Goal: Task Accomplishment & Management: Complete application form

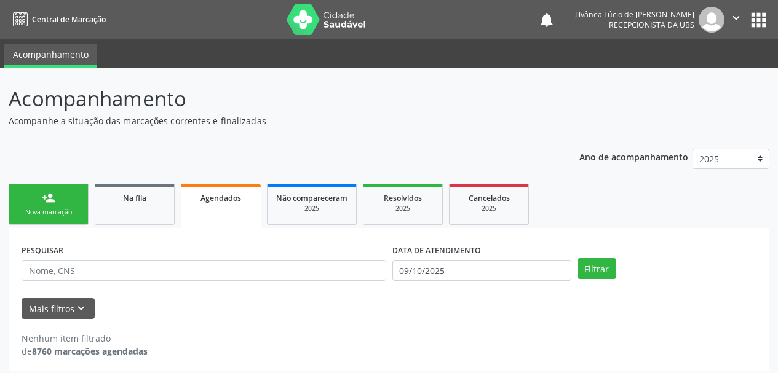
select select "9"
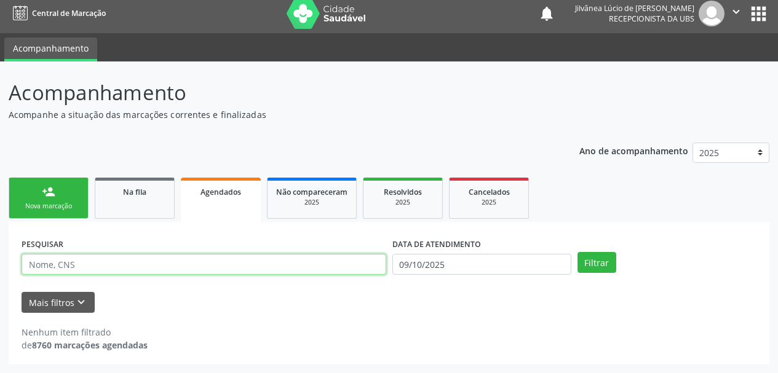
click at [210, 264] on input "text" at bounding box center [204, 264] width 365 height 21
type input "celidalva"
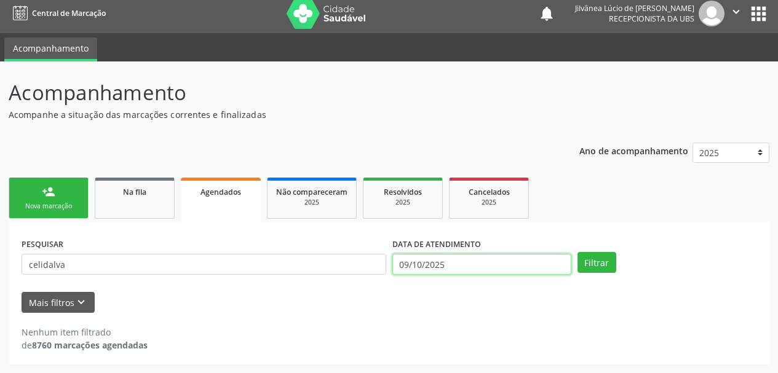
click at [446, 271] on input "09/10/2025" at bounding box center [481, 264] width 179 height 21
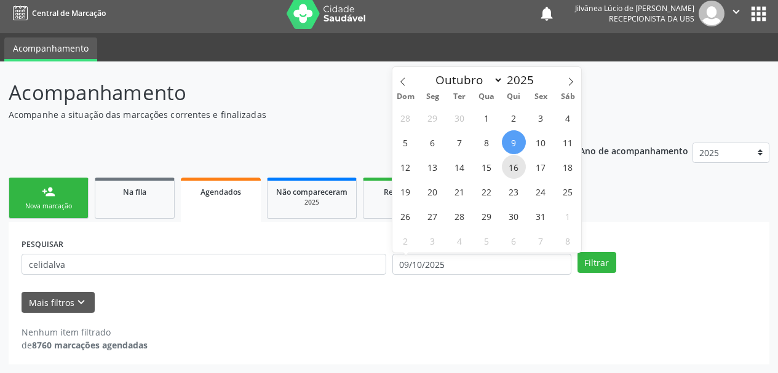
click at [510, 177] on span "16" at bounding box center [514, 167] width 24 height 24
type input "1[DATE]"
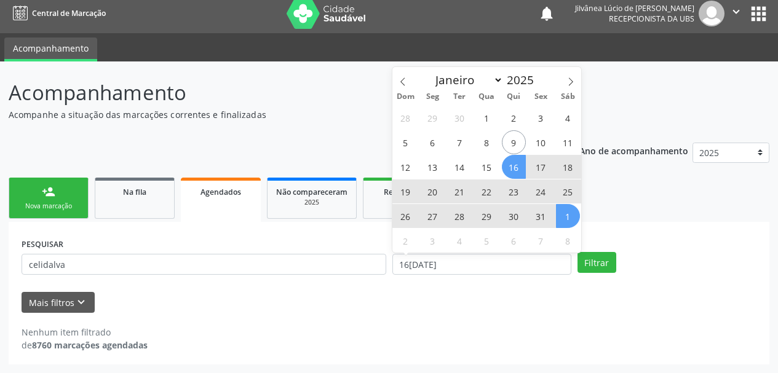
click at [599, 232] on div "PESQUISAR celidalva DATA DE ATENDIMENTO 16/10/2025 Filtrar UNIDADE EXECUTANTE S…" at bounding box center [389, 293] width 761 height 143
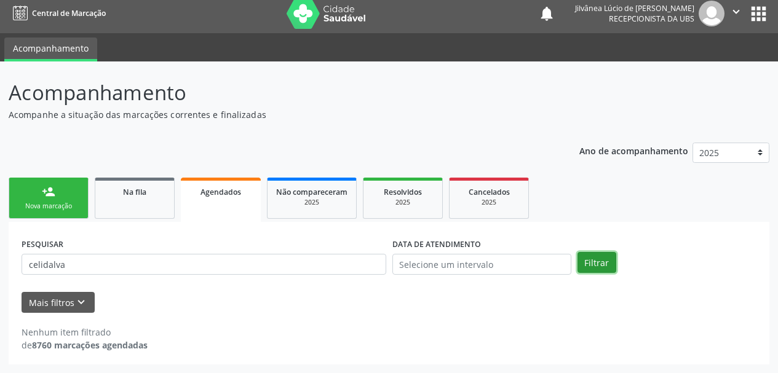
click at [593, 257] on button "Filtrar" at bounding box center [596, 262] width 39 height 21
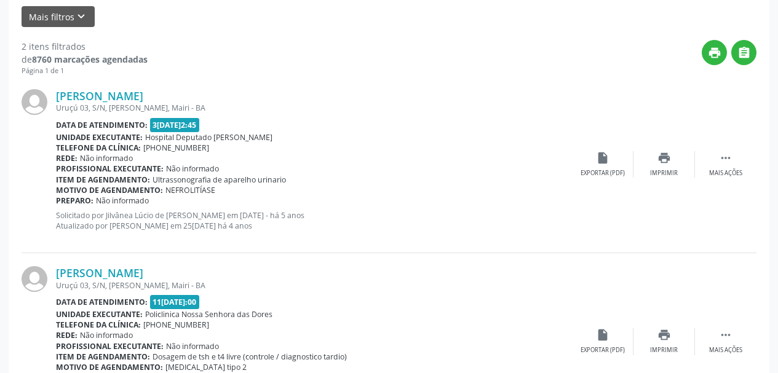
scroll to position [314, 0]
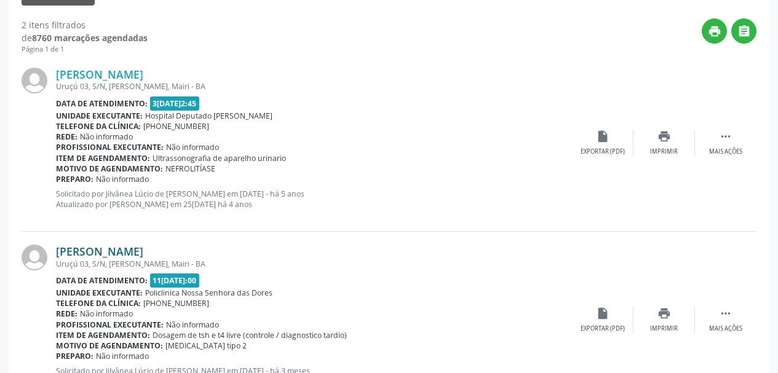
click at [137, 255] on link "Celidalva Barbosa Oliveira" at bounding box center [99, 252] width 87 height 14
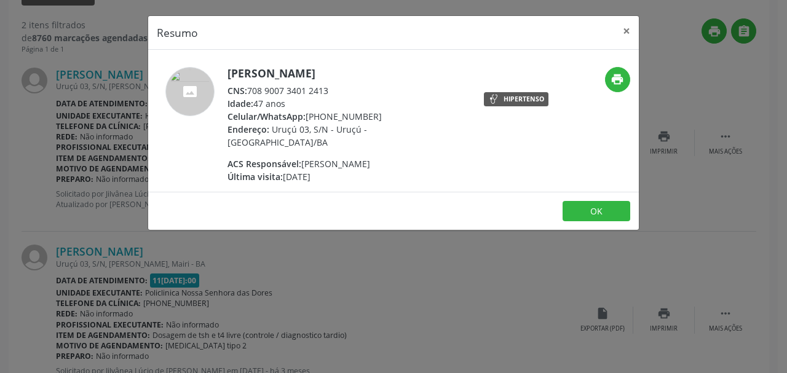
drag, startPoint x: 399, startPoint y: 73, endPoint x: 229, endPoint y: 63, distance: 170.6
click at [229, 63] on div "Celidalva Barbosa Oliveira CNS: 708 9007 3401 2413 Idade: 47 anos Celular/Whats…" at bounding box center [393, 121] width 491 height 142
copy h5 "Celidalva Barbosa Oliveira"
click at [627, 28] on button "×" at bounding box center [626, 31] width 25 height 30
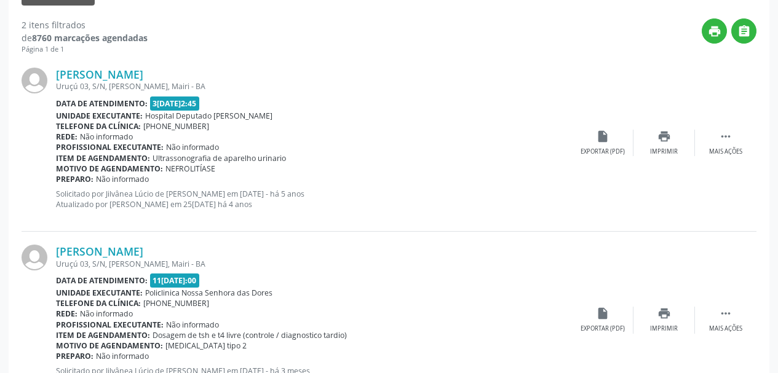
click at [149, 66] on div "Celidalva Barbosa Oliveira Uruçú 03, S/N, Uruçú, Mairi - BA Data de atendimento…" at bounding box center [389, 143] width 735 height 177
click at [410, 98] on div "Data de atendimento: 31/01/2022 - 12:45" at bounding box center [314, 104] width 516 height 14
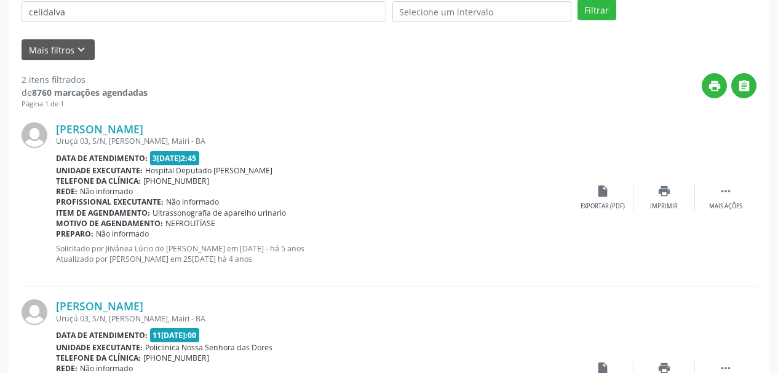
scroll to position [191, 0]
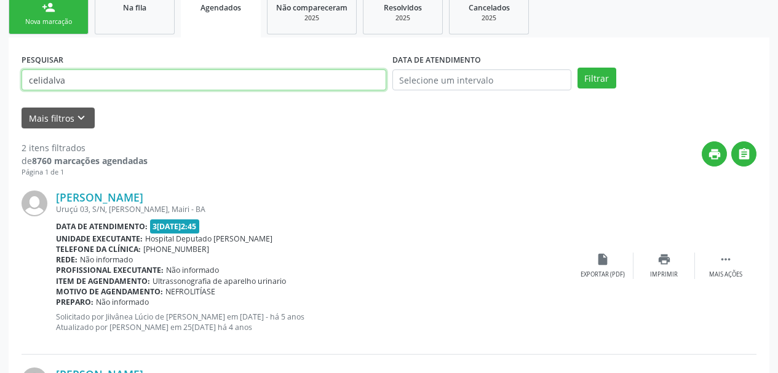
drag, startPoint x: 102, startPoint y: 76, endPoint x: 0, endPoint y: 124, distance: 112.5
click at [0, 124] on div "Acompanhamento Acompanhe a situação das marcações correntes e finalizadas Relat…" at bounding box center [389, 215] width 778 height 676
click at [577, 68] on button "Filtrar" at bounding box center [596, 78] width 39 height 21
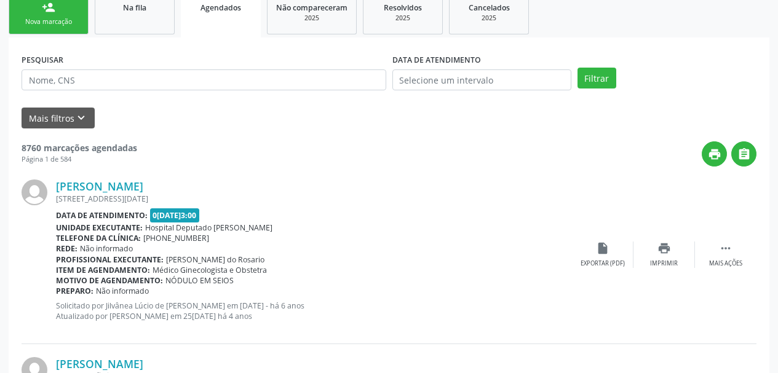
click at [63, 22] on div "Nova marcação" at bounding box center [48, 21] width 61 height 9
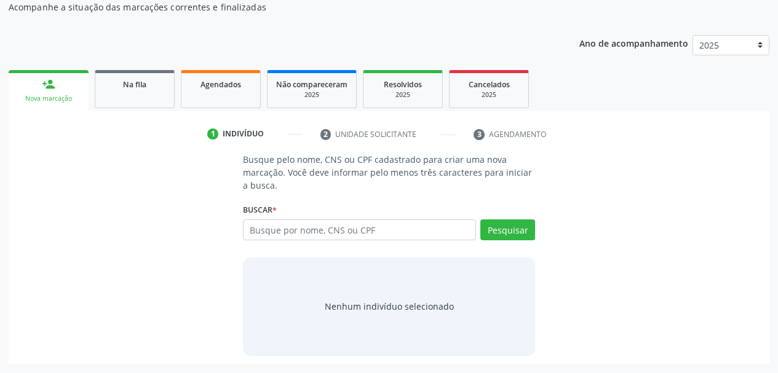
scroll to position [114, 0]
click at [273, 233] on input "text" at bounding box center [360, 230] width 234 height 21
type input "cleidione silva paixão"
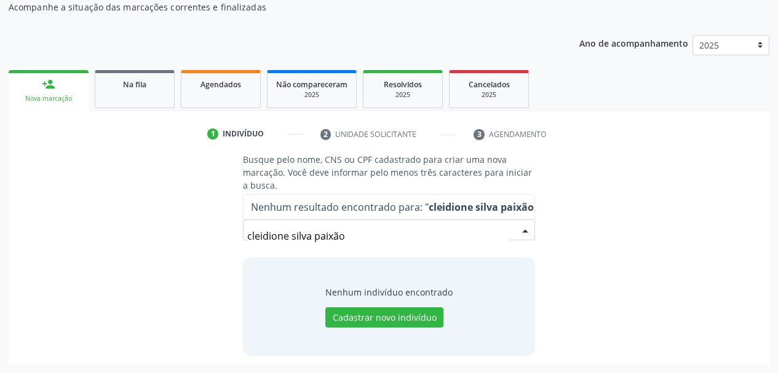
drag, startPoint x: 349, startPoint y: 239, endPoint x: 164, endPoint y: 243, distance: 185.2
click at [164, 243] on div "Busque pelo nome, CNS ou CPF cadastrado para criar uma nova marcação. Você deve…" at bounding box center [389, 254] width 744 height 202
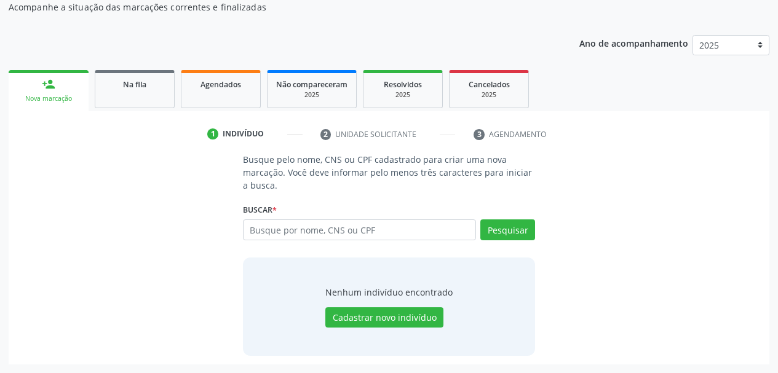
scroll to position [0, 0]
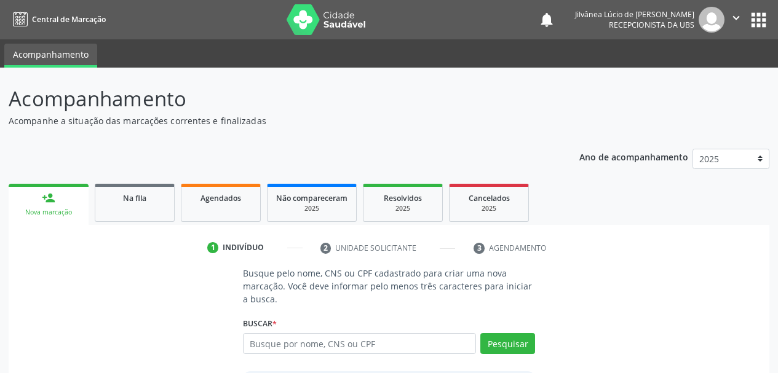
click at [276, 349] on input "text" at bounding box center [360, 343] width 234 height 21
type input "07872923548"
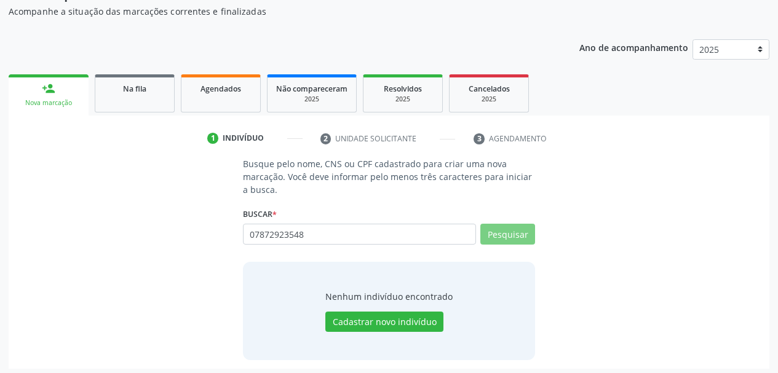
scroll to position [114, 0]
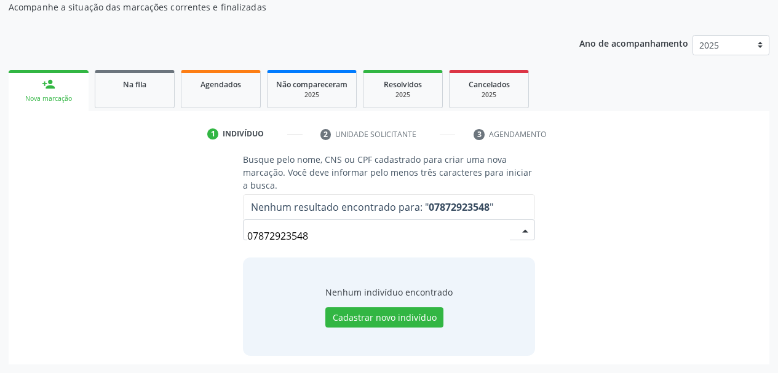
drag, startPoint x: 312, startPoint y: 239, endPoint x: 147, endPoint y: 236, distance: 165.5
click at [147, 236] on div "Busque pelo nome, CNS ou CPF cadastrado para criar uma nova marcação. Você deve…" at bounding box center [389, 254] width 744 height 202
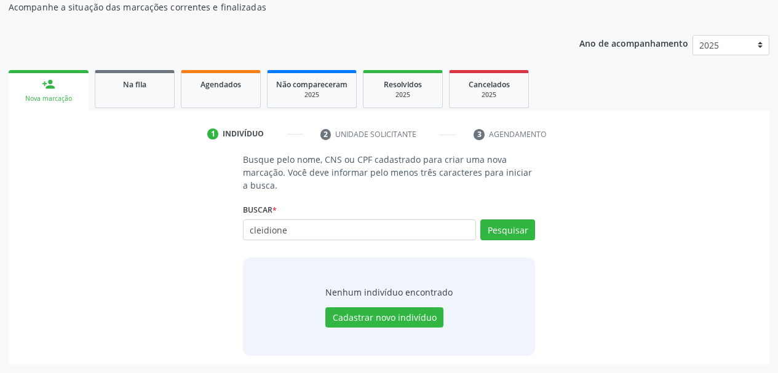
type input "cleidione"
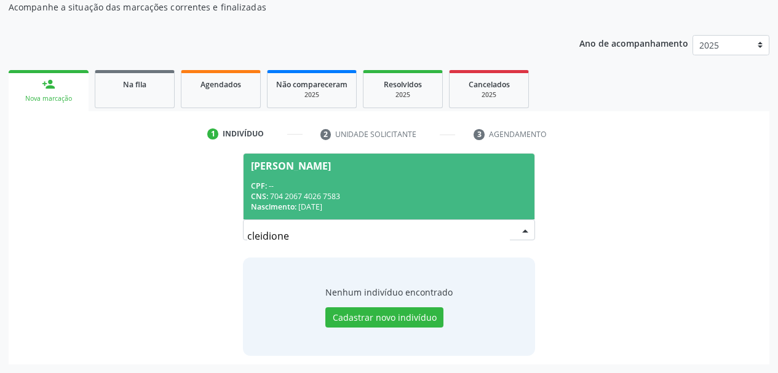
click at [384, 191] on div "CNS: 704 2067 4026 7583" at bounding box center [389, 196] width 277 height 10
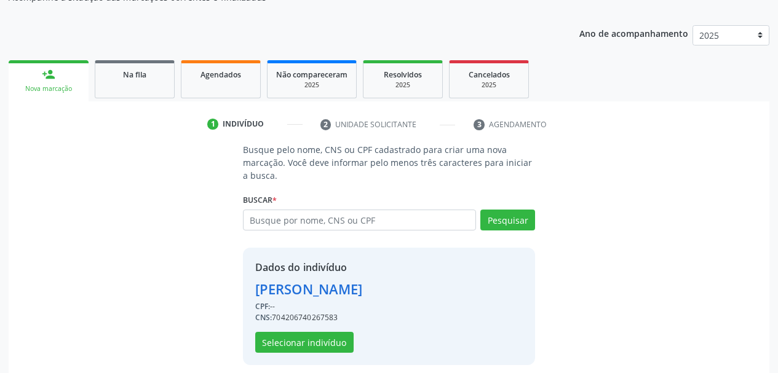
scroll to position [133, 0]
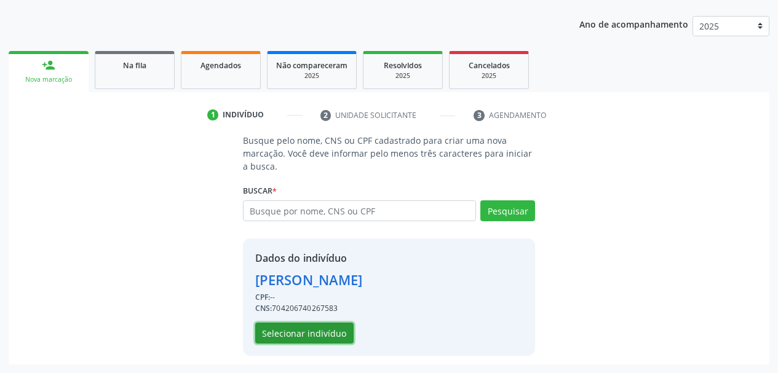
click at [320, 336] on button "Selecionar indivíduo" at bounding box center [304, 333] width 98 height 21
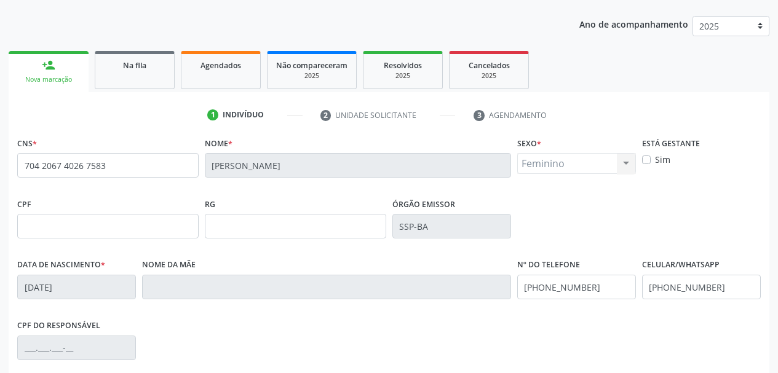
click at [655, 157] on label "Sim" at bounding box center [662, 159] width 15 height 13
click at [646, 157] on input "Sim" at bounding box center [646, 158] width 9 height 11
checkbox input "true"
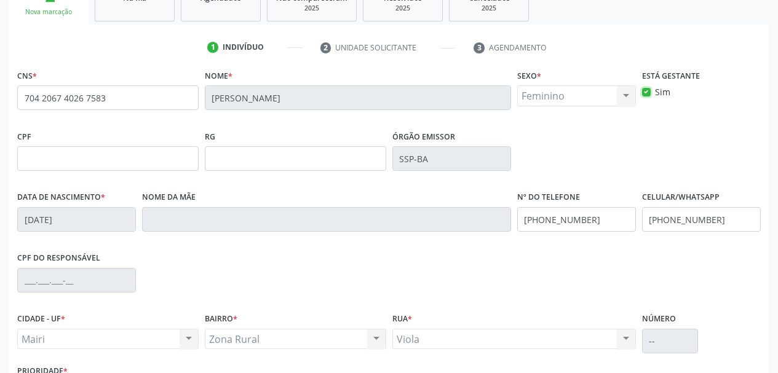
scroll to position [293, 0]
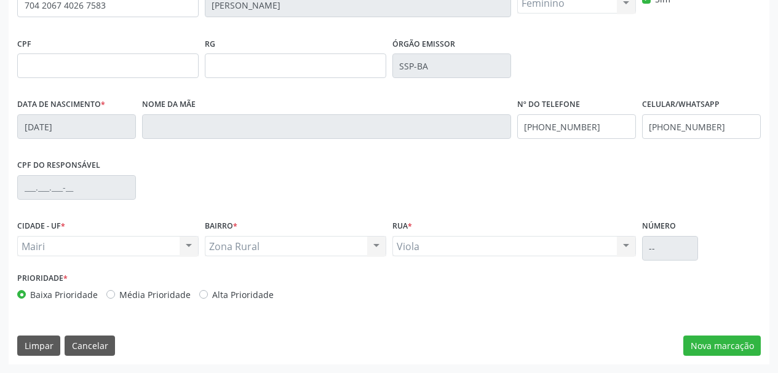
click at [212, 295] on label "Alta Prioridade" at bounding box center [242, 294] width 61 height 13
click at [202, 295] on input "Alta Prioridade" at bounding box center [203, 293] width 9 height 11
radio input "true"
click at [694, 343] on button "Nova marcação" at bounding box center [721, 346] width 77 height 21
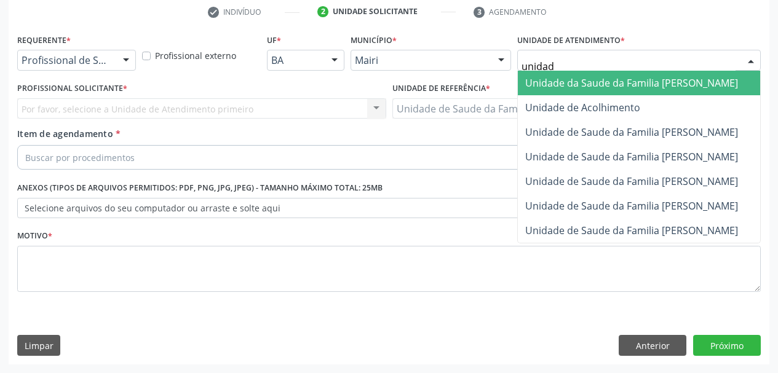
type input "unidade"
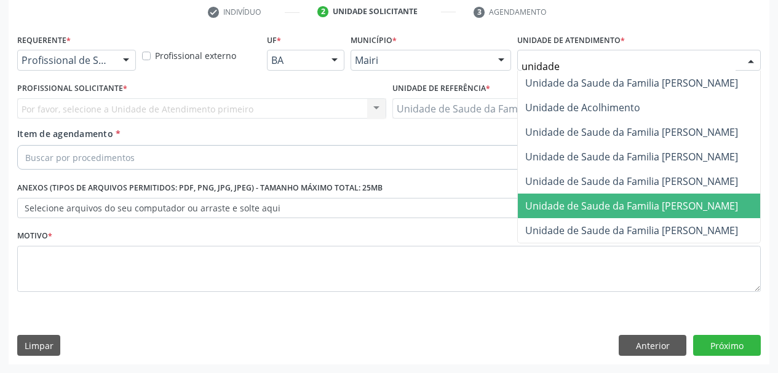
click at [635, 203] on span "Unidade de Saude da Familia [PERSON_NAME]" at bounding box center [631, 206] width 213 height 14
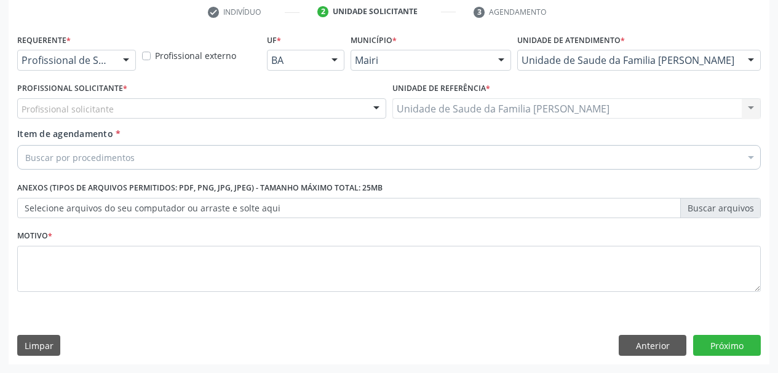
click at [162, 109] on div "Profissional solicitante" at bounding box center [201, 108] width 369 height 21
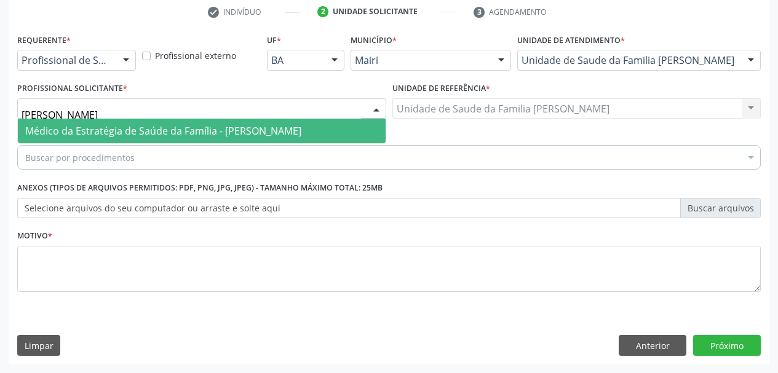
type input "[PERSON_NAME]"
click at [170, 132] on span "Médico da Estratégia de Saúde da Família - [PERSON_NAME]" at bounding box center [163, 131] width 276 height 14
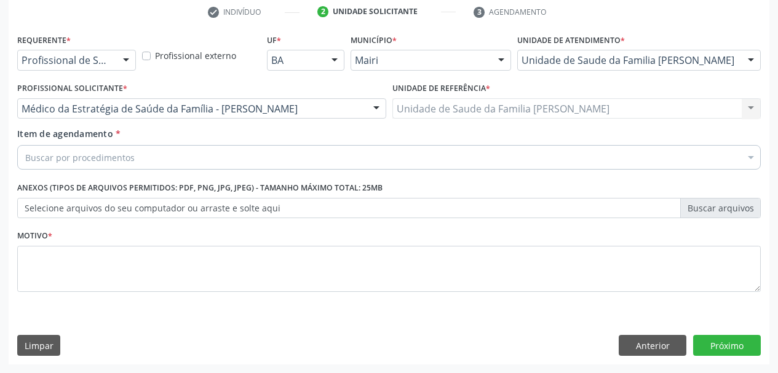
click at [186, 153] on div "Buscar por procedimentos" at bounding box center [389, 157] width 744 height 25
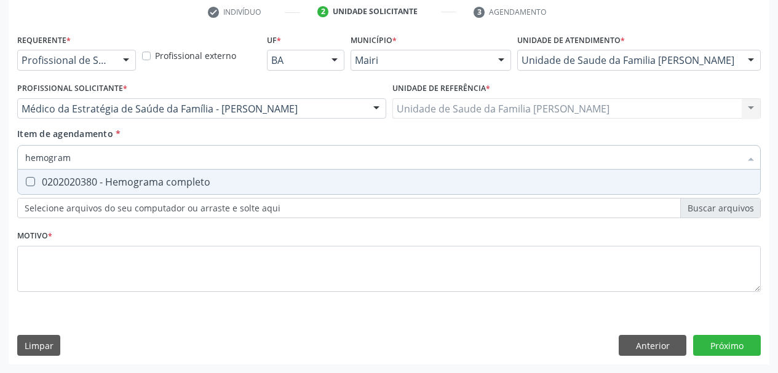
type input "hemograma"
click at [180, 175] on span "0202020380 - Hemograma completo" at bounding box center [389, 182] width 742 height 25
checkbox completo "true"
drag, startPoint x: 81, startPoint y: 164, endPoint x: 0, endPoint y: 177, distance: 82.3
click at [11, 174] on div "Requerente * Profissional de Saúde Profissional de Saúde Paciente Nenhum result…" at bounding box center [389, 198] width 761 height 334
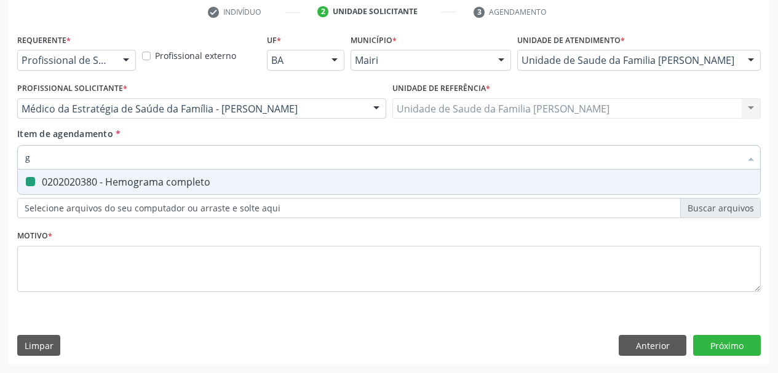
type input "gl"
checkbox completo "false"
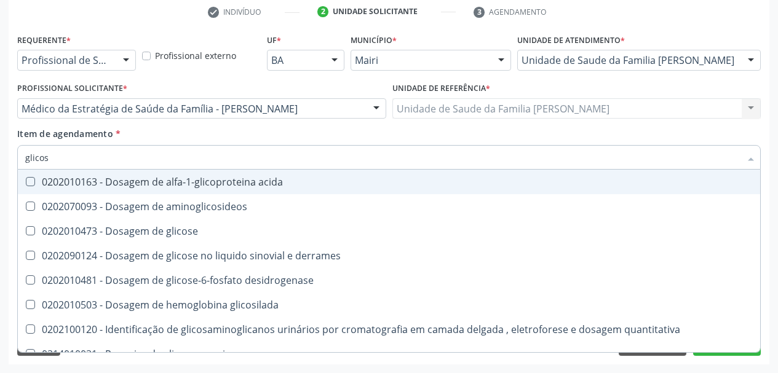
type input "glicose"
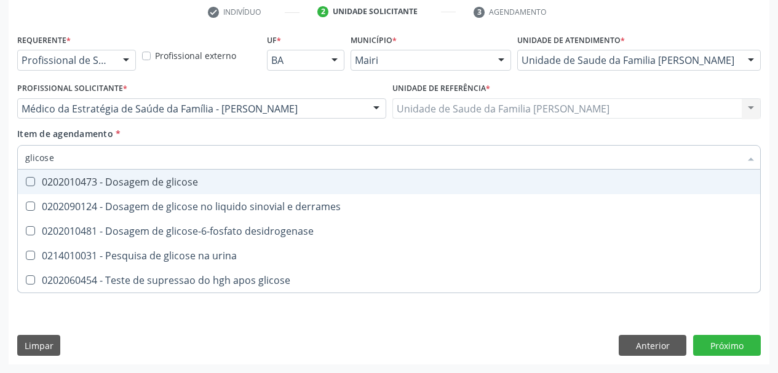
click at [47, 180] on div "0202010473 - Dosagem de glicose" at bounding box center [389, 182] width 728 height 10
checkbox glicose "true"
drag, startPoint x: 60, startPoint y: 158, endPoint x: 0, endPoint y: 176, distance: 62.3
click at [0, 176] on div "Acompanhamento Acompanhe a situação das marcações correntes e finalizadas Relat…" at bounding box center [389, 102] width 778 height 542
type input "urin"
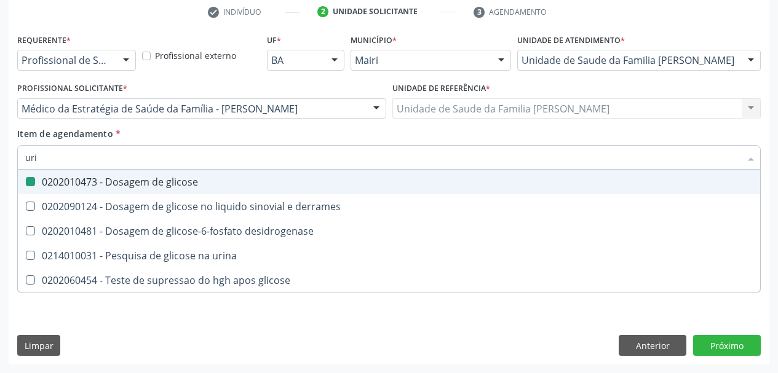
checkbox glicose "false"
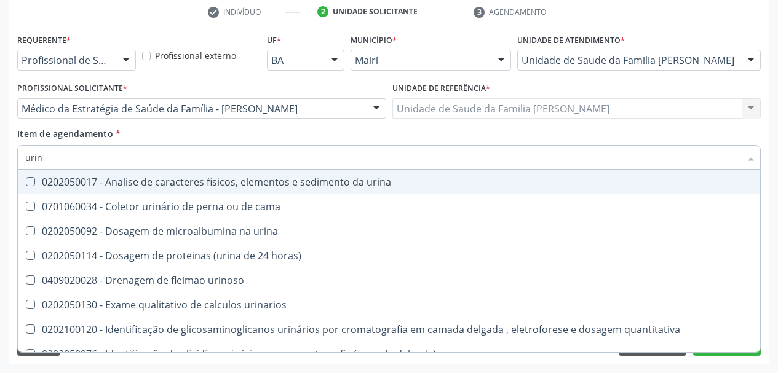
type input "urina"
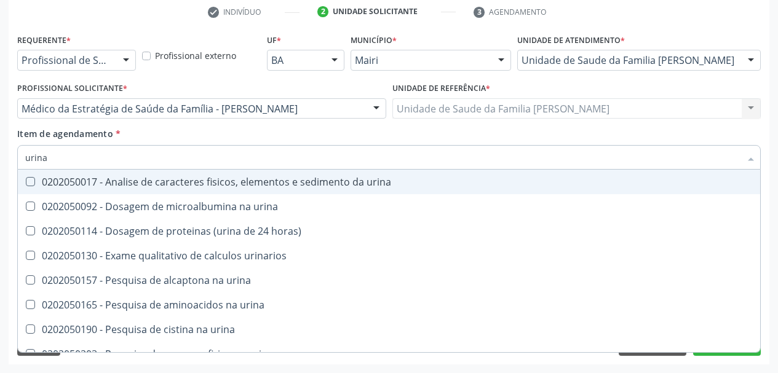
click at [50, 181] on div "0202050017 - Analise de caracteres fisicos, elementos e sedimento da urina" at bounding box center [389, 182] width 728 height 10
checkbox urina "true"
drag, startPoint x: 55, startPoint y: 163, endPoint x: 0, endPoint y: 169, distance: 55.1
click at [0, 169] on div "Acompanhamento Acompanhe a situação das marcações correntes e finalizadas Relat…" at bounding box center [389, 102] width 778 height 542
type input "ci"
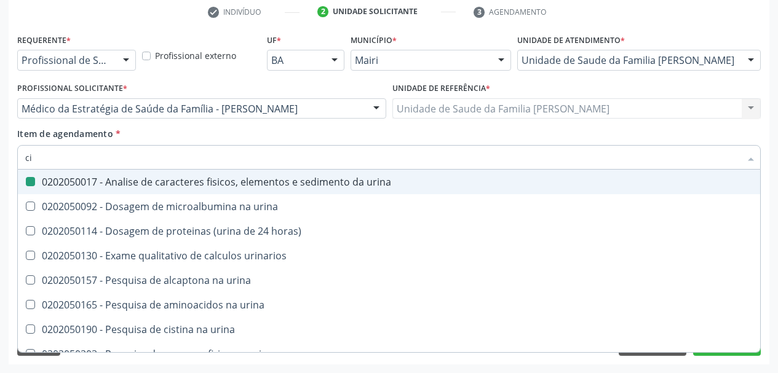
checkbox urina "false"
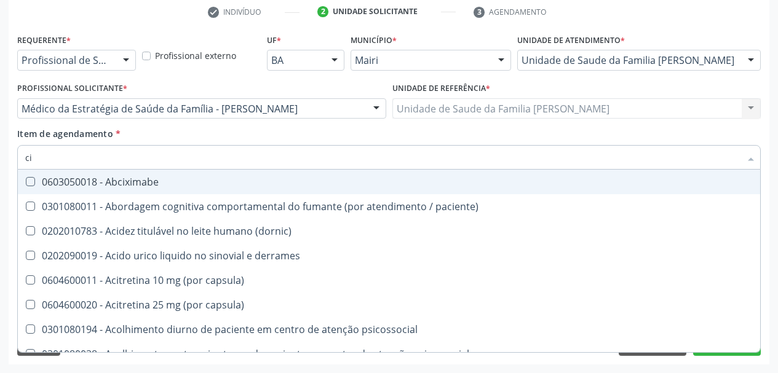
type input "c"
checkbox lineares "true"
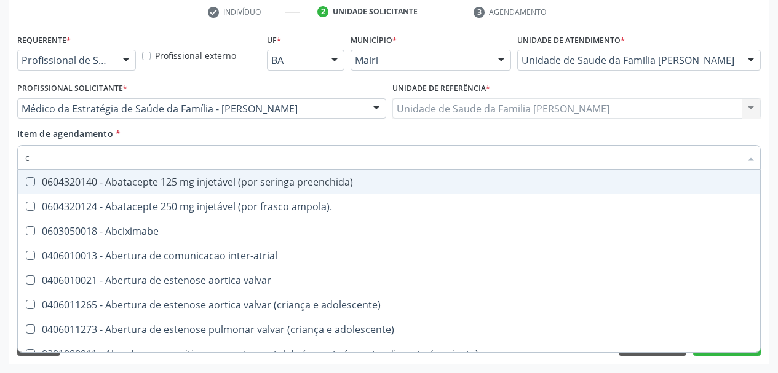
type input "cu"
checkbox urina "false"
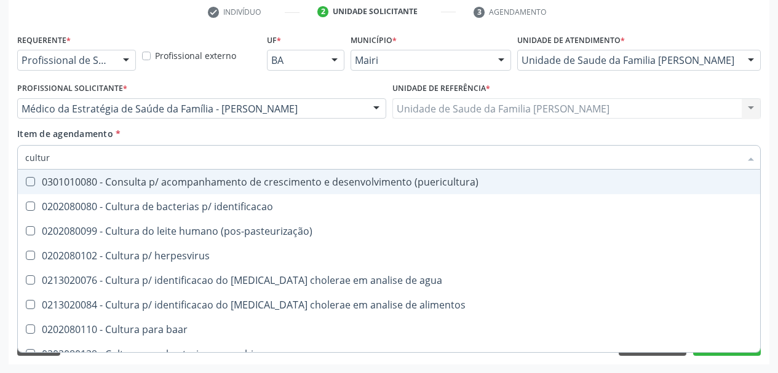
type input "cultura"
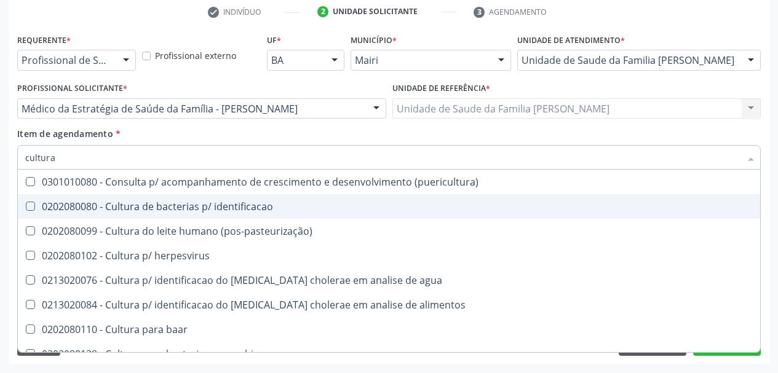
click at [106, 210] on div "0202080080 - Cultura de bacterias p/ identificacao" at bounding box center [389, 207] width 728 height 10
checkbox identificacao "true"
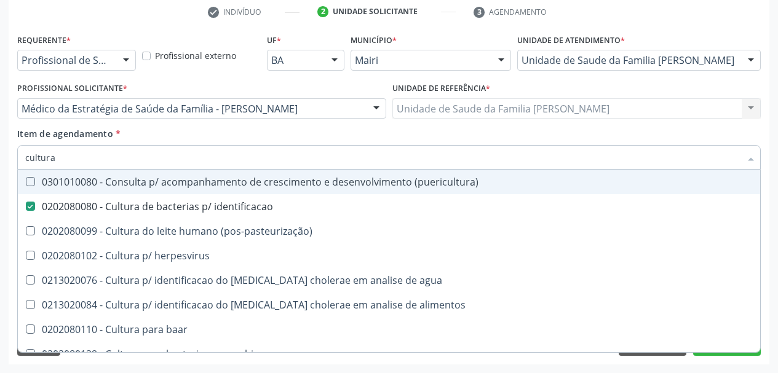
drag, startPoint x: 67, startPoint y: 154, endPoint x: 0, endPoint y: 176, distance: 70.4
click at [0, 176] on div "Acompanhamento Acompanhe a situação das marcações correntes e finalizadas Relat…" at bounding box center [389, 102] width 778 height 542
type input "sif"
checkbox identificacao "false"
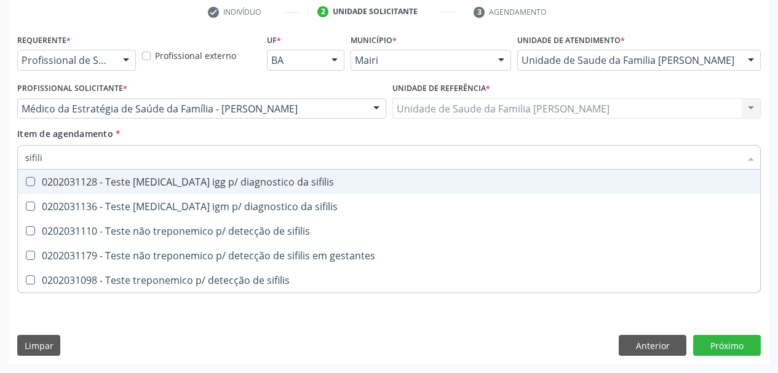
type input "sifilis"
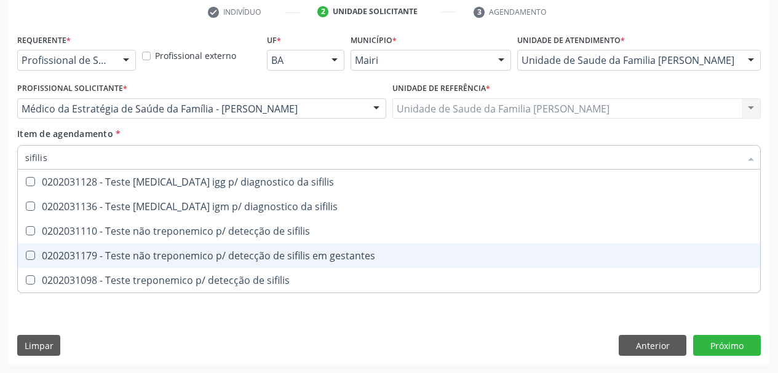
click at [136, 251] on div "0202031179 - Teste não treponemico p/ detecção de sifilis em gestantes" at bounding box center [389, 256] width 728 height 10
checkbox gestantes "true"
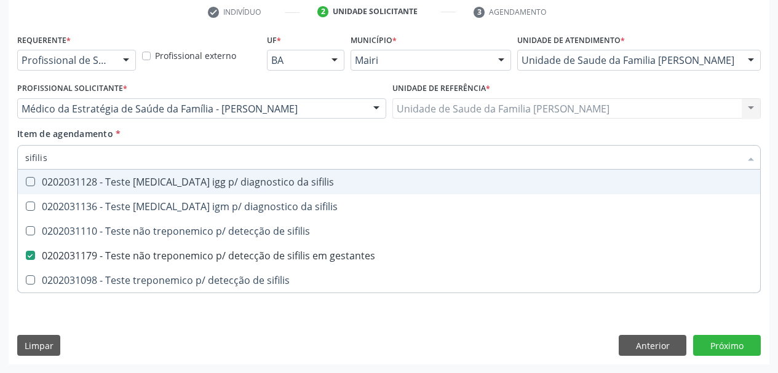
drag, startPoint x: 76, startPoint y: 158, endPoint x: 0, endPoint y: 188, distance: 81.2
click at [0, 187] on div "Acompanhamento Acompanhe a situação das marcações correntes e finalizadas Relat…" at bounding box center [389, 102] width 778 height 542
type input "fa"
checkbox gestantes "false"
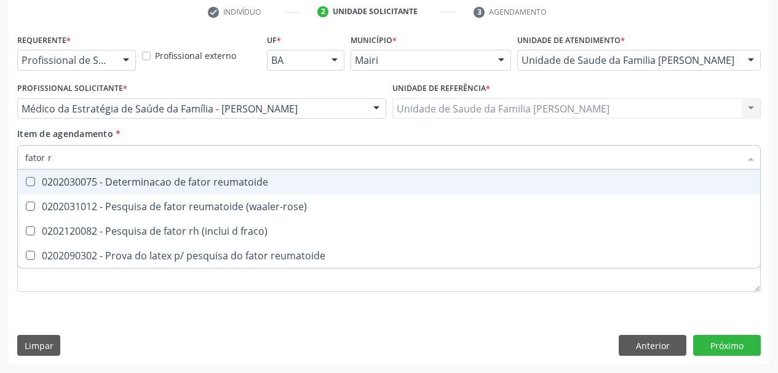
type input "fator rh"
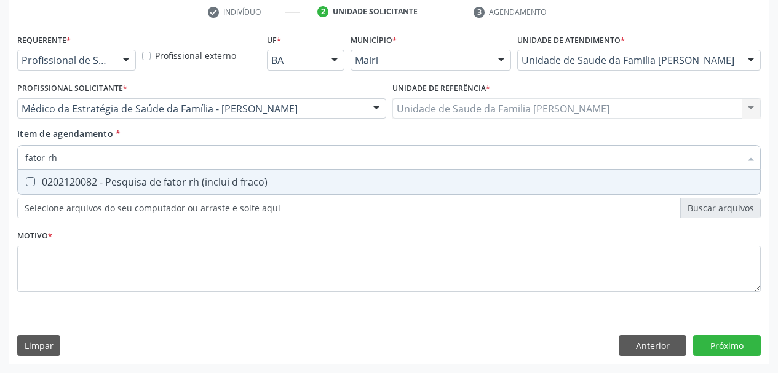
click at [60, 178] on div "0202120082 - Pesquisa de fator rh (inclui d fraco)" at bounding box center [389, 182] width 728 height 10
checkbox fraco\) "true"
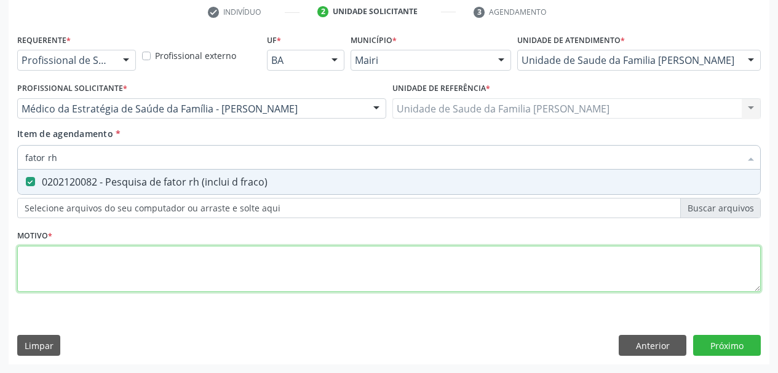
click at [109, 277] on div "Requerente * Profissional de Saúde Profissional de Saúde Paciente Nenhum result…" at bounding box center [389, 170] width 744 height 279
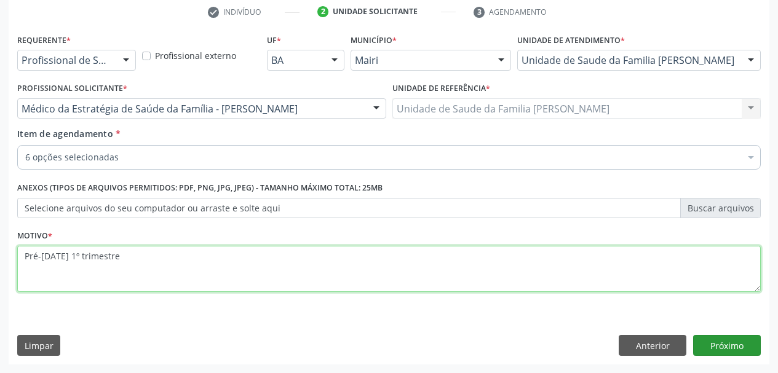
type textarea "Pré-[DATE] 1º trimestre"
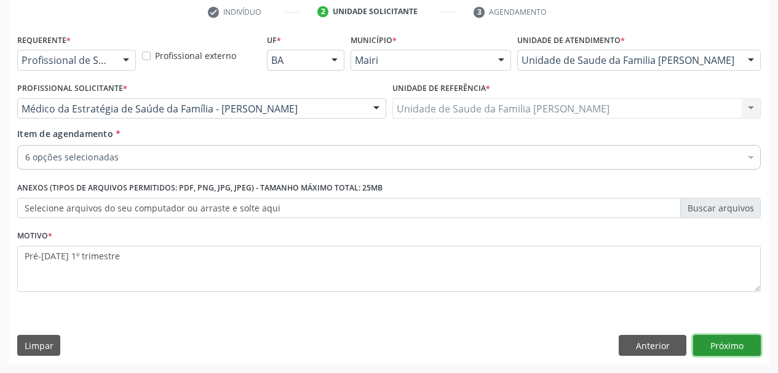
click at [735, 349] on button "Próximo" at bounding box center [727, 345] width 68 height 21
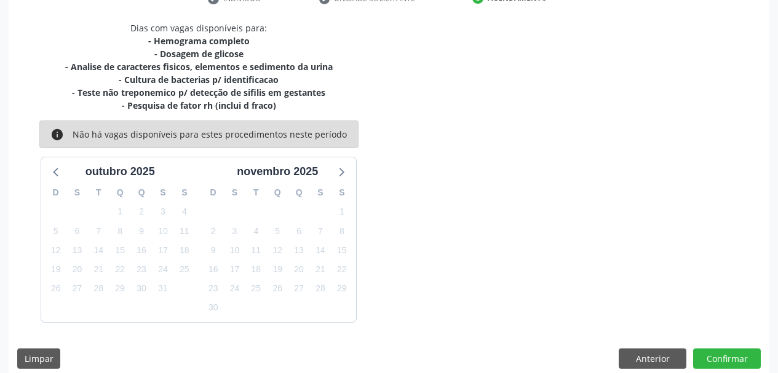
scroll to position [263, 0]
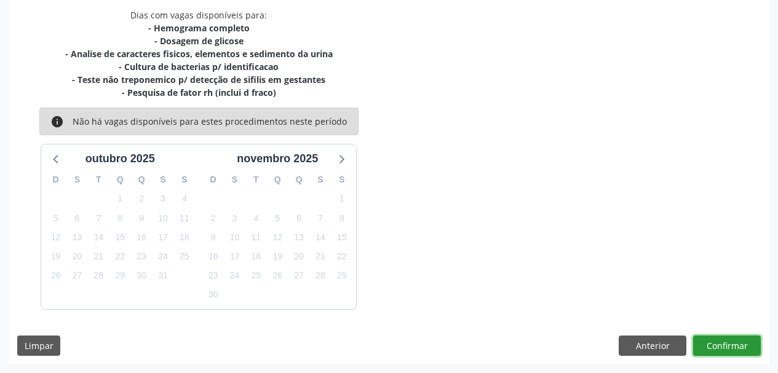
click at [728, 351] on button "Confirmar" at bounding box center [727, 346] width 68 height 21
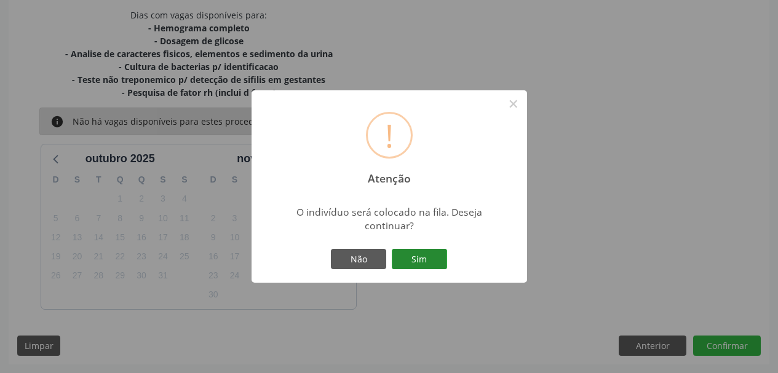
click at [432, 256] on button "Sim" at bounding box center [419, 259] width 55 height 21
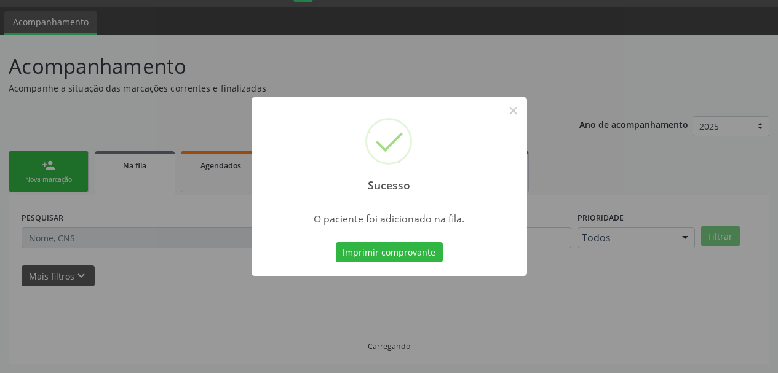
scroll to position [33, 0]
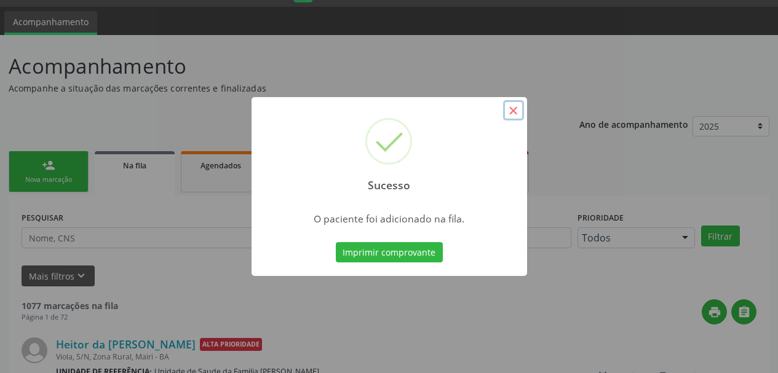
click at [514, 114] on button "×" at bounding box center [513, 110] width 21 height 21
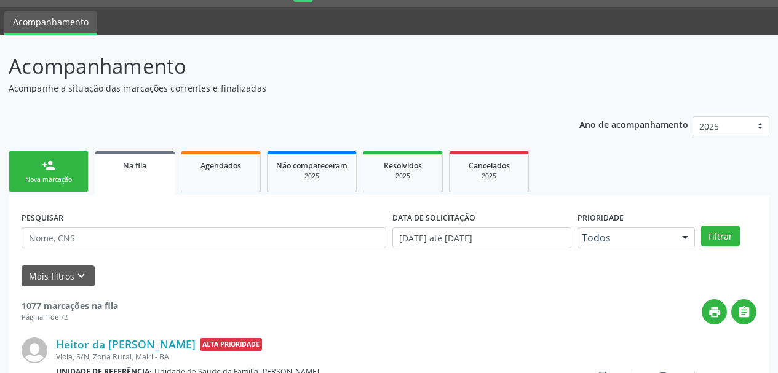
click at [30, 180] on div "Nova marcação" at bounding box center [48, 179] width 61 height 9
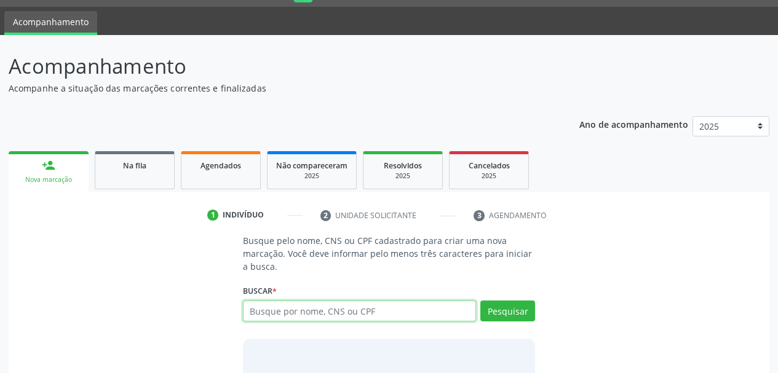
click at [274, 309] on input "text" at bounding box center [360, 311] width 234 height 21
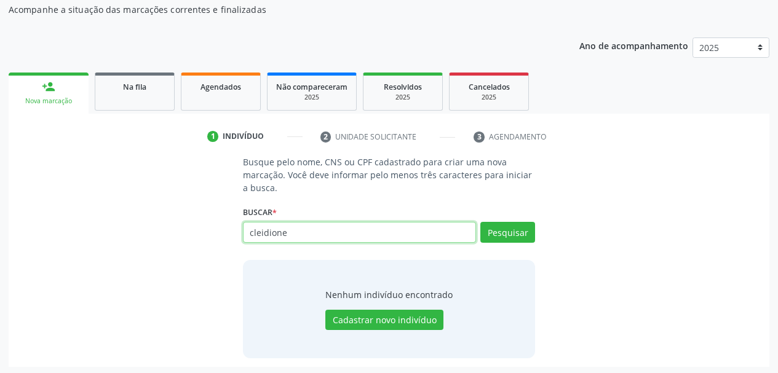
scroll to position [114, 0]
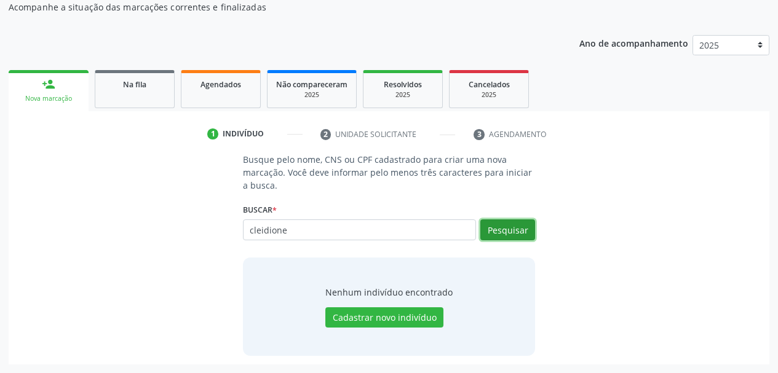
click at [506, 231] on button "Pesquisar" at bounding box center [507, 230] width 55 height 21
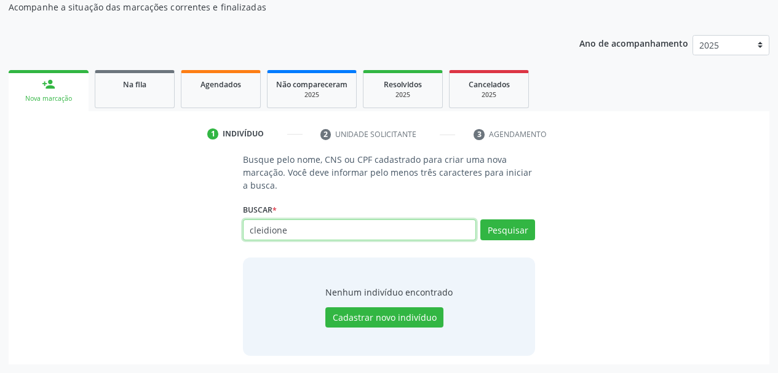
click at [376, 228] on input "cleidione" at bounding box center [360, 230] width 234 height 21
type input "cleidione silva paixão"
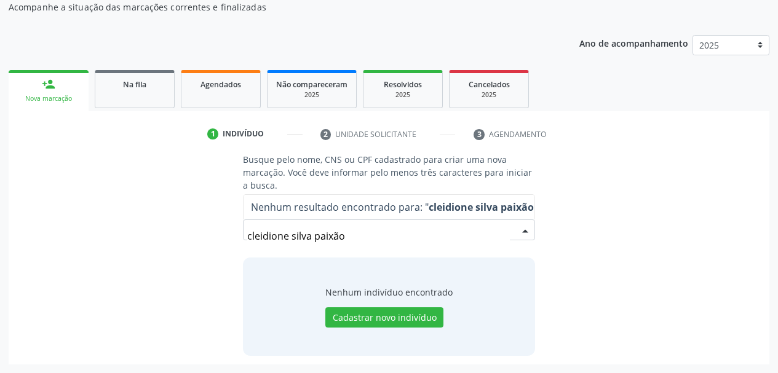
drag, startPoint x: 365, startPoint y: 240, endPoint x: 288, endPoint y: 237, distance: 77.6
click at [288, 237] on input "cleidione silva paixão" at bounding box center [378, 236] width 263 height 25
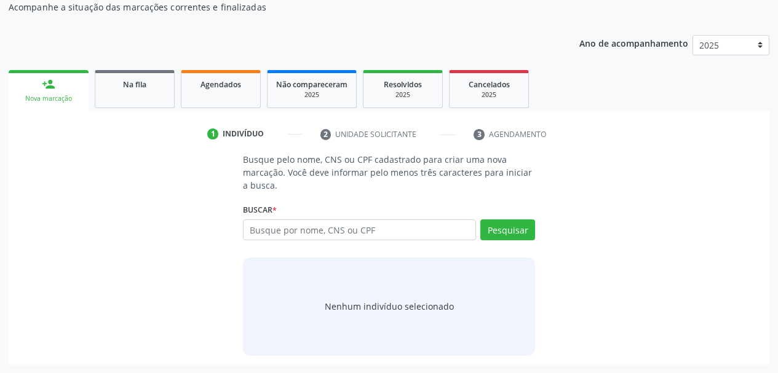
scroll to position [114, 0]
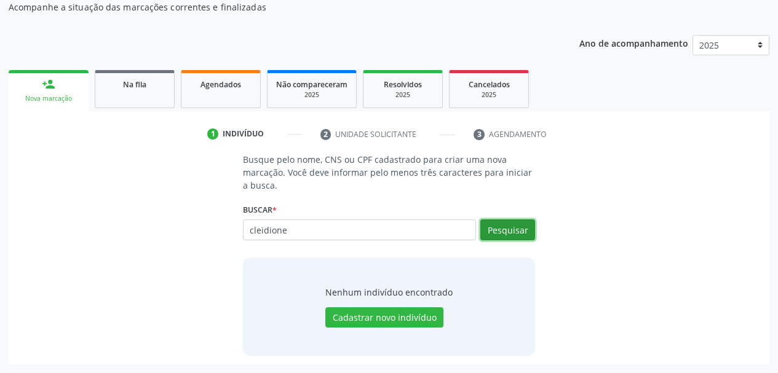
click at [485, 239] on button "Pesquisar" at bounding box center [507, 230] width 55 height 21
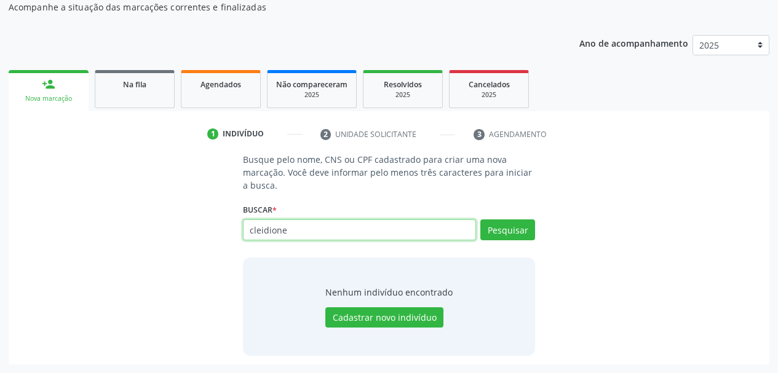
drag, startPoint x: 311, startPoint y: 232, endPoint x: 203, endPoint y: 231, distance: 108.2
click at [203, 231] on div "Busque pelo nome, CNS ou CPF cadastrado para criar uma nova marcação. Você deve…" at bounding box center [389, 254] width 744 height 202
type input "[DATE]"
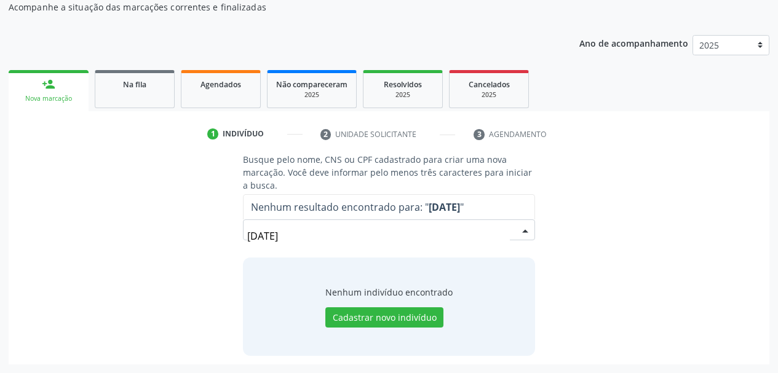
drag, startPoint x: 315, startPoint y: 233, endPoint x: 156, endPoint y: 236, distance: 159.3
click at [156, 236] on div "Busque pelo nome, CNS ou CPF cadastrado para criar uma nova marcação. Você deve…" at bounding box center [389, 254] width 744 height 202
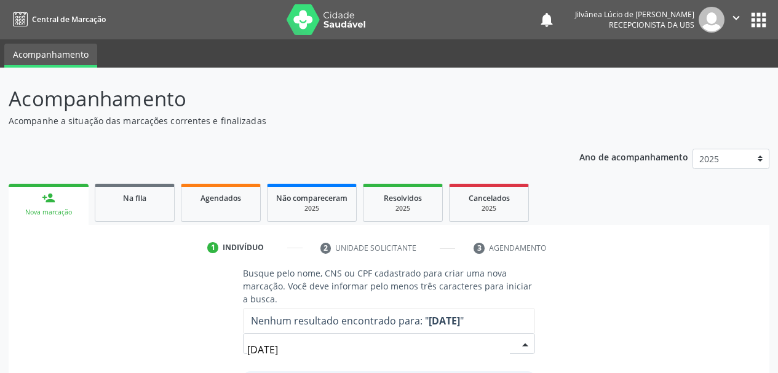
click at [736, 22] on icon "" at bounding box center [736, 18] width 14 height 14
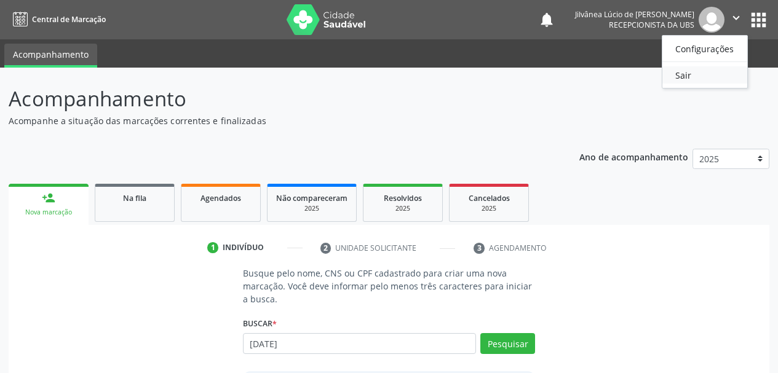
click at [701, 81] on link "Sair" at bounding box center [704, 74] width 85 height 17
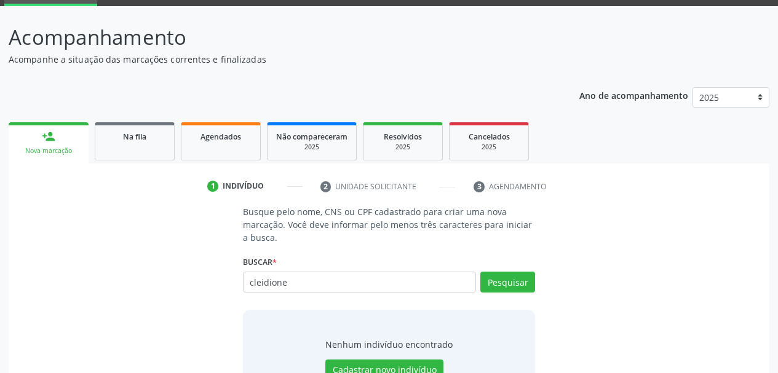
scroll to position [114, 0]
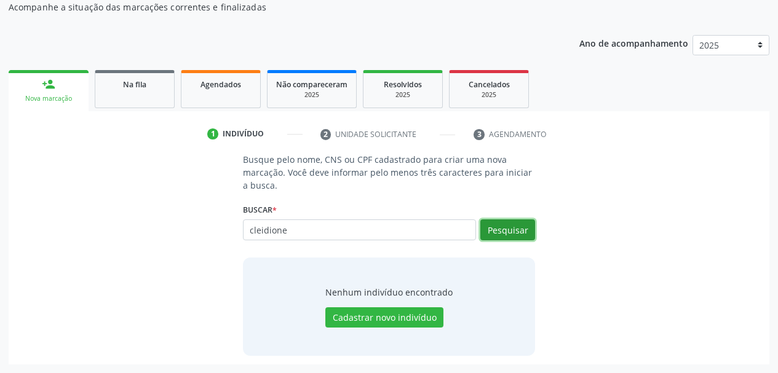
click at [517, 233] on button "Pesquisar" at bounding box center [507, 230] width 55 height 21
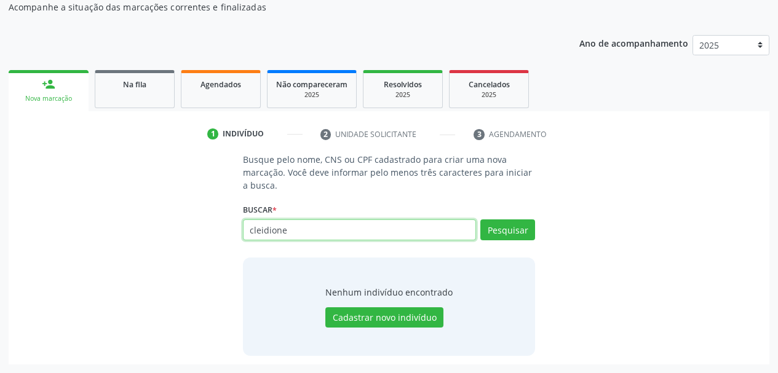
drag, startPoint x: 292, startPoint y: 233, endPoint x: 113, endPoint y: 231, distance: 179.6
click at [113, 231] on div "Busque pelo nome, CNS ou CPF cadastrado para criar uma nova marcação. Você deve…" at bounding box center [389, 254] width 744 height 202
type input "[DATE]"
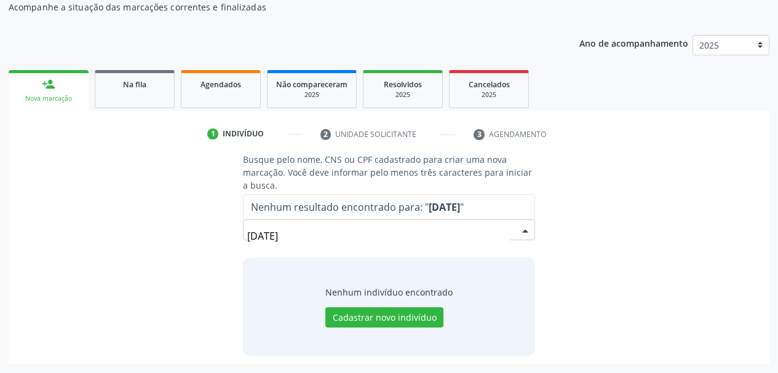
drag, startPoint x: 303, startPoint y: 238, endPoint x: 145, endPoint y: 256, distance: 159.1
click at [145, 256] on div "Busque pelo nome, CNS ou CPF cadastrado para criar uma nova marcação. Você deve…" at bounding box center [389, 254] width 744 height 202
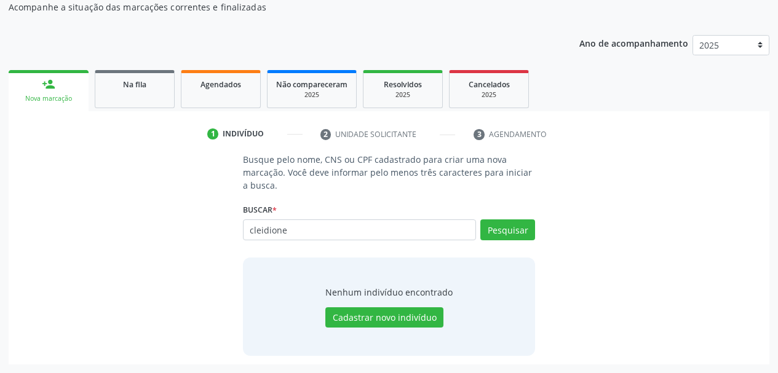
type input "cleidione"
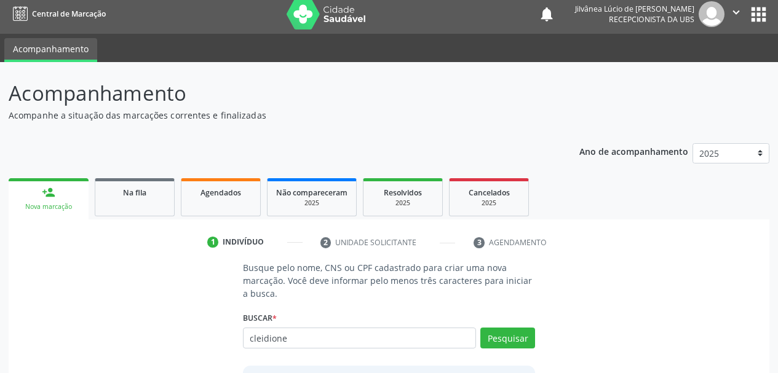
scroll to position [0, 0]
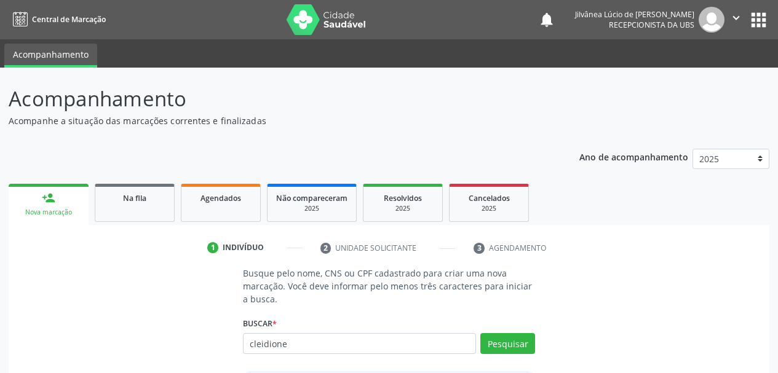
scroll to position [114, 0]
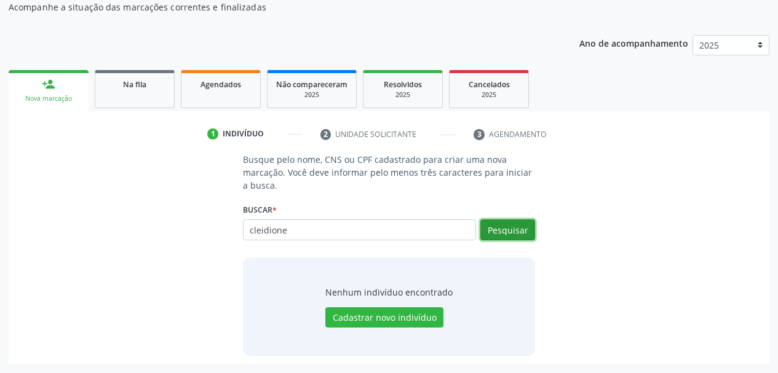
click at [506, 239] on button "Pesquisar" at bounding box center [507, 230] width 55 height 21
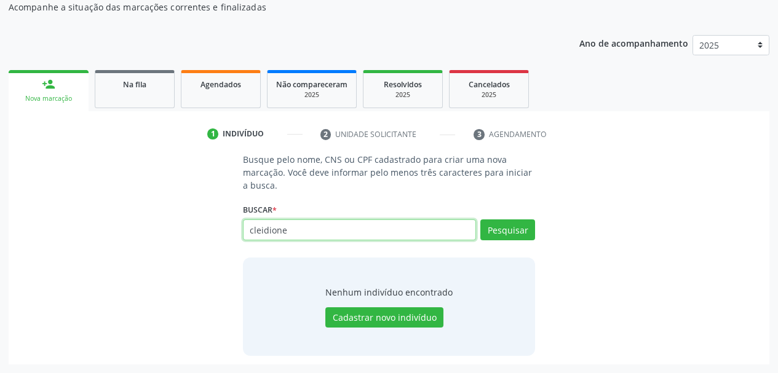
click at [327, 229] on input "cleidione" at bounding box center [360, 230] width 234 height 21
type input "cleidione silva paixão"
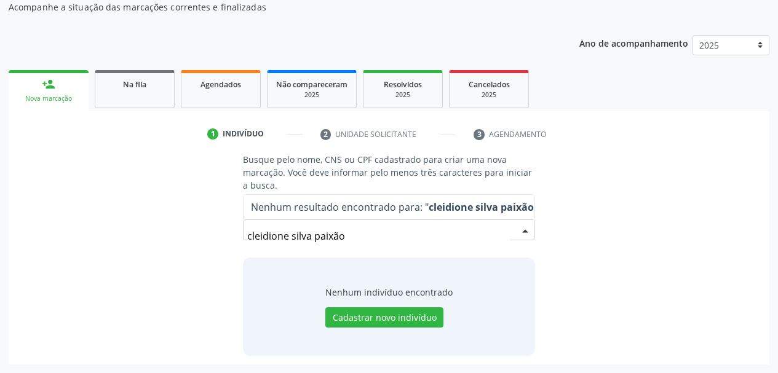
drag, startPoint x: 346, startPoint y: 237, endPoint x: 315, endPoint y: 240, distance: 31.5
click at [315, 240] on input "cleidione silva paixão" at bounding box center [378, 236] width 263 height 25
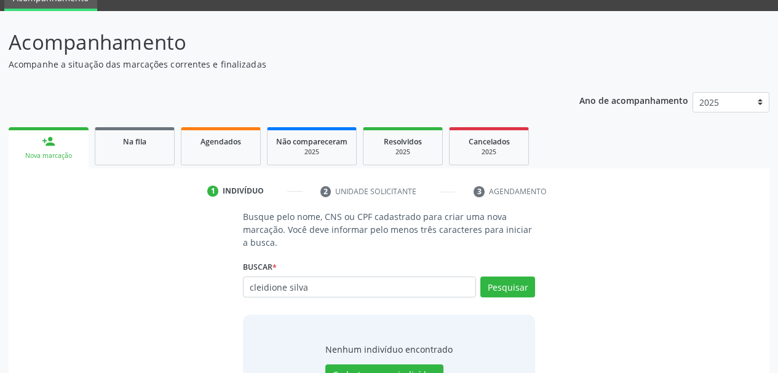
scroll to position [0, 0]
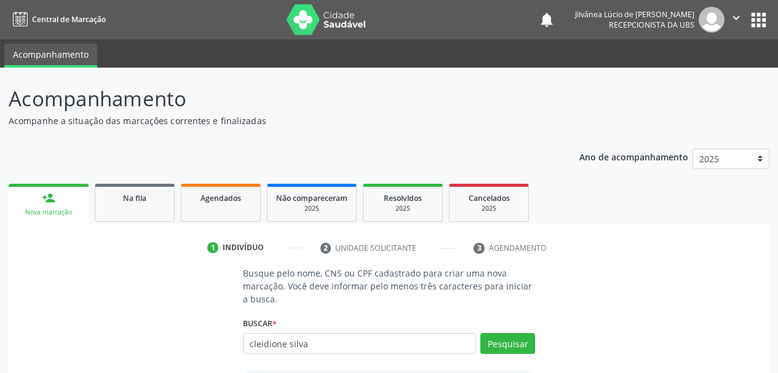
click at [739, 20] on icon "" at bounding box center [736, 18] width 14 height 14
click at [692, 74] on link "Sair" at bounding box center [704, 74] width 85 height 17
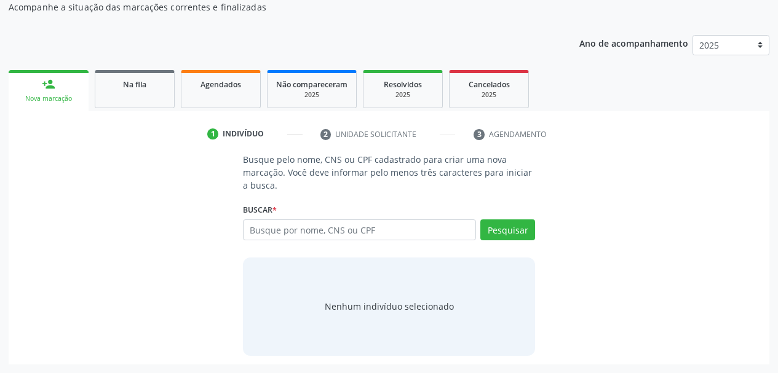
click at [269, 232] on input "text" at bounding box center [360, 230] width 234 height 21
type input "cleidione silva"
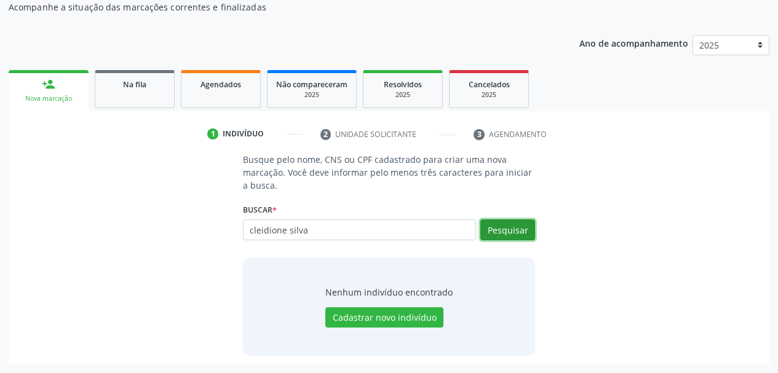
click at [502, 231] on button "Pesquisar" at bounding box center [507, 230] width 55 height 21
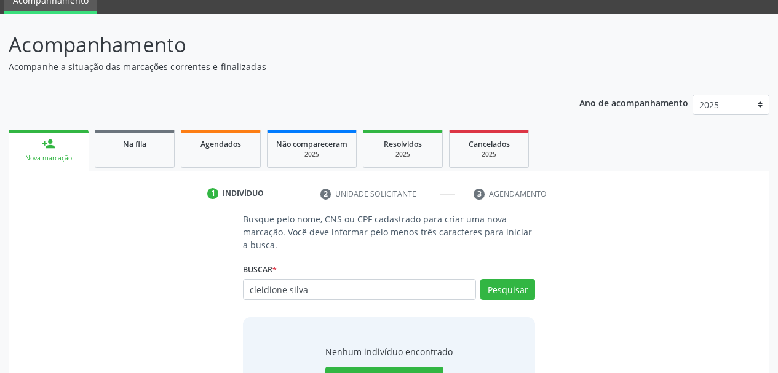
scroll to position [0, 0]
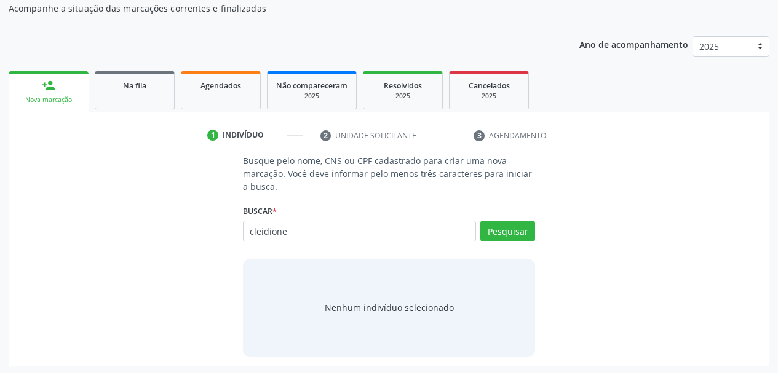
scroll to position [114, 0]
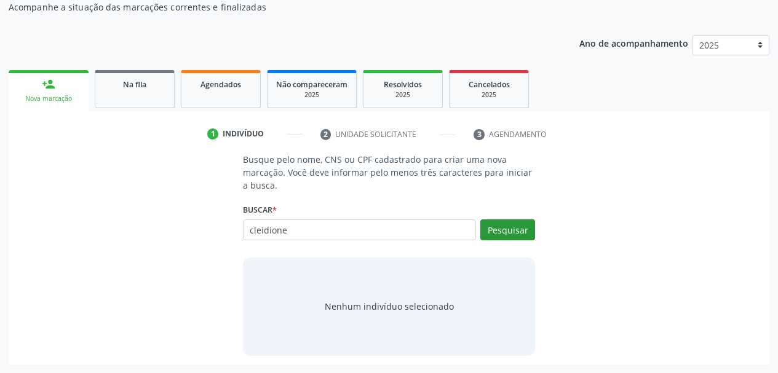
type input "cleidione"
click at [519, 236] on button "Pesquisar" at bounding box center [507, 230] width 55 height 21
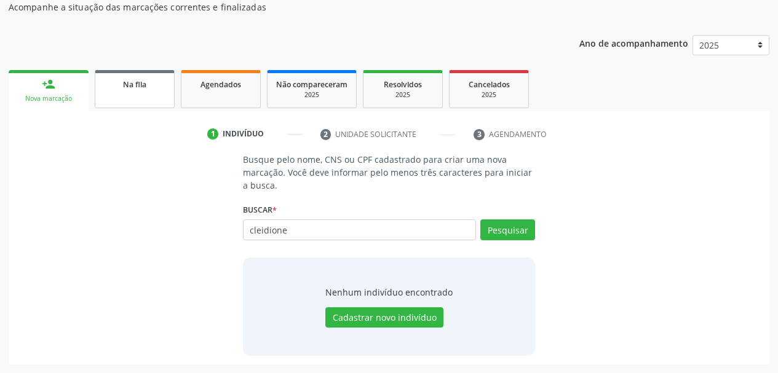
click at [124, 97] on link "Na fila" at bounding box center [135, 89] width 80 height 38
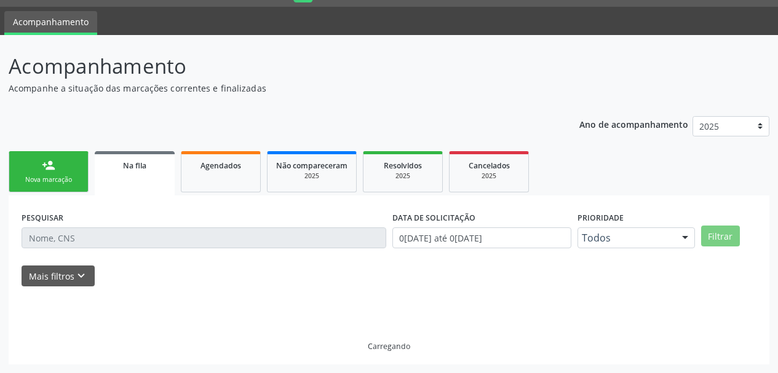
scroll to position [33, 0]
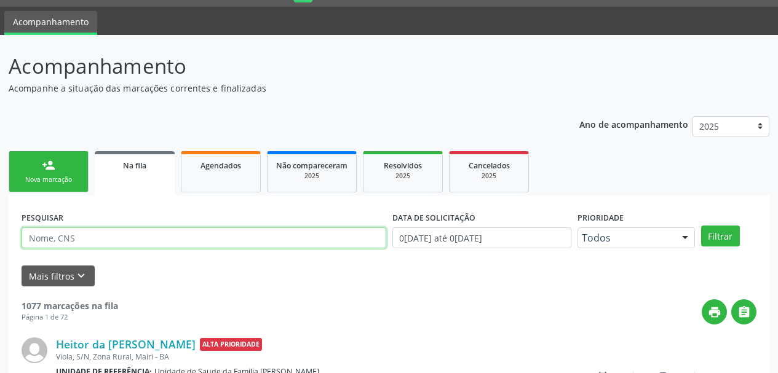
click at [117, 239] on input "text" at bounding box center [204, 238] width 365 height 21
type input "cleidione"
click at [701, 226] on button "Filtrar" at bounding box center [720, 236] width 39 height 21
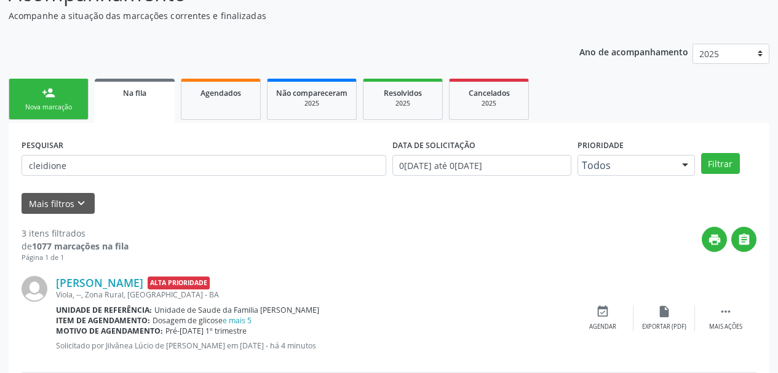
scroll to position [279, 0]
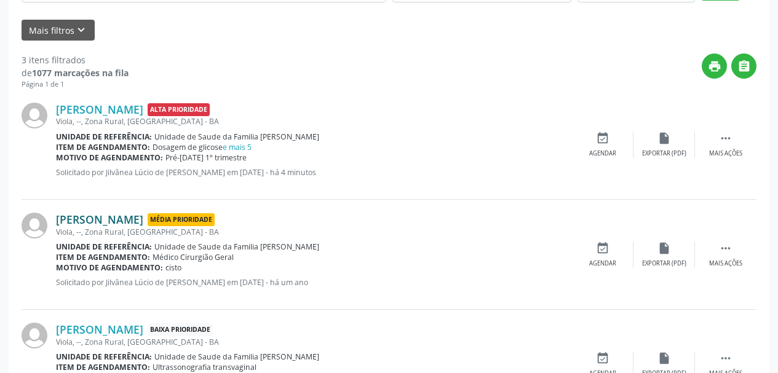
click at [100, 221] on link "[PERSON_NAME]" at bounding box center [99, 220] width 87 height 14
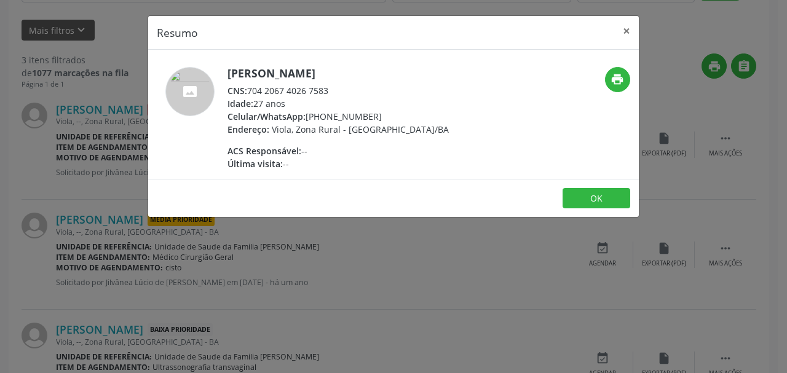
drag, startPoint x: 346, startPoint y: 95, endPoint x: 247, endPoint y: 90, distance: 99.2
click at [248, 92] on div "CNS: 704 2067 4026 7583" at bounding box center [338, 90] width 221 height 13
copy div "704 2067 4026 7583"
click at [623, 33] on button "×" at bounding box center [626, 31] width 25 height 30
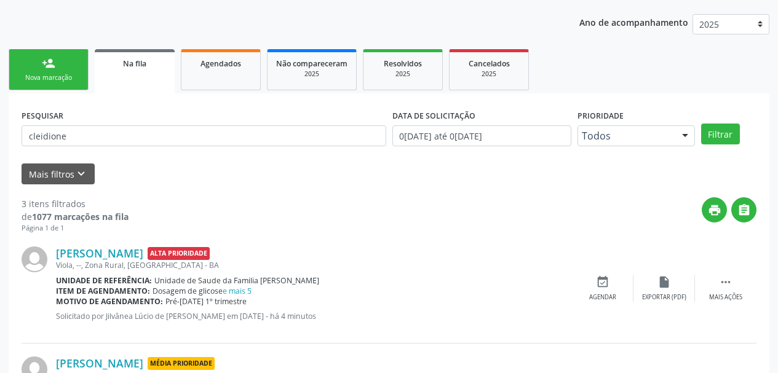
scroll to position [0, 0]
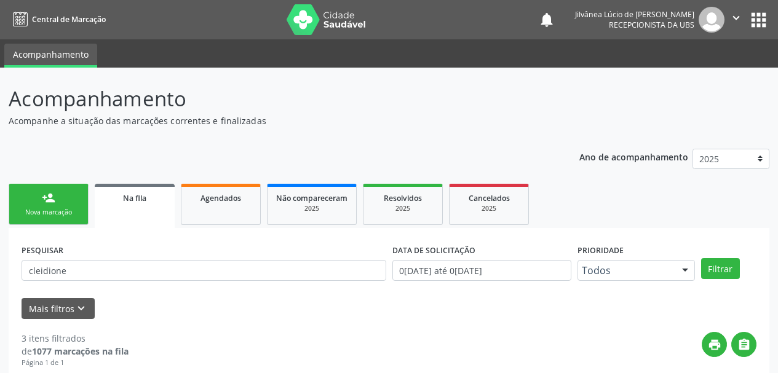
click at [55, 205] on link "person_add Nova marcação" at bounding box center [49, 204] width 80 height 41
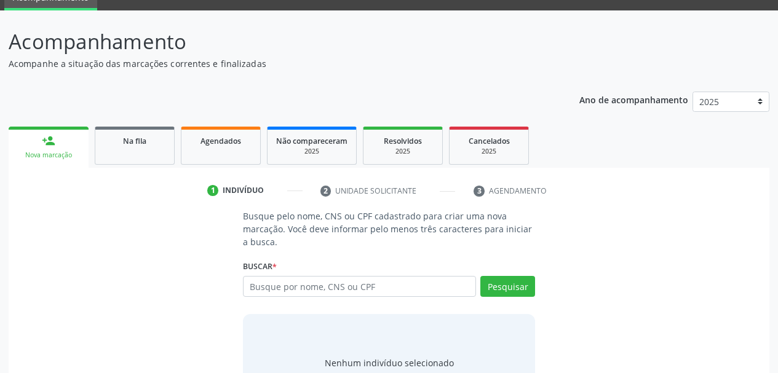
scroll to position [114, 0]
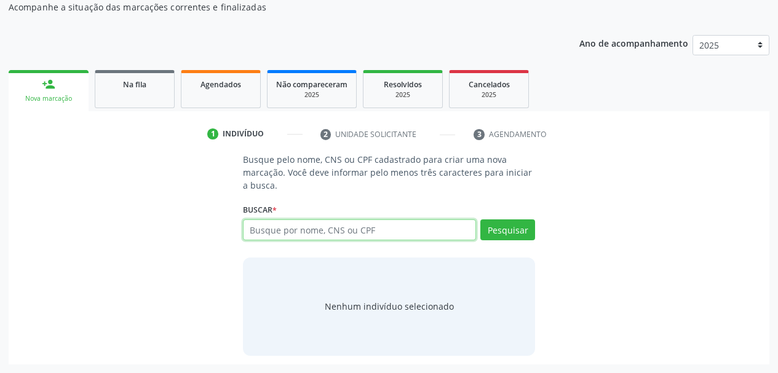
click at [287, 232] on input "text" at bounding box center [360, 230] width 234 height 21
paste input "704 2067 4026 7583"
type input "704 2067 4026 7583"
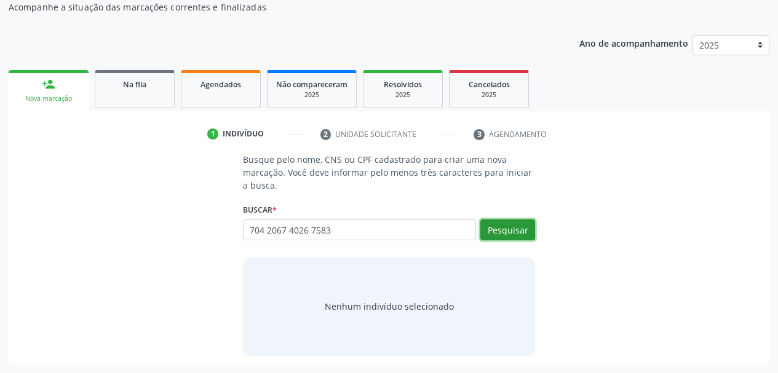
click at [505, 231] on button "Pesquisar" at bounding box center [507, 230] width 55 height 21
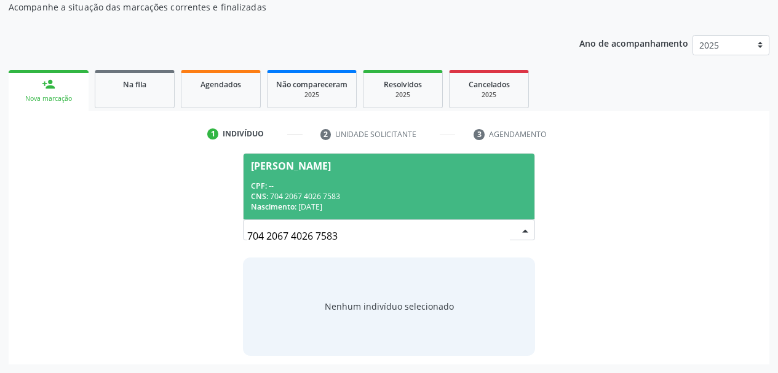
click at [381, 191] on div "CNS: 704 2067 4026 7583" at bounding box center [389, 196] width 277 height 10
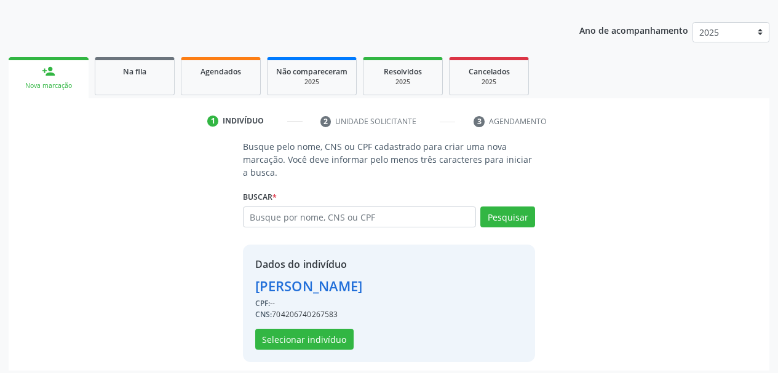
scroll to position [133, 0]
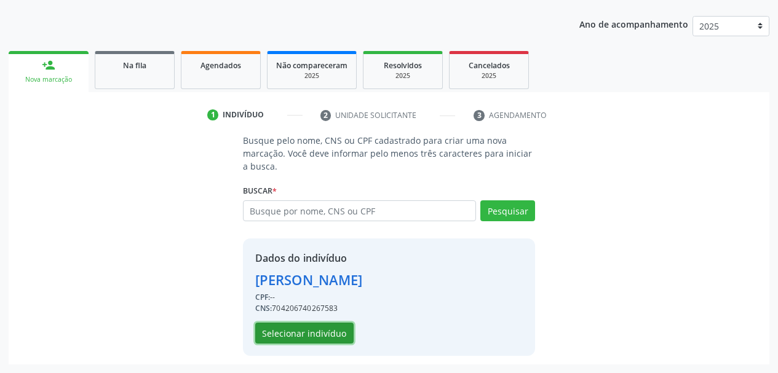
click at [329, 337] on button "Selecionar indivíduo" at bounding box center [304, 333] width 98 height 21
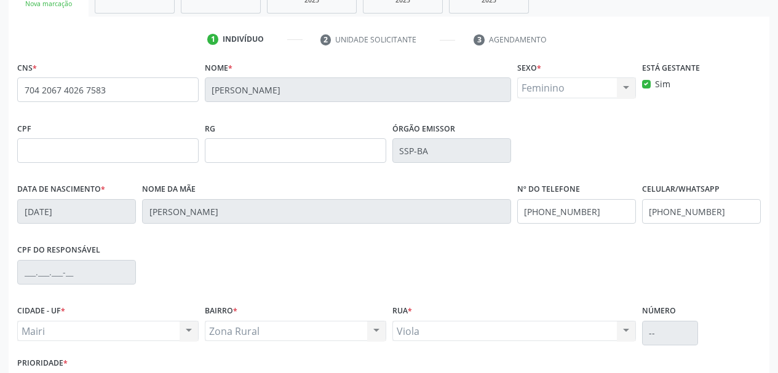
scroll to position [293, 0]
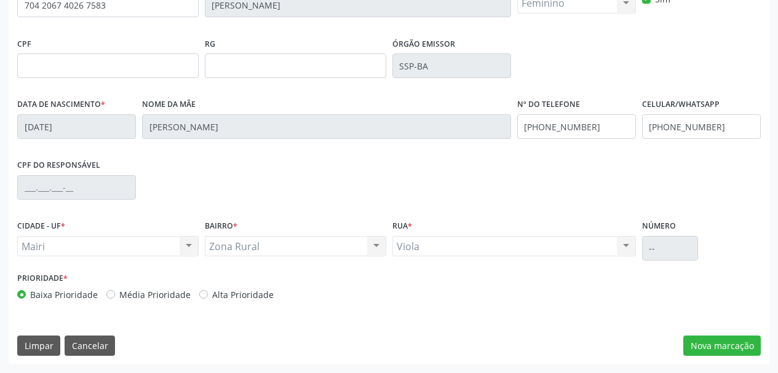
click at [212, 293] on label "Alta Prioridade" at bounding box center [242, 294] width 61 height 13
click at [202, 293] on input "Alta Prioridade" at bounding box center [203, 293] width 9 height 11
radio input "true"
click at [692, 341] on button "Nova marcação" at bounding box center [721, 346] width 77 height 21
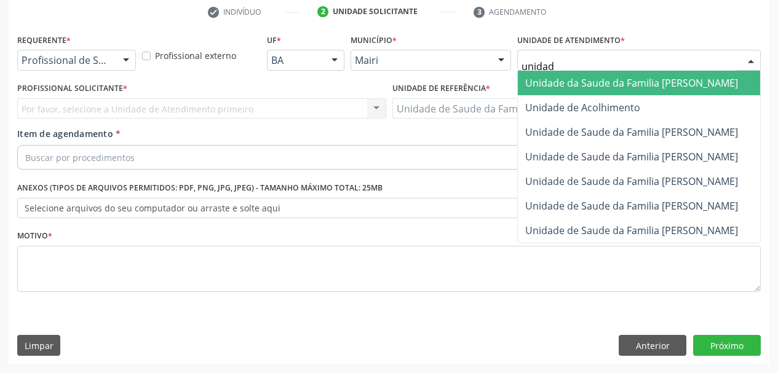
type input "unidade"
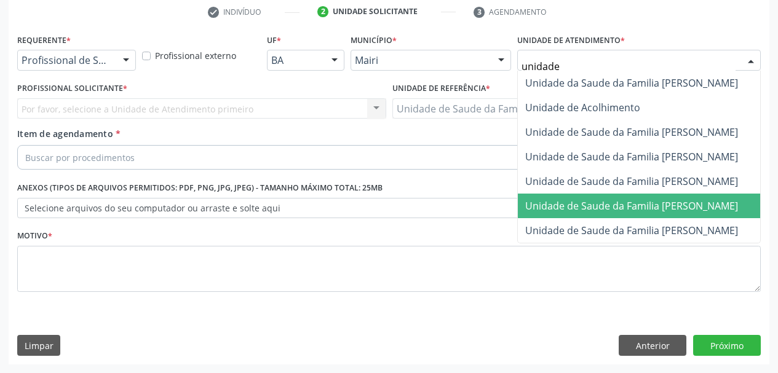
click at [595, 204] on span "Unidade de Saude da Familia [PERSON_NAME]" at bounding box center [631, 206] width 213 height 14
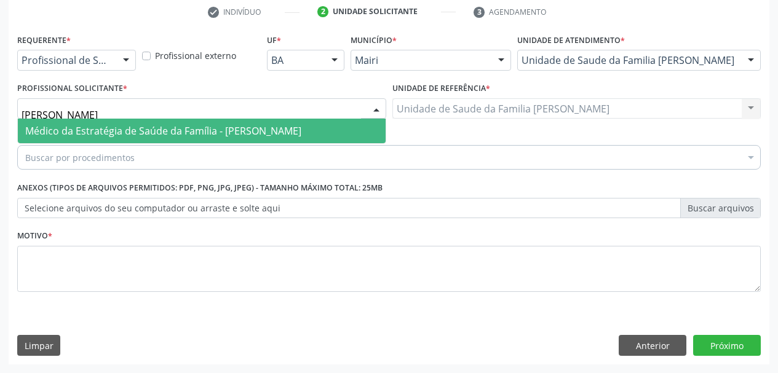
type input "[PERSON_NAME]"
click at [75, 125] on span "Médico da Estratégia de Saúde da Família - [PERSON_NAME]" at bounding box center [163, 131] width 276 height 14
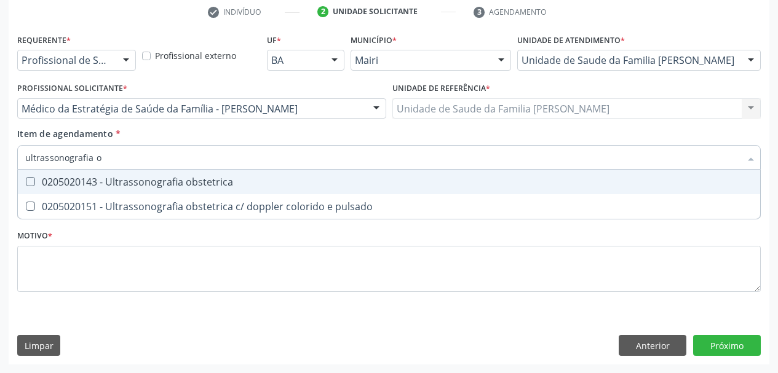
type input "ultrassonografia ob"
click at [93, 189] on span "0205020143 - Ultrassonografia obstetrica" at bounding box center [389, 182] width 742 height 25
checkbox obstetrica "true"
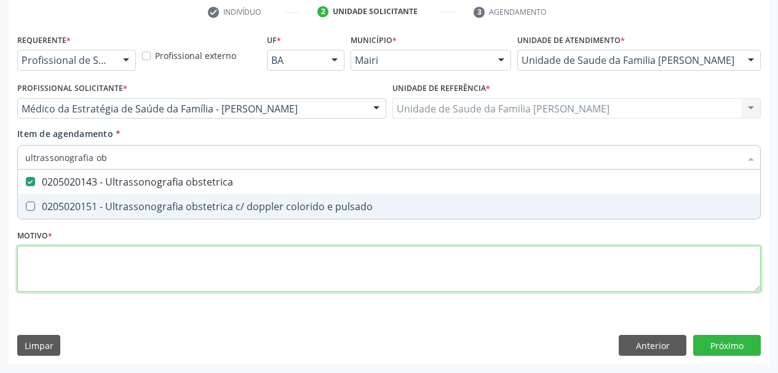
click at [105, 266] on div "Requerente * Profissional de Saúde Profissional de Saúde Paciente Nenhum result…" at bounding box center [389, 170] width 744 height 279
checkbox pulsado "true"
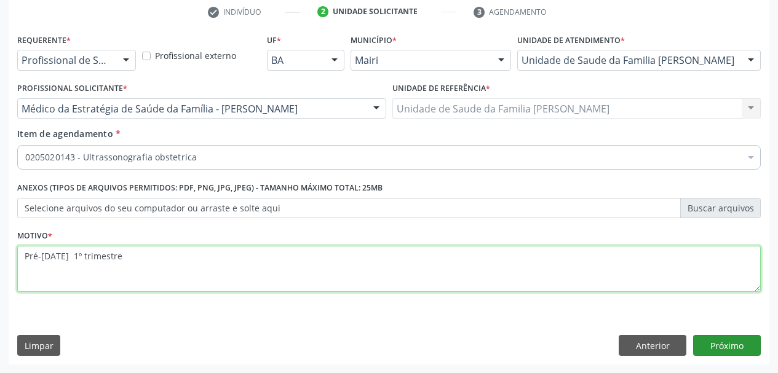
type textarea "Pré-[DATE] 1º trimestre"
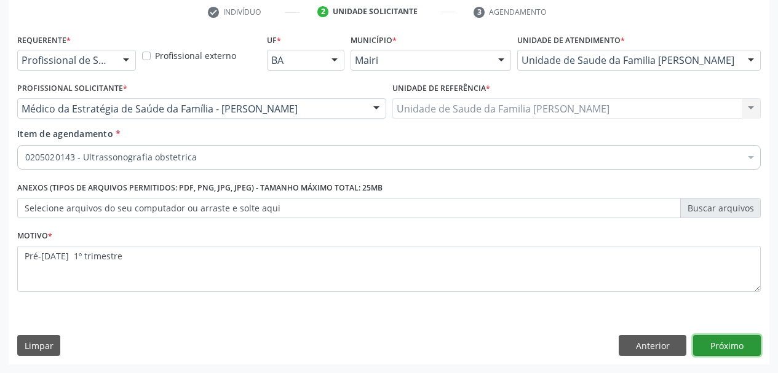
click at [705, 340] on button "Próximo" at bounding box center [727, 345] width 68 height 21
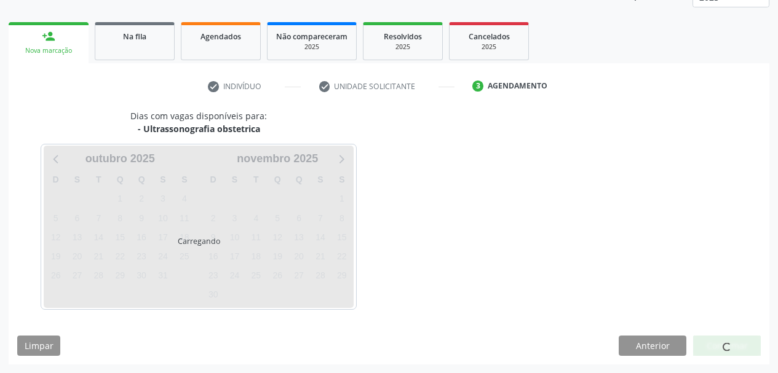
scroll to position [198, 0]
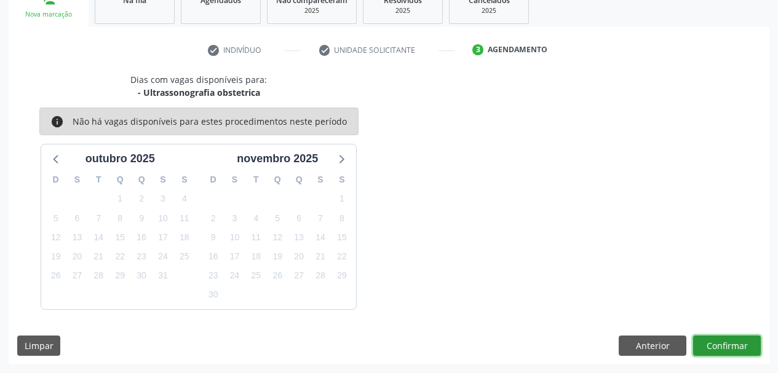
click at [727, 350] on button "Confirmar" at bounding box center [727, 346] width 68 height 21
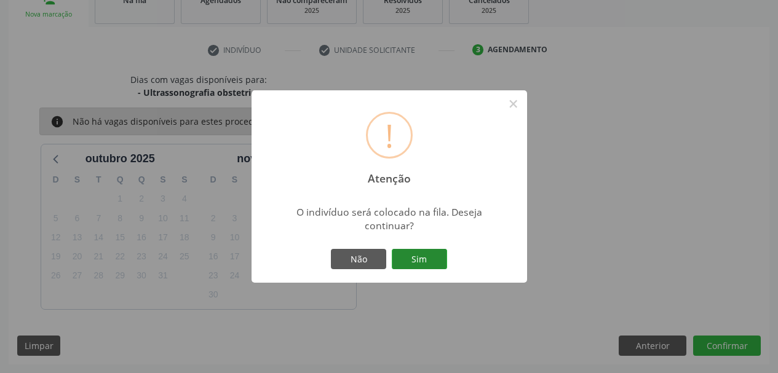
click at [410, 257] on button "Sim" at bounding box center [419, 259] width 55 height 21
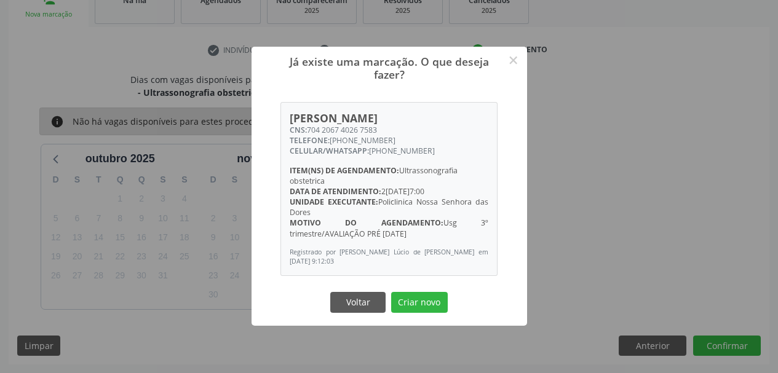
click at [415, 290] on div "Voltar Criar novo" at bounding box center [389, 303] width 123 height 26
click at [416, 306] on button "Criar novo" at bounding box center [419, 302] width 57 height 21
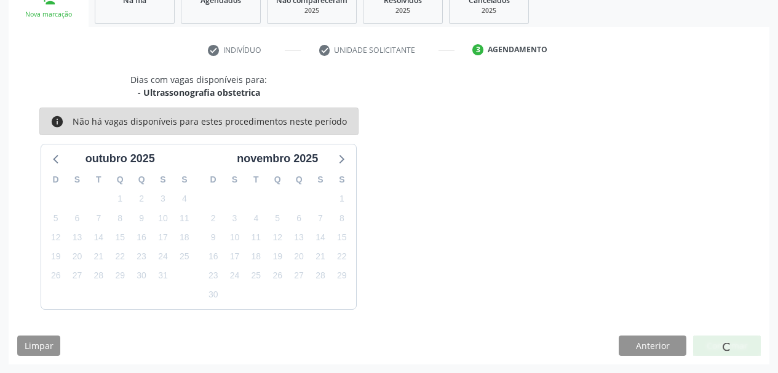
scroll to position [33, 0]
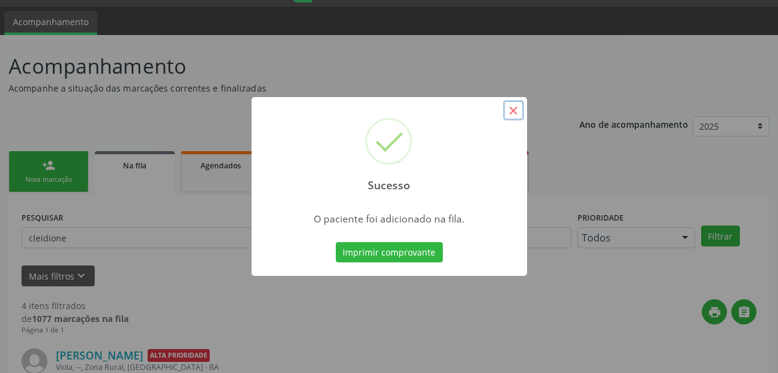
click at [510, 106] on button "×" at bounding box center [513, 110] width 21 height 21
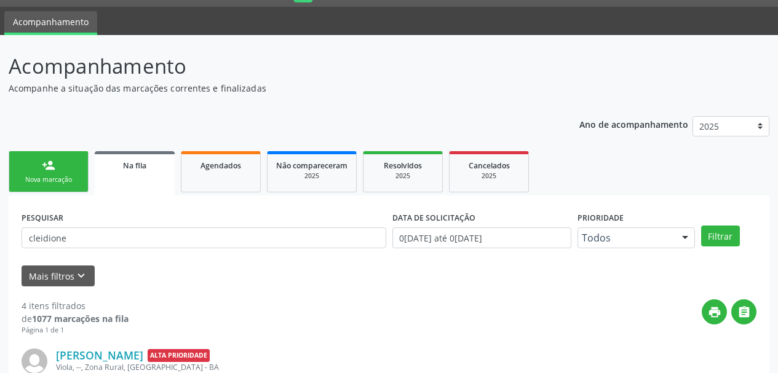
click at [56, 163] on link "person_add Nova marcação" at bounding box center [49, 171] width 80 height 41
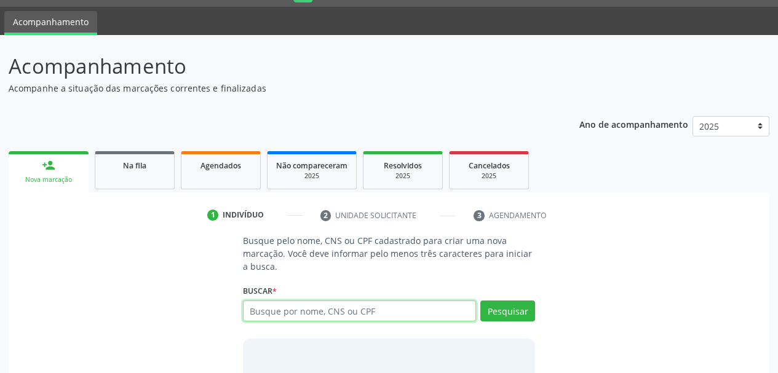
click at [290, 315] on input "text" at bounding box center [360, 311] width 234 height 21
paste input "704 2067 4026 7583"
type input "704 2067 4026 7583"
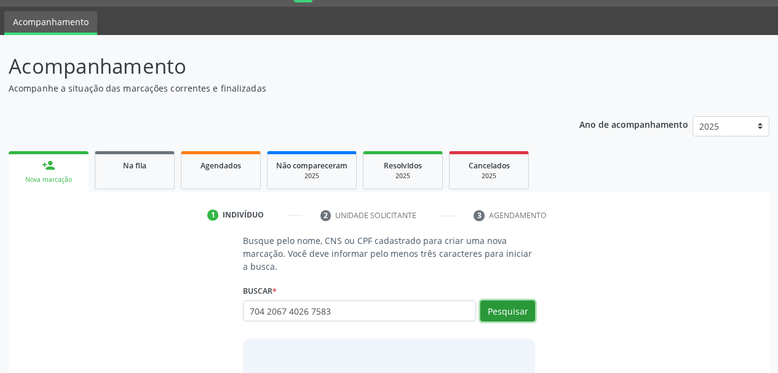
click at [493, 312] on button "Pesquisar" at bounding box center [507, 311] width 55 height 21
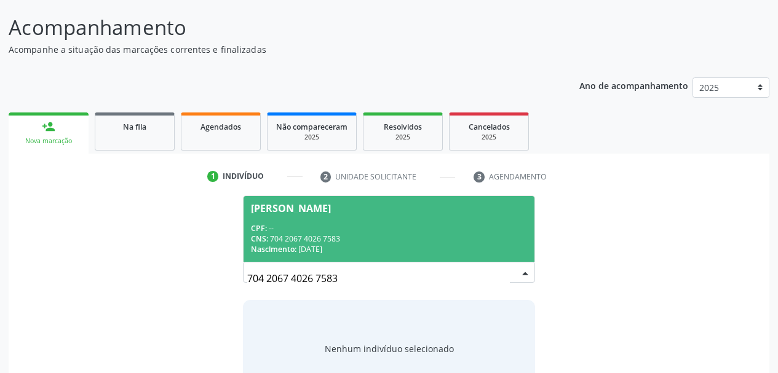
scroll to position [114, 0]
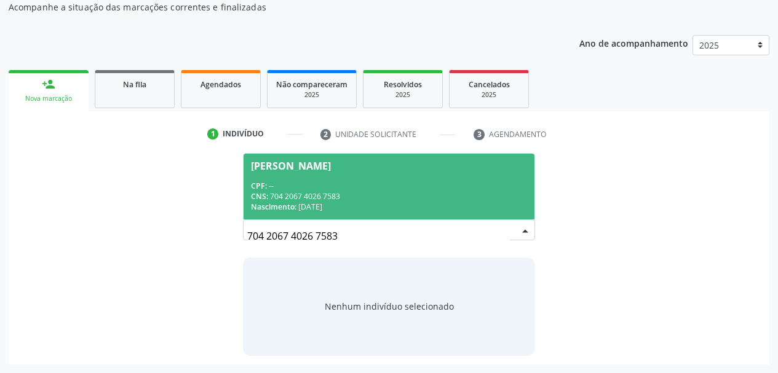
click at [300, 214] on span "[PERSON_NAME] CPF: -- CNS: 704 2067 4026 7583 Nascimento: [DATE]" at bounding box center [390, 187] width 292 height 66
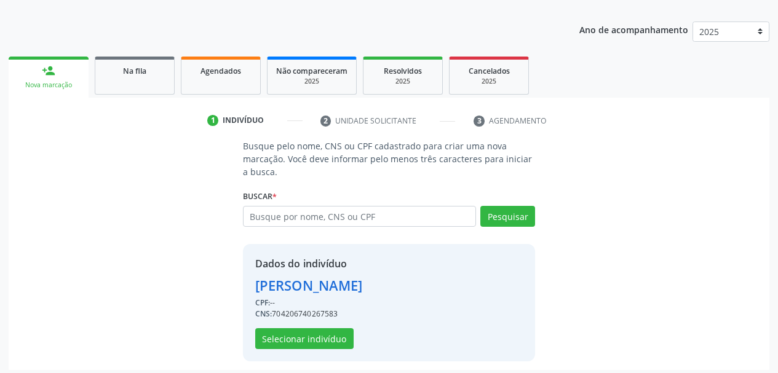
scroll to position [133, 0]
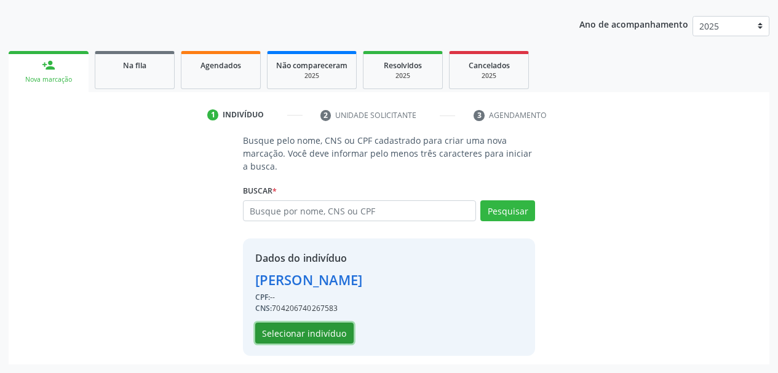
click at [293, 341] on button "Selecionar indivíduo" at bounding box center [304, 333] width 98 height 21
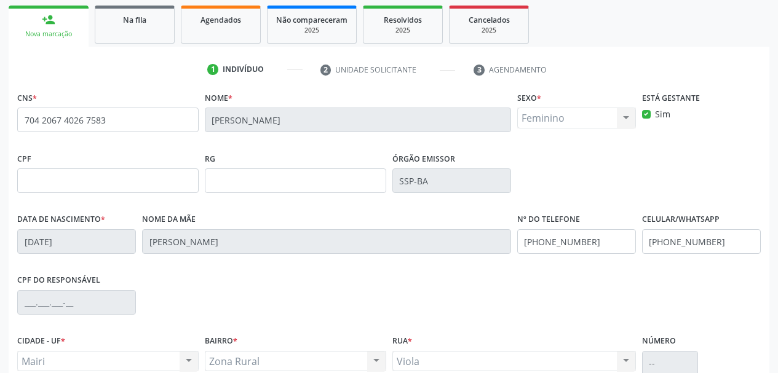
scroll to position [293, 0]
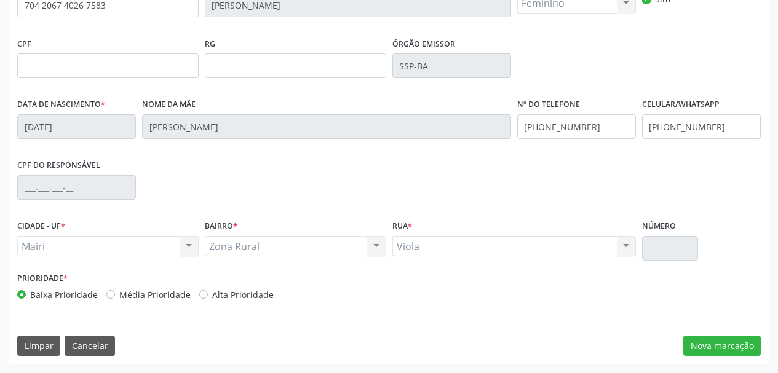
click at [212, 292] on label "Alta Prioridade" at bounding box center [242, 294] width 61 height 13
click at [202, 292] on input "Alta Prioridade" at bounding box center [203, 293] width 9 height 11
radio input "true"
click at [720, 344] on button "Nova marcação" at bounding box center [721, 346] width 77 height 21
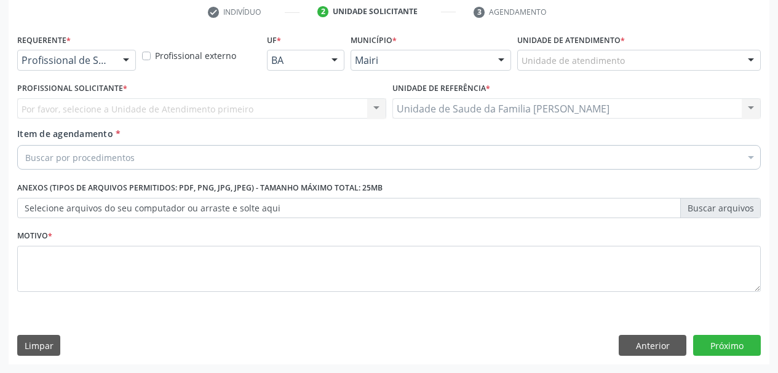
click at [610, 68] on div "Unidade de atendimento" at bounding box center [639, 60] width 244 height 21
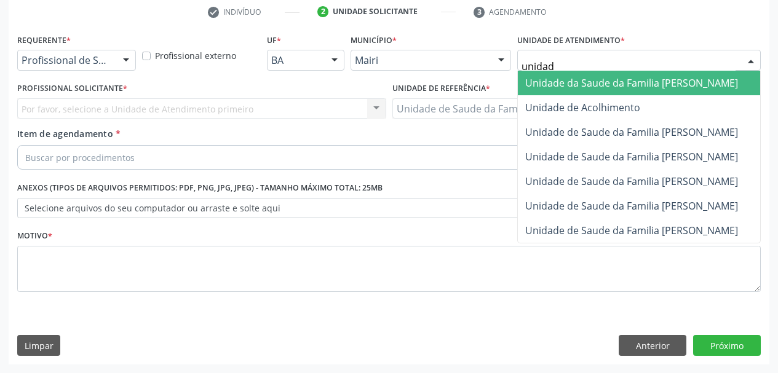
type input "unidade"
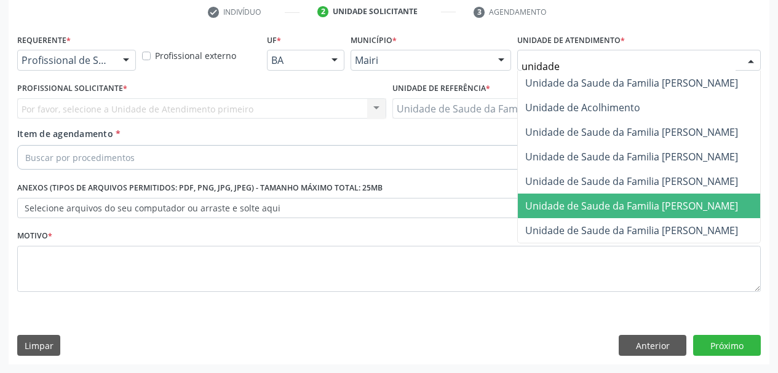
click at [658, 204] on span "Unidade de Saude da Familia [PERSON_NAME]" at bounding box center [631, 206] width 213 height 14
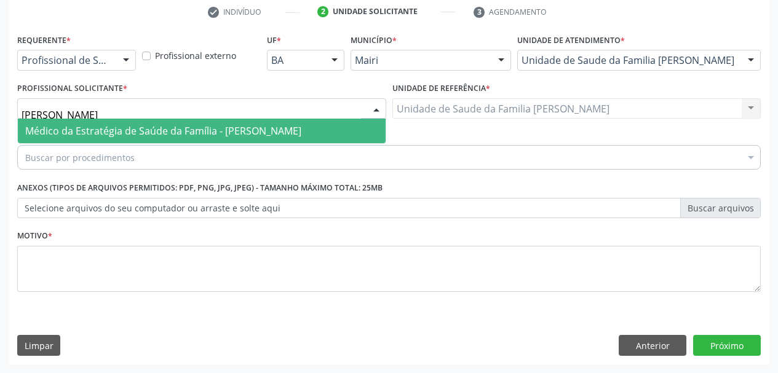
type input "[PERSON_NAME]"
click at [112, 133] on span "Médico da Estratégia de Saúde da Família - [PERSON_NAME]" at bounding box center [163, 131] width 276 height 14
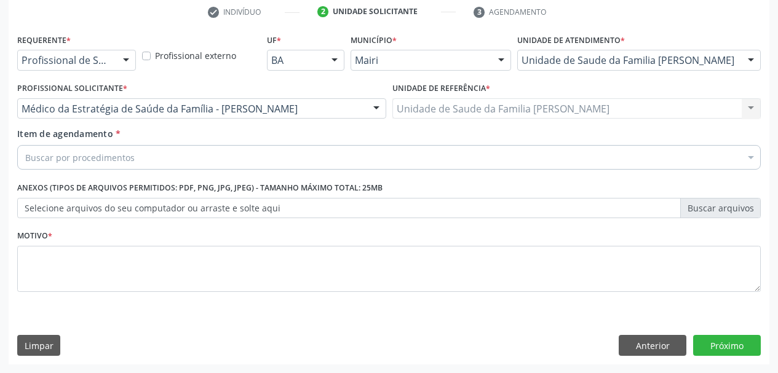
click at [136, 153] on div "Buscar por procedimentos" at bounding box center [389, 157] width 744 height 25
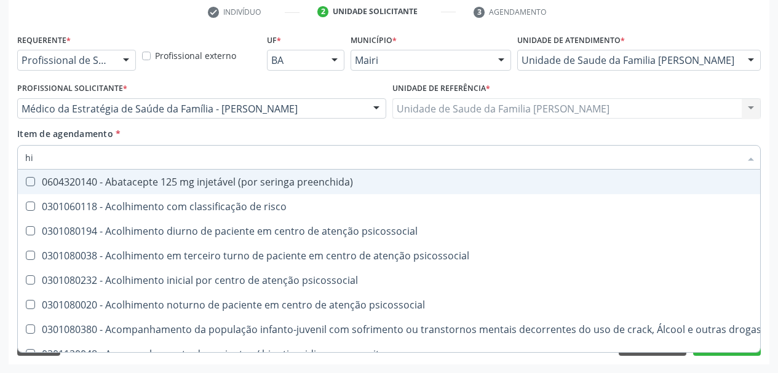
type input "h"
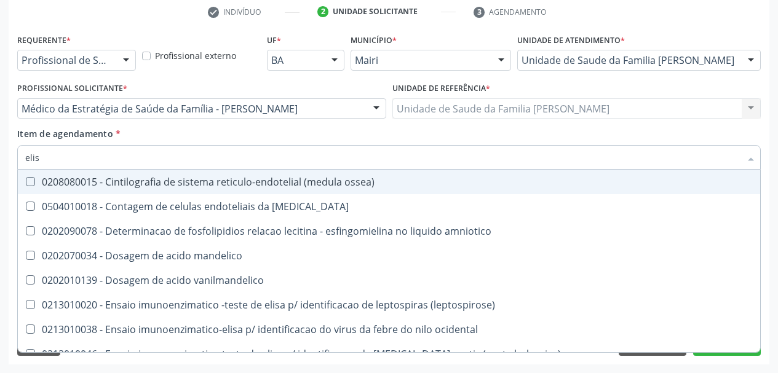
type input "[PERSON_NAME]"
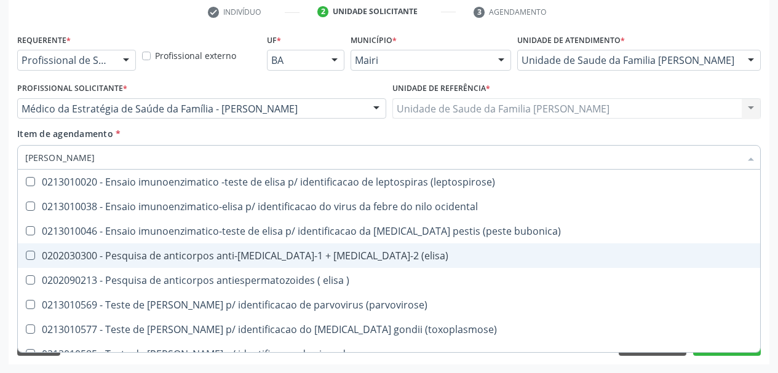
click at [274, 258] on div "0202030300 - Pesquisa de anticorpos anti-[MEDICAL_DATA]-1 + [MEDICAL_DATA]-2 (e…" at bounding box center [389, 256] width 728 height 10
checkbox \(elisa\) "true"
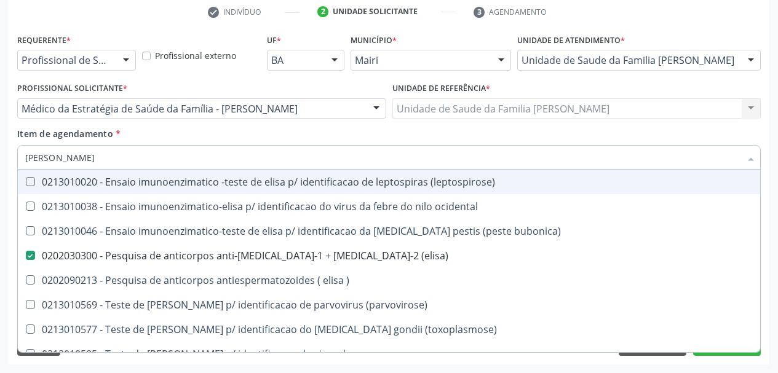
drag, startPoint x: 60, startPoint y: 156, endPoint x: 0, endPoint y: 159, distance: 59.8
click at [0, 159] on div "Acompanhamento Acompanhe a situação das marcações correntes e finalizadas Relat…" at bounding box center [389, 102] width 778 height 542
type input "ht"
checkbox \(elisa\) "false"
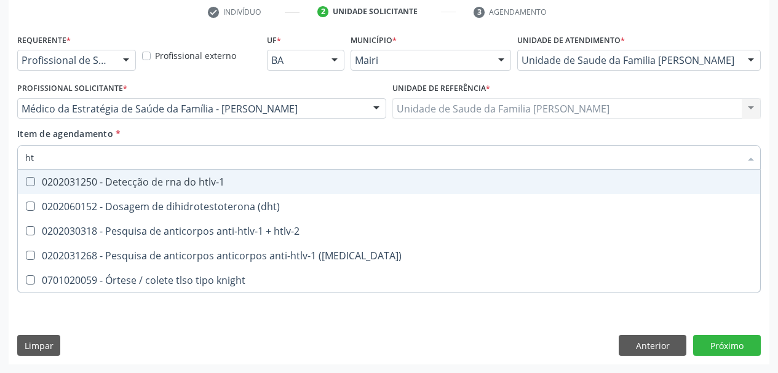
type input "htl"
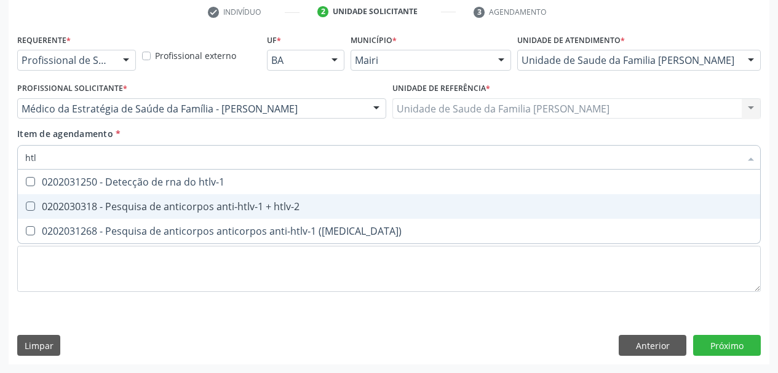
click at [54, 199] on span "0202030318 - Pesquisa de anticorpos anti-htlv-1 + htlv-2" at bounding box center [389, 206] width 742 height 25
checkbox htlv-2 "true"
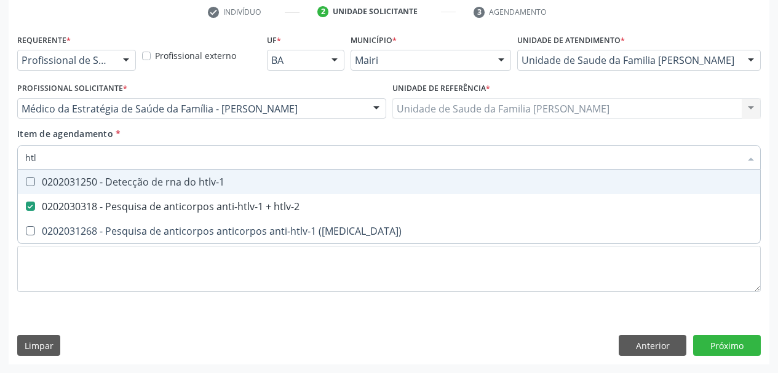
drag, startPoint x: 50, startPoint y: 159, endPoint x: 0, endPoint y: 158, distance: 50.4
click at [0, 158] on div "Acompanhamento Acompanhe a situação das marcações correntes e finalizadas Relat…" at bounding box center [389, 102] width 778 height 542
type input "to"
checkbox htlv-2 "false"
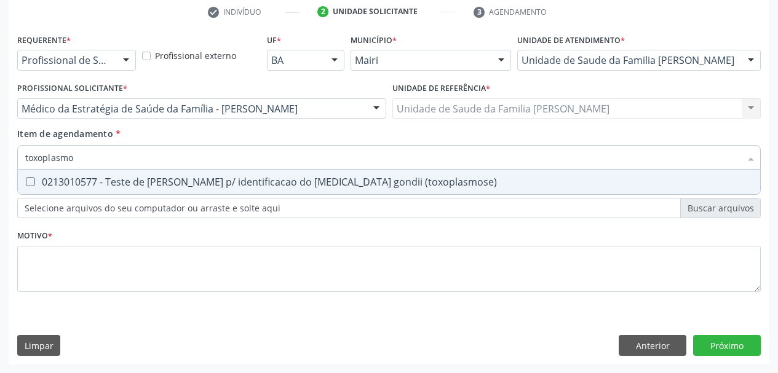
type input "toxoplasm"
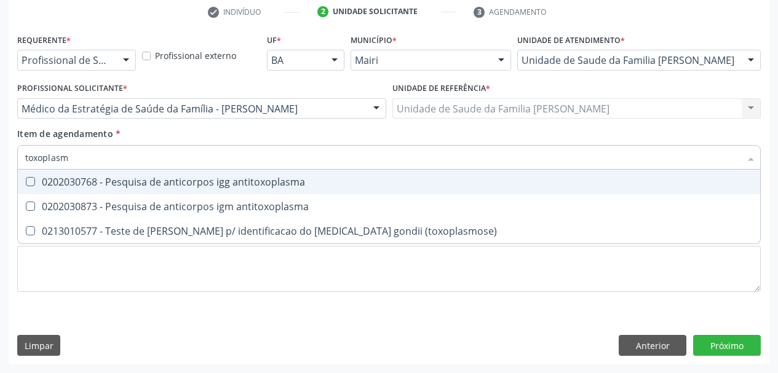
click at [58, 173] on span "0202030768 - Pesquisa de anticorpos igg antitoxoplasma" at bounding box center [389, 182] width 742 height 25
checkbox antitoxoplasma "true"
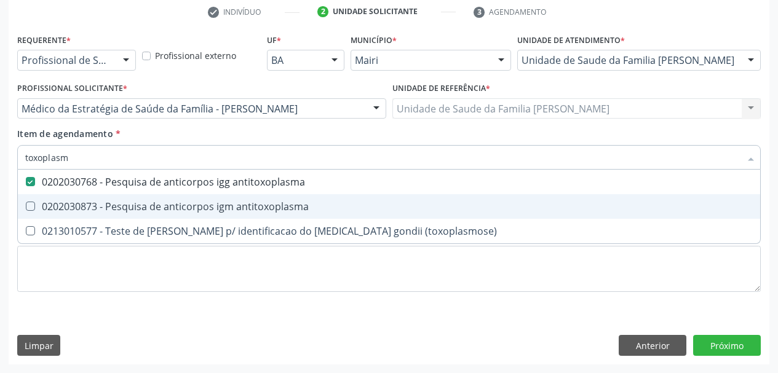
click at [71, 202] on div "0202030873 - Pesquisa de anticorpos igm antitoxoplasma" at bounding box center [389, 207] width 728 height 10
checkbox antitoxoplasma "true"
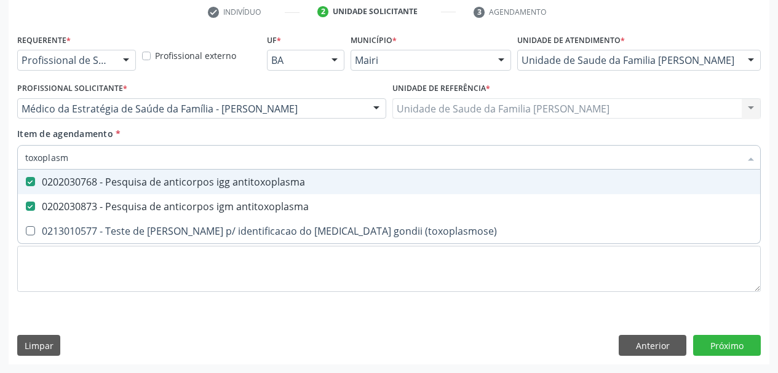
drag, startPoint x: 69, startPoint y: 164, endPoint x: 0, endPoint y: 158, distance: 69.2
click at [0, 158] on div "Acompanhamento Acompanhe a situação das marcações correntes e finalizadas Relat…" at bounding box center [389, 102] width 778 height 542
type input "cr"
checkbox antitoxoplasma "false"
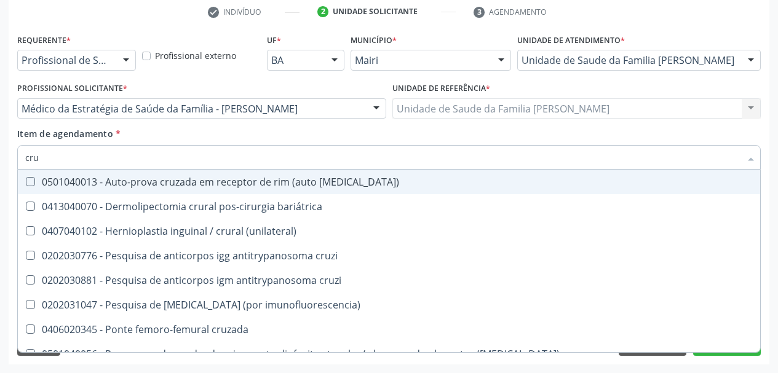
type input "cruz"
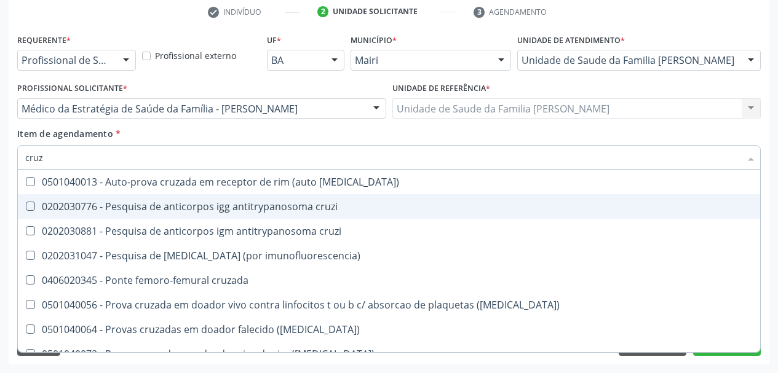
click at [54, 215] on span "0202030776 - Pesquisa de anticorpos igg antitrypanosoma cruzi" at bounding box center [389, 206] width 742 height 25
checkbox cruzi "true"
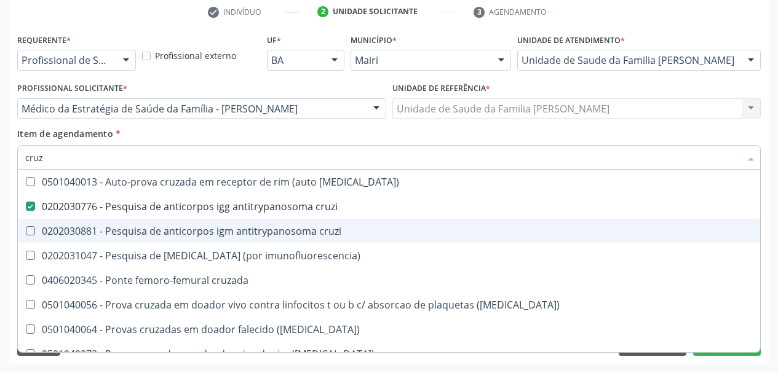
click at [61, 226] on div "0202030881 - Pesquisa de anticorpos igm antitrypanosoma cruzi" at bounding box center [389, 231] width 728 height 10
checkbox cruzi "true"
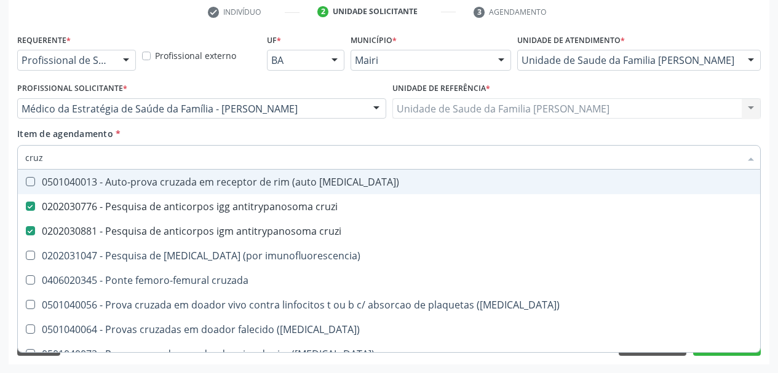
drag, startPoint x: 59, startPoint y: 161, endPoint x: 0, endPoint y: 165, distance: 59.2
click at [0, 165] on div "Acompanhamento Acompanhe a situação das marcações correntes e finalizadas Relat…" at bounding box center [389, 102] width 778 height 542
type input "h"
checkbox cruzi "false"
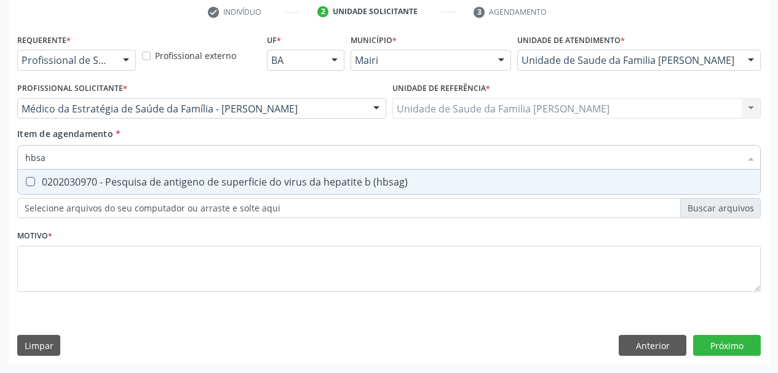
type input "hbsag"
click at [34, 184] on \(hbsag\) at bounding box center [30, 181] width 9 height 9
click at [26, 184] on \(hbsag\) "checkbox" at bounding box center [22, 182] width 8 height 8
checkbox \(hbsag\) "true"
drag, startPoint x: 70, startPoint y: 160, endPoint x: 0, endPoint y: 164, distance: 70.2
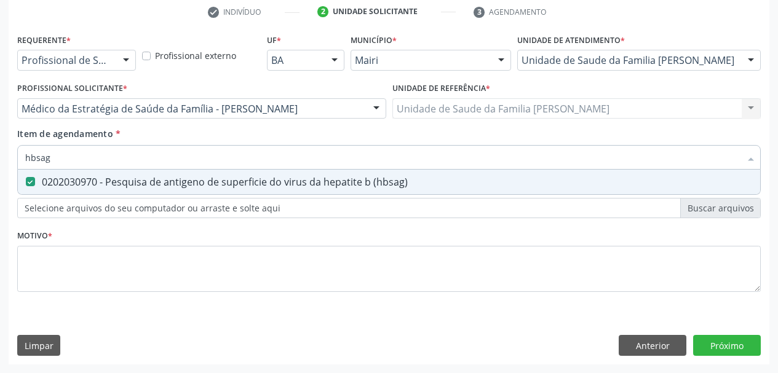
click at [0, 164] on div "Acompanhamento Acompanhe a situação das marcações correntes e finalizadas Relat…" at bounding box center [389, 102] width 778 height 542
type input "he"
checkbox \(hbsag\) "false"
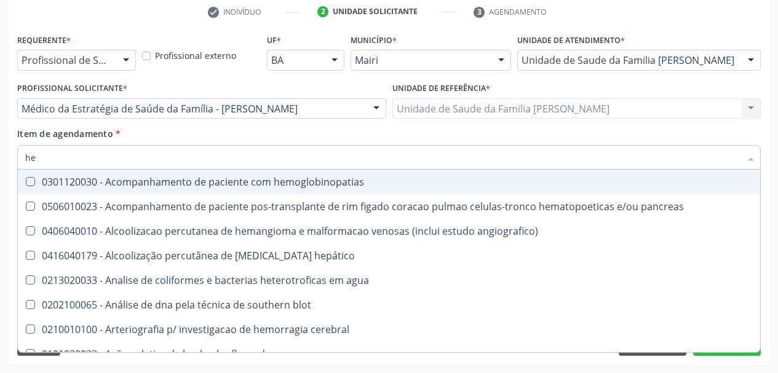
type input "hep"
checkbox hemacias "true"
type input "hepa"
checkbox radiosotopos\) "true"
checkbox hemacias "false"
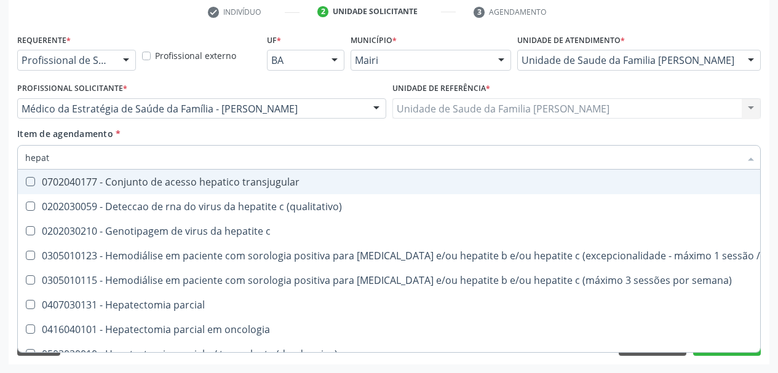
type input "hepati"
checkbox \(anti-hcv\) "true"
checkbox \(hbsag\) "false"
type input "hepatit"
checkbox \(anti-hbs\) "true"
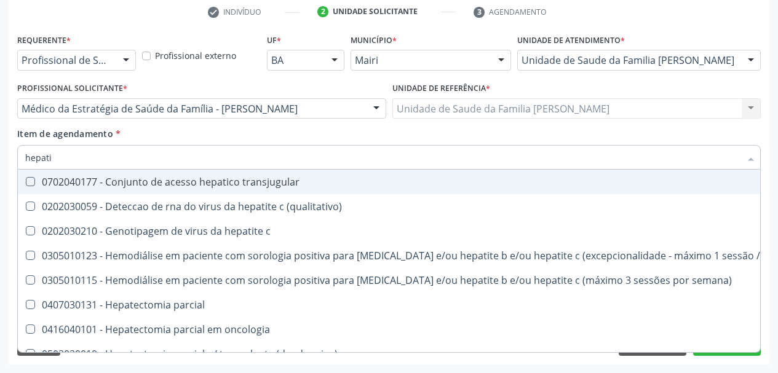
checkbox \(anti-hcv\) "false"
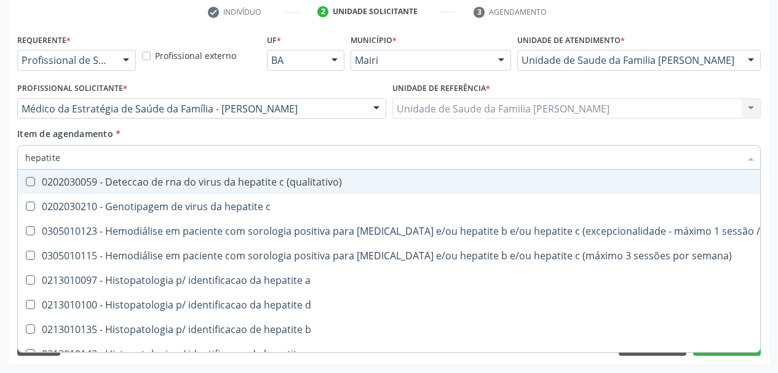
type input "hepatite c"
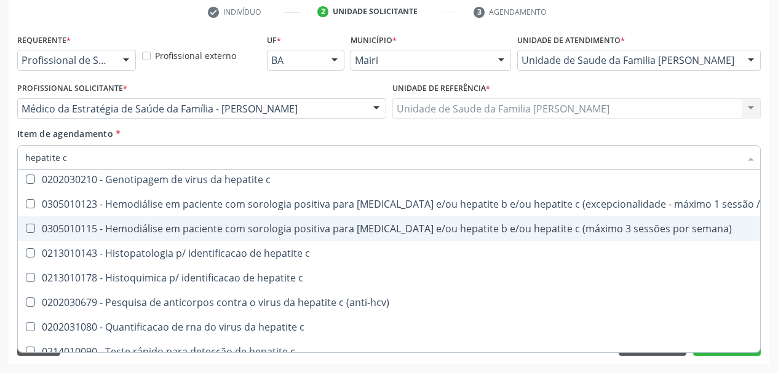
scroll to position [39, 0]
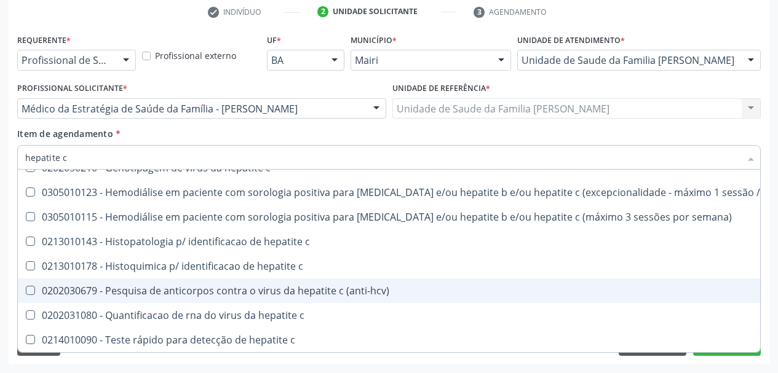
click at [188, 292] on div "0202030679 - Pesquisa de anticorpos contra o virus da hepatite c (anti-hcv)" at bounding box center [413, 291] width 777 height 10
checkbox \(anti-hcv\) "true"
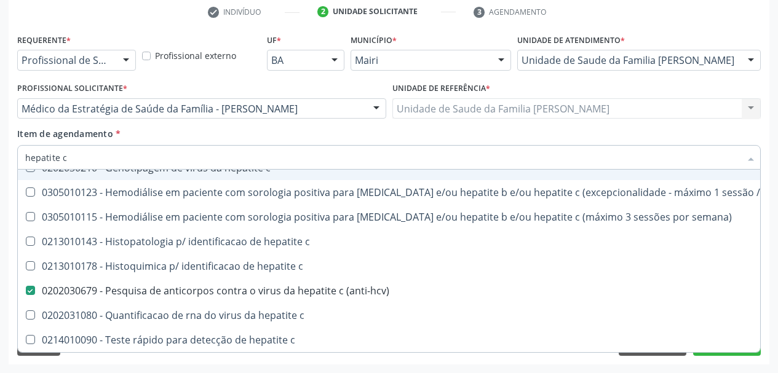
drag, startPoint x: 73, startPoint y: 157, endPoint x: 0, endPoint y: 153, distance: 72.7
click at [0, 153] on div "Acompanhamento Acompanhe a situação das marcações correntes e finalizadas Relat…" at bounding box center [389, 102] width 778 height 542
type input "ci"
checkbox \(anti-hcv\) "false"
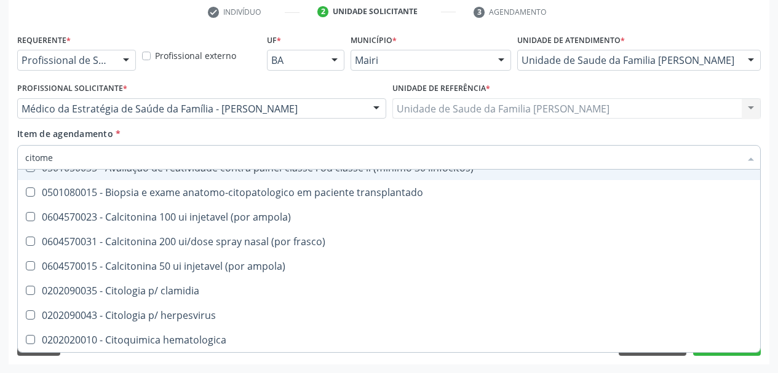
scroll to position [0, 0]
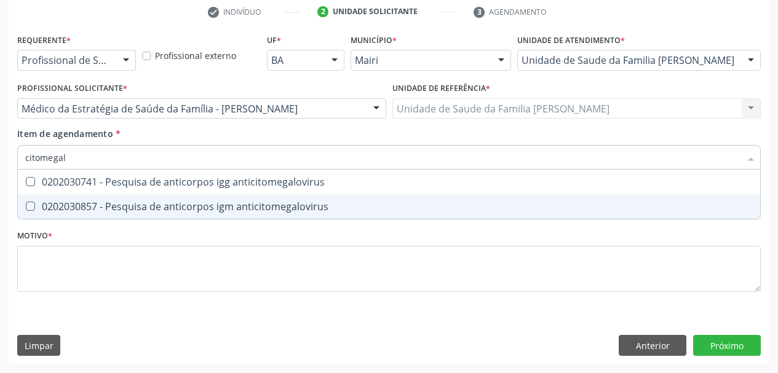
type input "citomegalo"
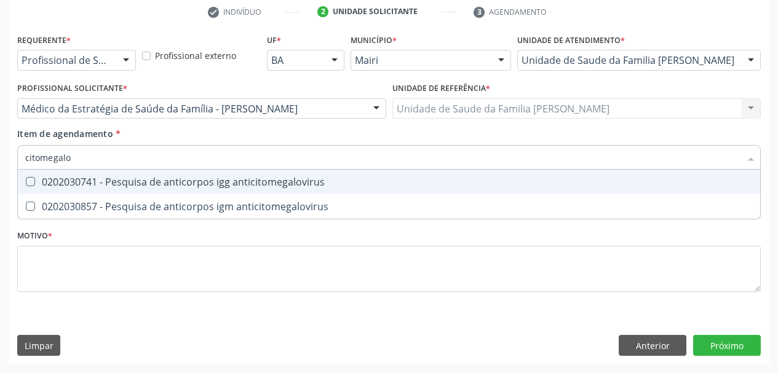
click at [36, 183] on div "0202030741 - Pesquisa de anticorpos igg anticitomegalovirus" at bounding box center [389, 182] width 728 height 10
checkbox anticitomegalovirus "true"
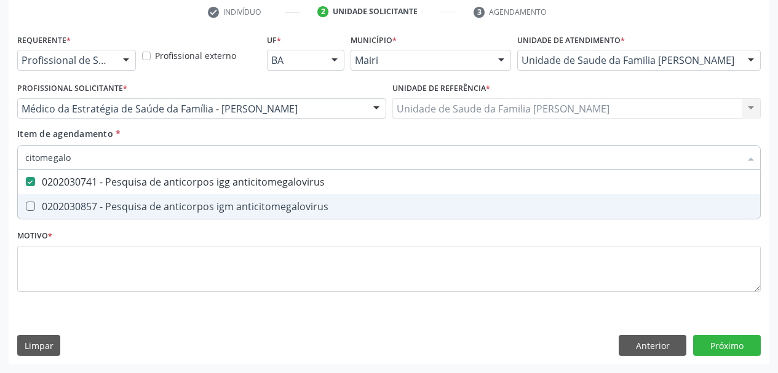
click at [50, 199] on span "0202030857 - Pesquisa de anticorpos igm anticitomegalovirus" at bounding box center [389, 206] width 742 height 25
checkbox anticitomegalovirus "true"
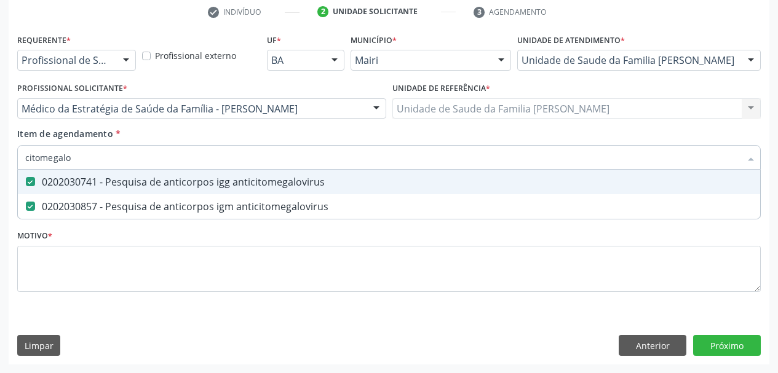
drag, startPoint x: 76, startPoint y: 157, endPoint x: 0, endPoint y: 165, distance: 76.0
click at [0, 162] on div "Acompanhamento Acompanhe a situação das marcações correntes e finalizadas Relat…" at bounding box center [389, 102] width 778 height 542
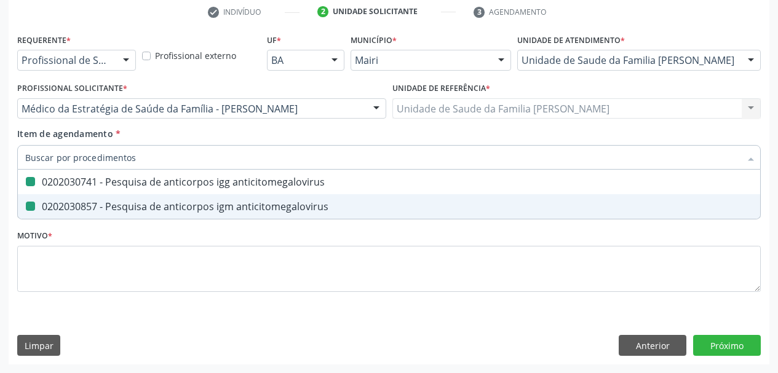
checkbox anticitomegalovirus "false"
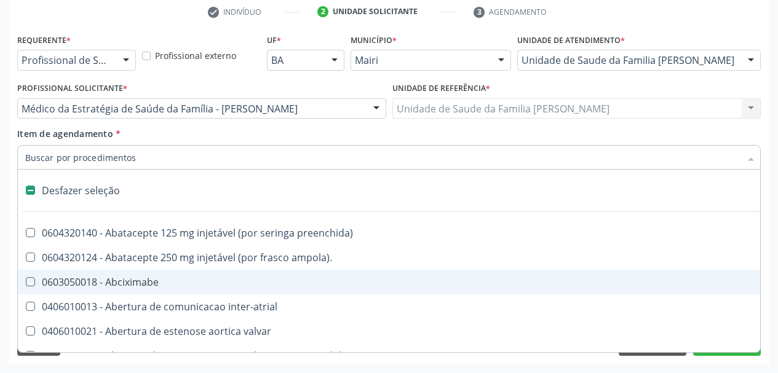
click at [4, 272] on div "Acompanhamento Acompanhe a situação das marcações correntes e finalizadas Relat…" at bounding box center [389, 102] width 778 height 542
checkbox ampola\)\ "true"
checkbox Abciximabe "true"
checkbox inter-atrial "true"
checkbox valvar "true"
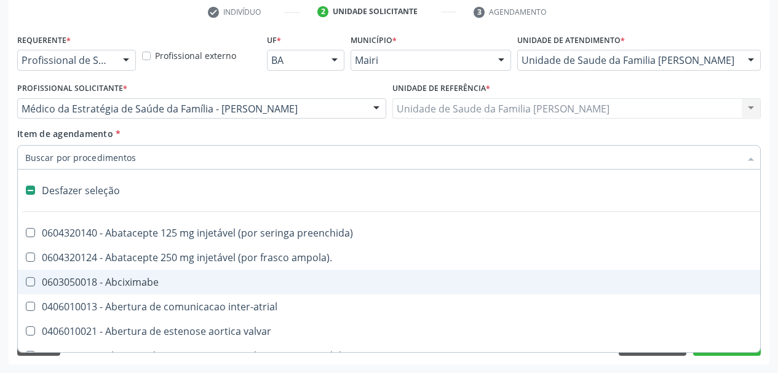
checkbox adolescente\) "true"
checkbox valvar "true"
checkbox adolescente\) "true"
checkbox paciente\) "true"
checkbox dente\) "true"
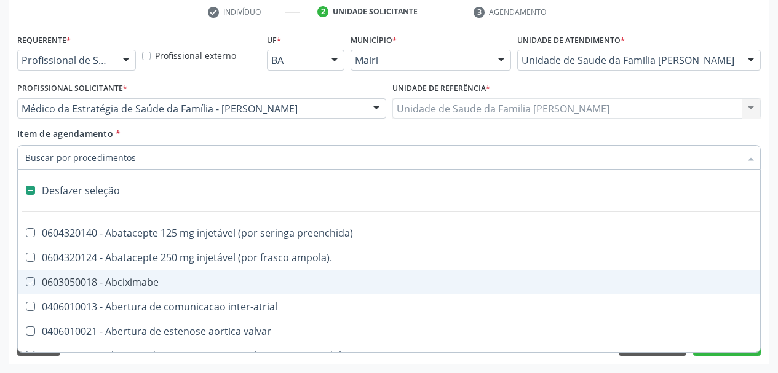
checkbox comprimido\) "true"
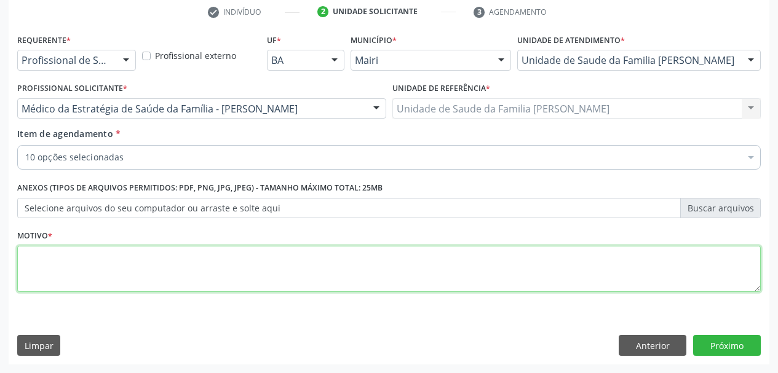
click at [51, 271] on textarea at bounding box center [389, 269] width 744 height 47
type textarea "Pré-[DATE] 1º trimestre"
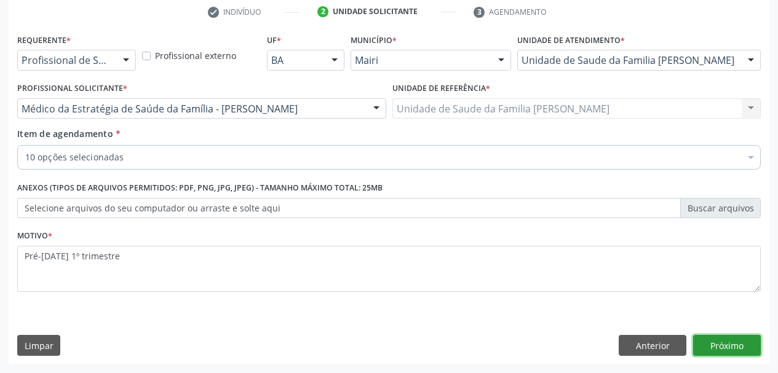
click at [743, 346] on button "Próximo" at bounding box center [727, 345] width 68 height 21
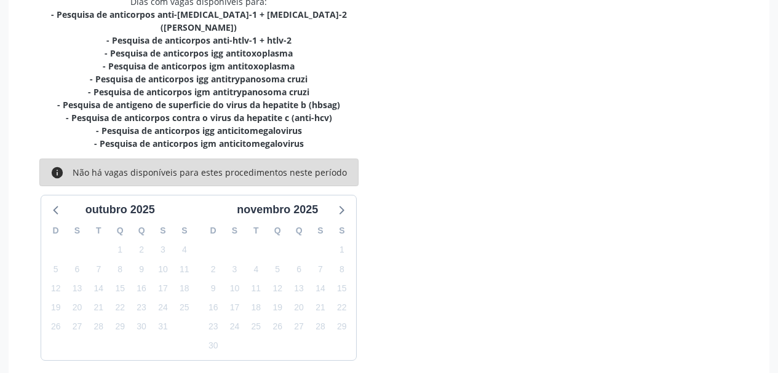
scroll to position [314, 0]
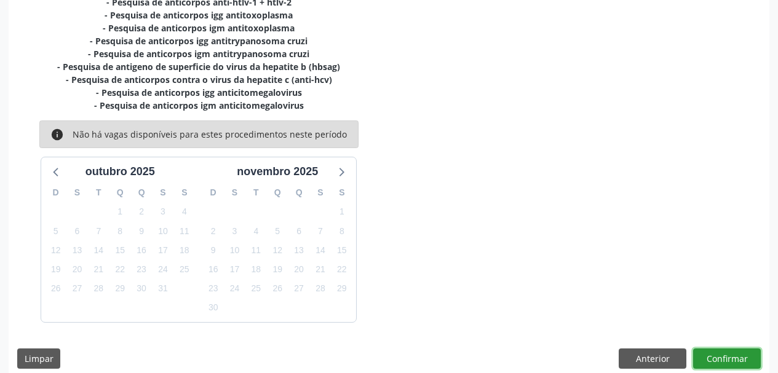
click at [737, 350] on button "Confirmar" at bounding box center [727, 359] width 68 height 21
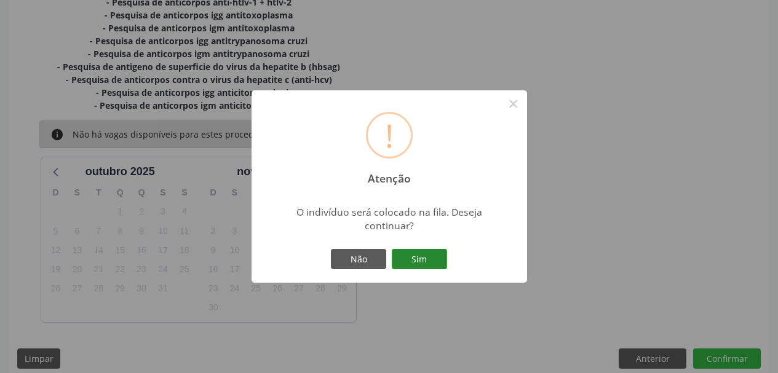
click at [416, 255] on button "Sim" at bounding box center [419, 259] width 55 height 21
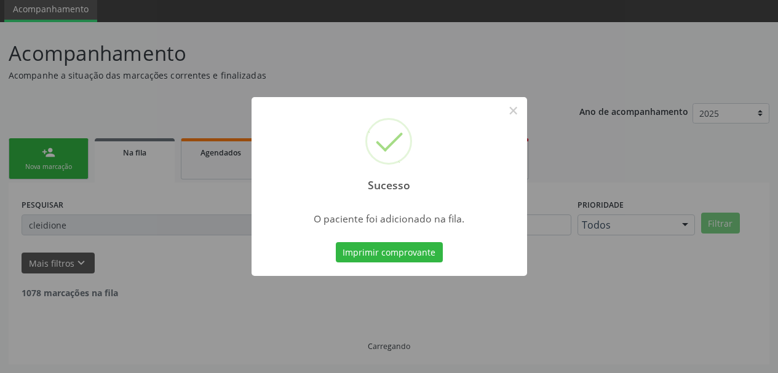
scroll to position [33, 0]
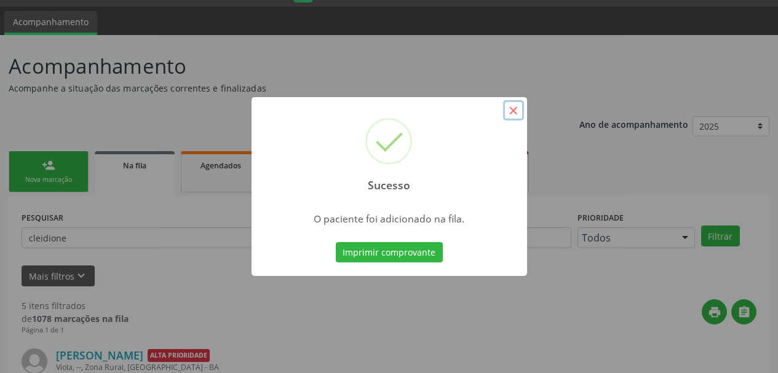
click at [514, 110] on button "×" at bounding box center [513, 110] width 21 height 21
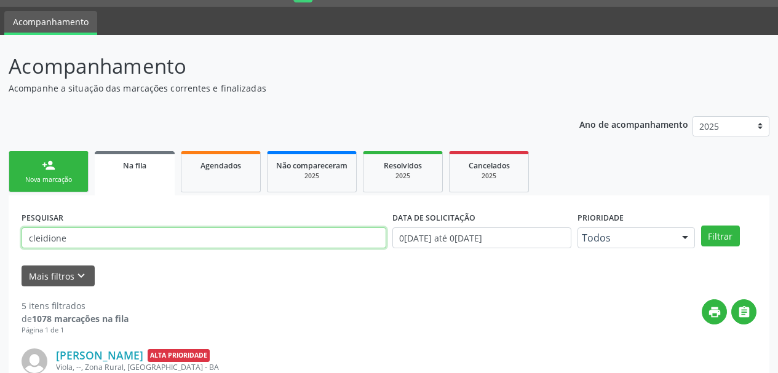
drag, startPoint x: 95, startPoint y: 244, endPoint x: 0, endPoint y: 247, distance: 95.4
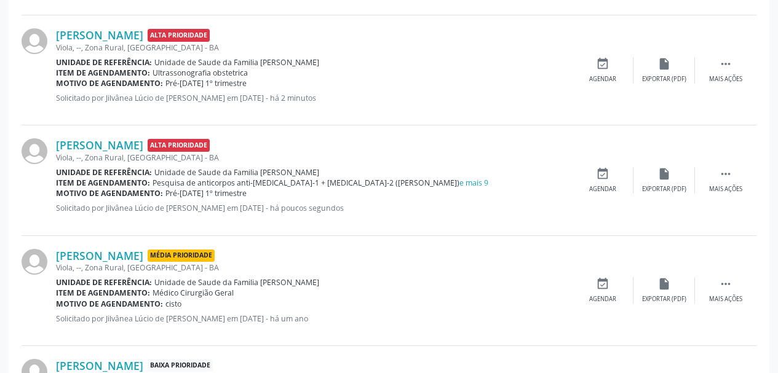
scroll to position [156, 0]
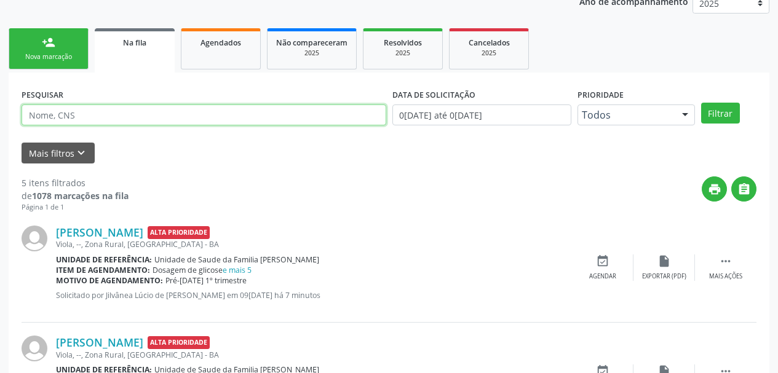
click at [701, 103] on button "Filtrar" at bounding box center [720, 113] width 39 height 21
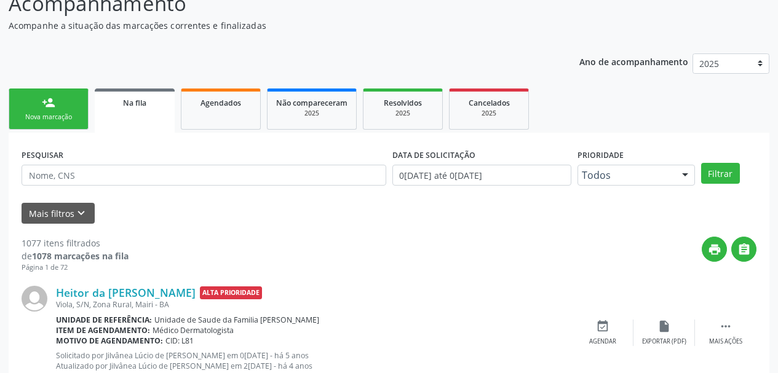
scroll to position [94, 0]
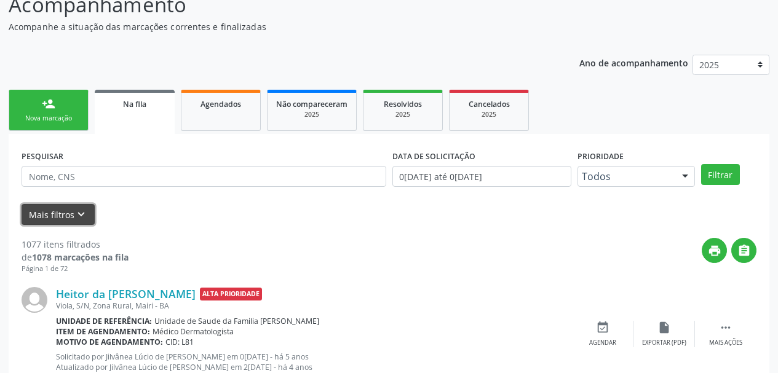
click at [69, 222] on button "Mais filtros keyboard_arrow_down" at bounding box center [58, 215] width 73 height 22
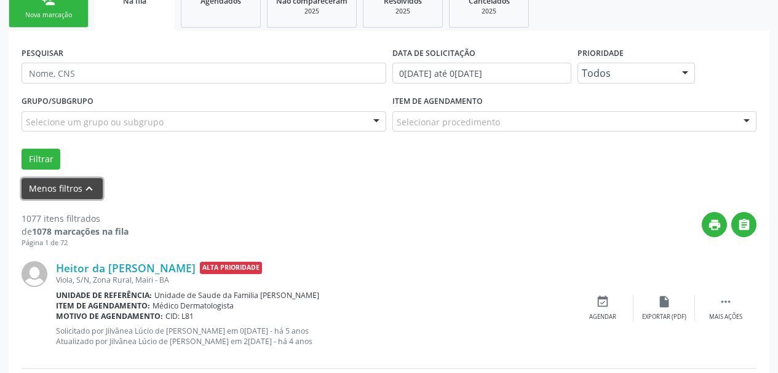
scroll to position [217, 0]
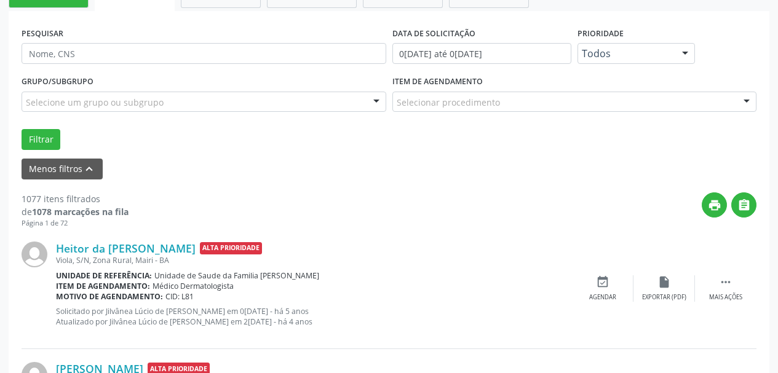
click at [165, 104] on div "Selecione um grupo ou subgrupo" at bounding box center [204, 102] width 365 height 21
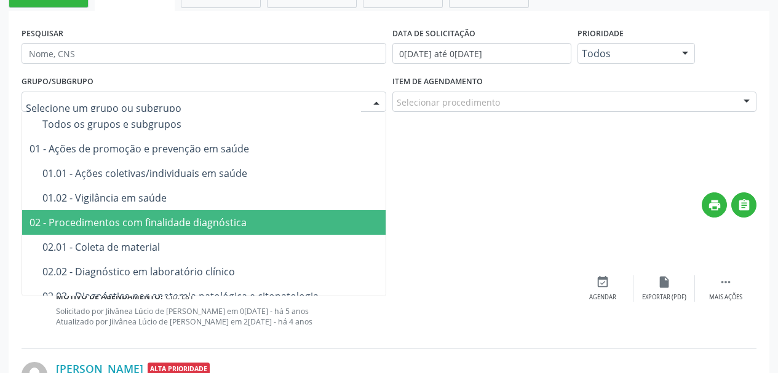
scroll to position [61, 0]
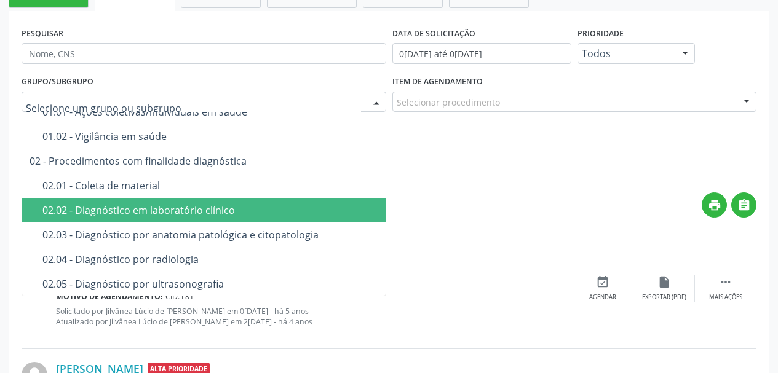
click at [169, 213] on div "02.02 - Diagnóstico em laboratório clínico" at bounding box center [250, 210] width 416 height 10
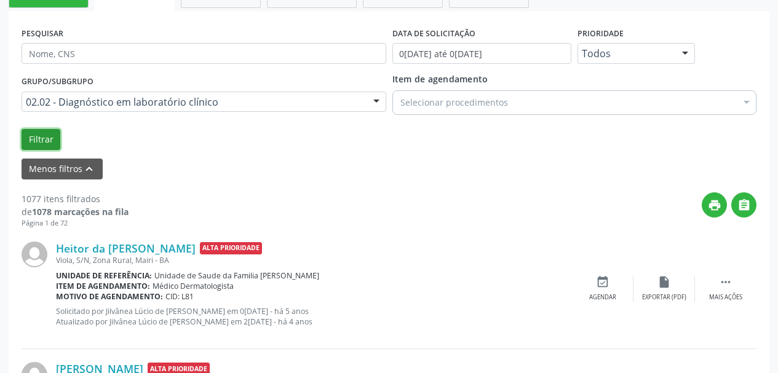
click at [41, 141] on button "Filtrar" at bounding box center [41, 139] width 39 height 21
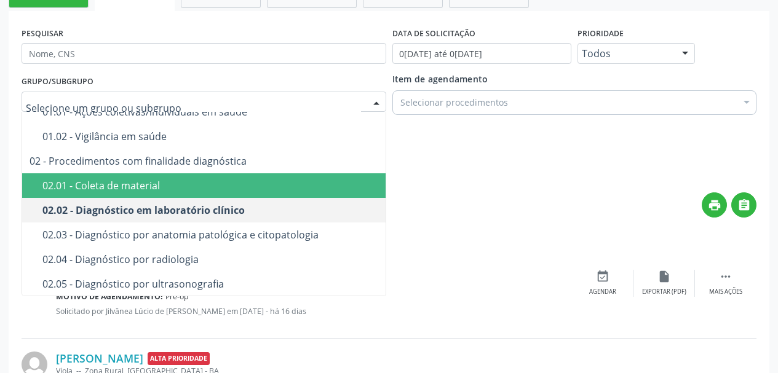
scroll to position [0, 0]
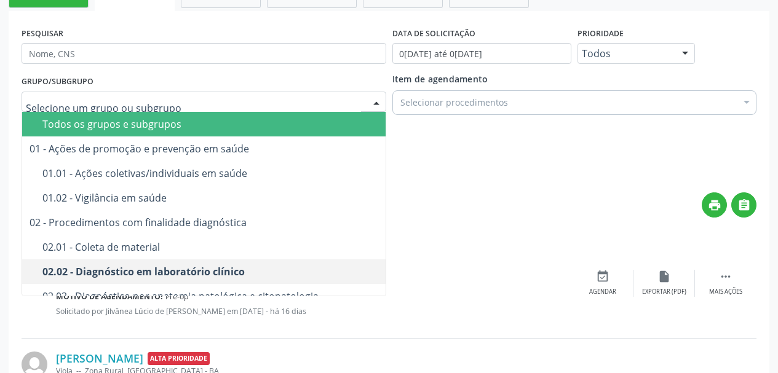
click at [104, 133] on span "Todos os grupos e subgrupos" at bounding box center [243, 124] width 443 height 25
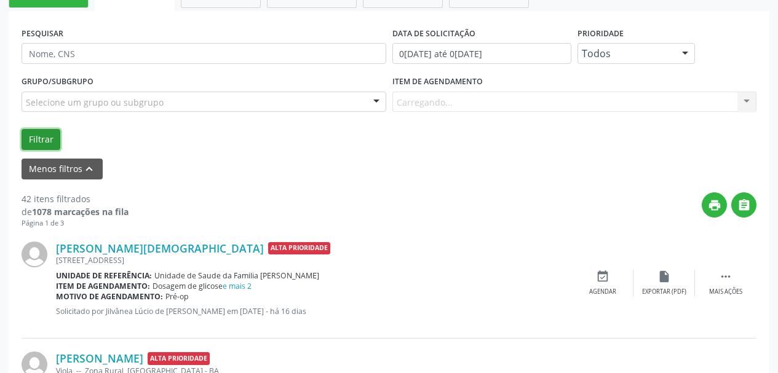
click at [41, 139] on button "Filtrar" at bounding box center [41, 139] width 39 height 21
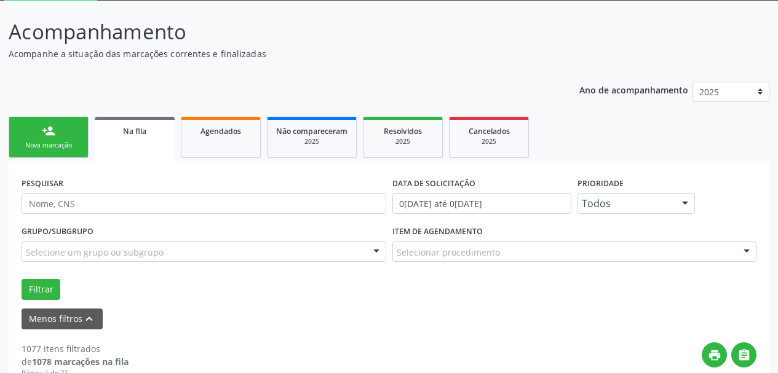
scroll to position [123, 0]
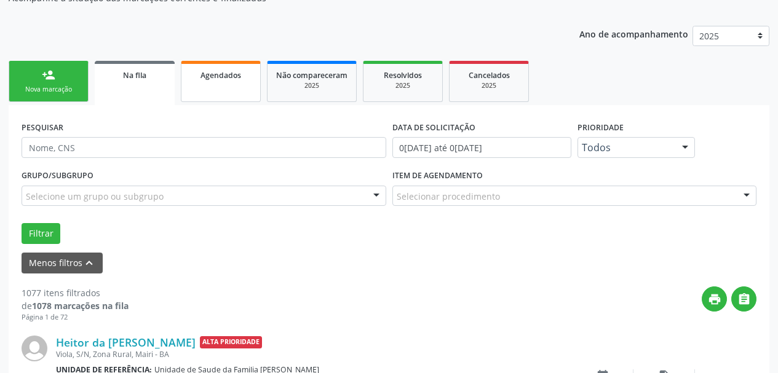
click at [230, 82] on link "Agendados" at bounding box center [221, 81] width 80 height 41
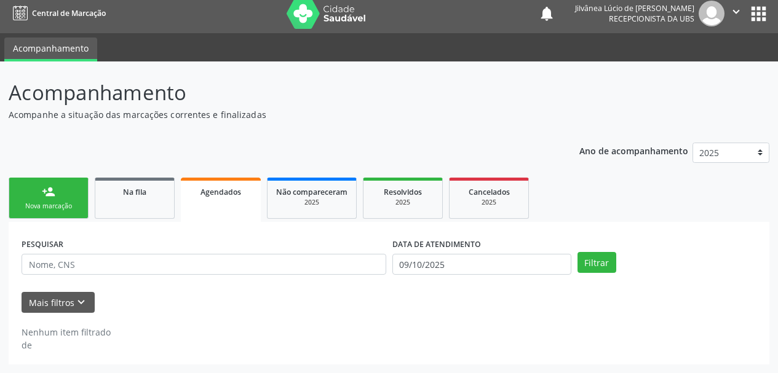
scroll to position [6, 0]
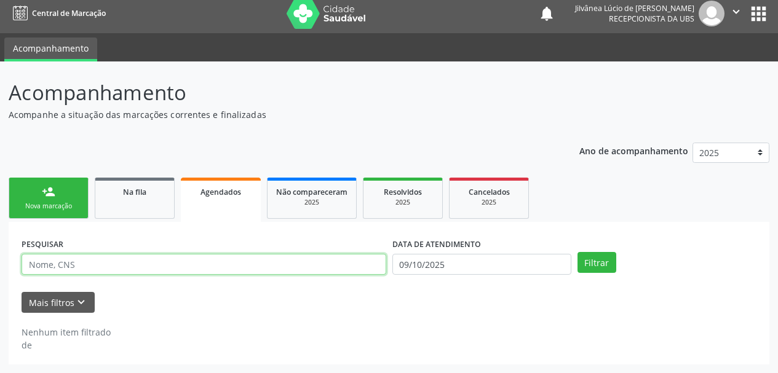
click at [115, 268] on input "text" at bounding box center [204, 264] width 365 height 21
paste input "ACIREMA OLIVEIRA DE [PERSON_NAME]"
type input "ACIREMA OLIVEIRA DE [PERSON_NAME]"
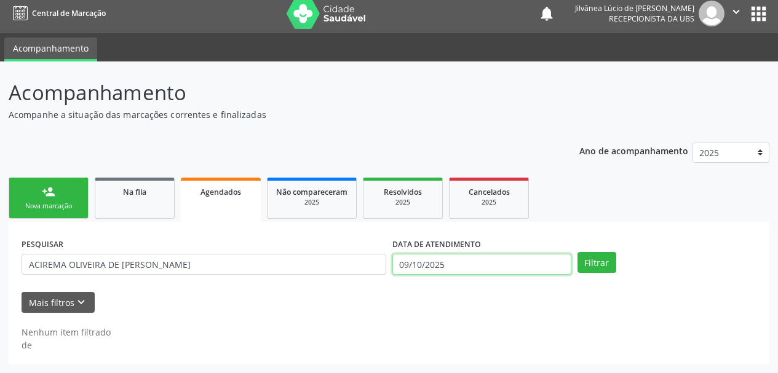
click at [448, 267] on input "09/10/2025" at bounding box center [481, 264] width 179 height 21
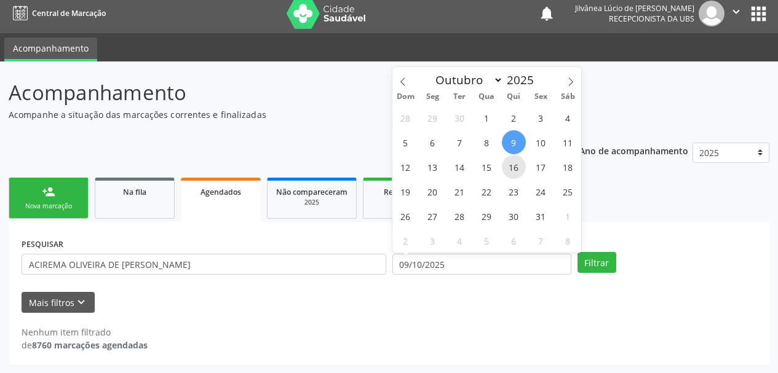
click at [518, 170] on span "16" at bounding box center [514, 167] width 24 height 24
type input "1[DATE]"
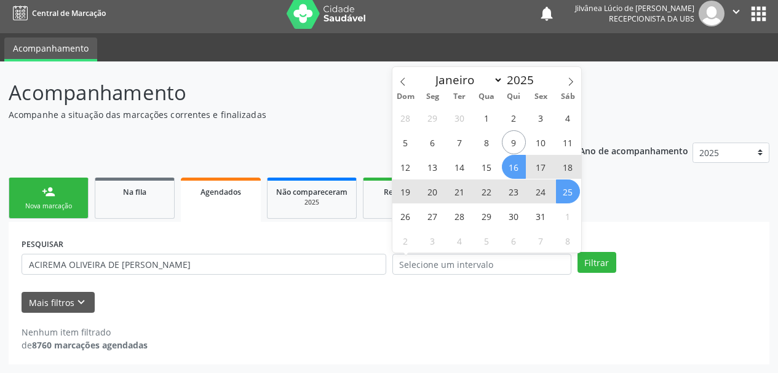
click at [633, 229] on div "PESQUISAR ACIREMA OLIVEIRA DE [PERSON_NAME] DATA DE ATENDIMENTO Filtrar UNIDADE…" at bounding box center [389, 293] width 761 height 143
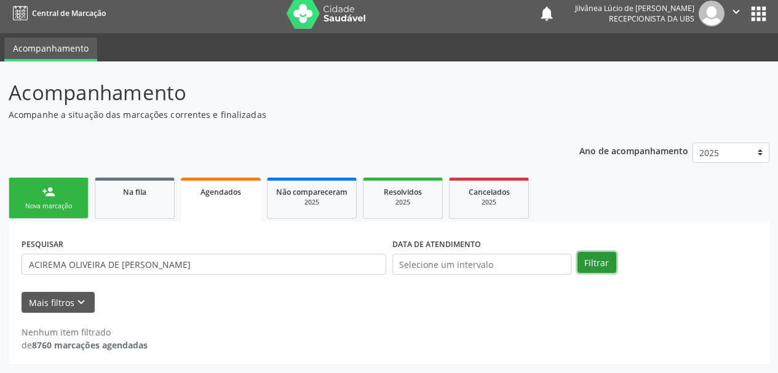
click at [587, 264] on button "Filtrar" at bounding box center [596, 262] width 39 height 21
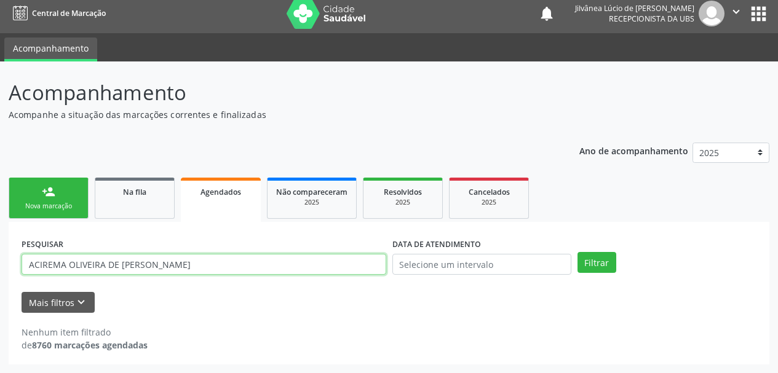
click at [215, 260] on input "ACIREMA OLIVEIRA DE [PERSON_NAME]" at bounding box center [204, 264] width 365 height 21
drag, startPoint x: 228, startPoint y: 271, endPoint x: 119, endPoint y: 263, distance: 109.1
click at [119, 263] on input "ACIREMA OLIVEIRA DE [PERSON_NAME]" at bounding box center [204, 264] width 365 height 21
type input "ACIREMA OLIVEIRA"
click at [577, 252] on button "Filtrar" at bounding box center [596, 262] width 39 height 21
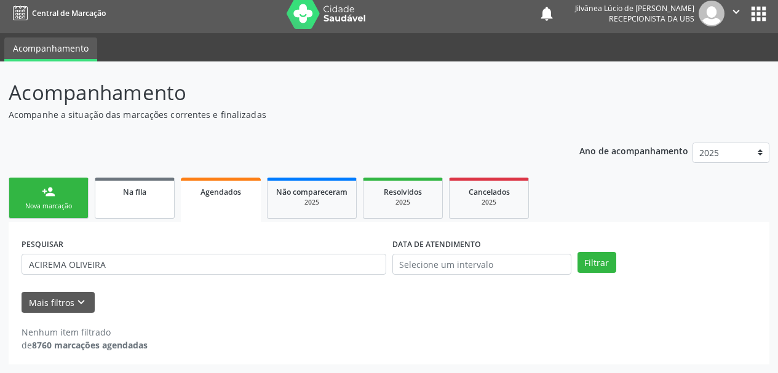
click at [130, 188] on span "Na fila" at bounding box center [134, 192] width 23 height 10
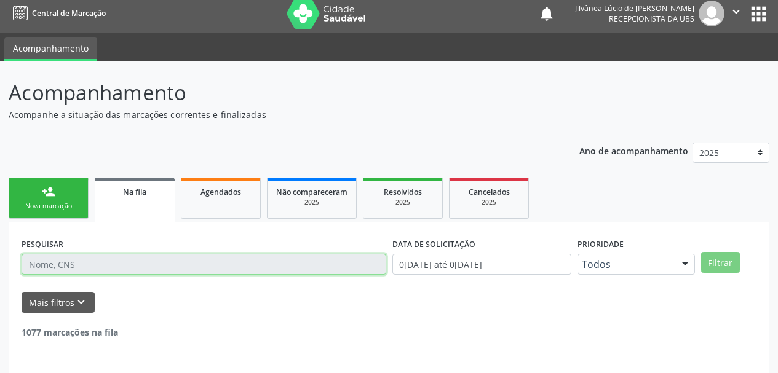
click at [113, 266] on input "text" at bounding box center [204, 264] width 365 height 21
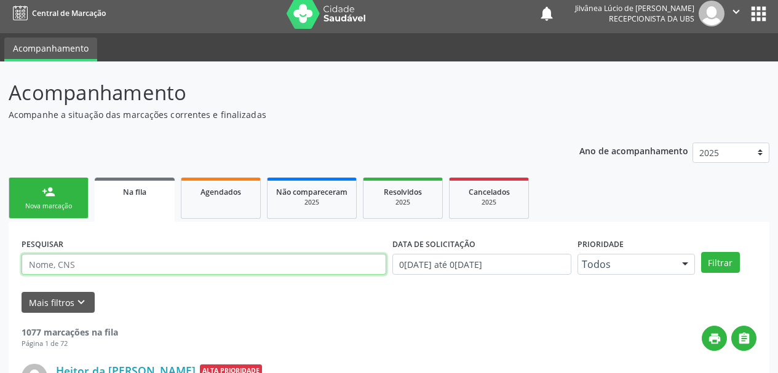
paste input "ACIREMA OLIVEIRA DE [PERSON_NAME]"
drag, startPoint x: 208, startPoint y: 263, endPoint x: 112, endPoint y: 263, distance: 95.9
click at [112, 263] on input "ACIREMA OLIVEIRA DE [PERSON_NAME]" at bounding box center [204, 264] width 365 height 21
click at [701, 252] on button "Filtrar" at bounding box center [720, 262] width 39 height 21
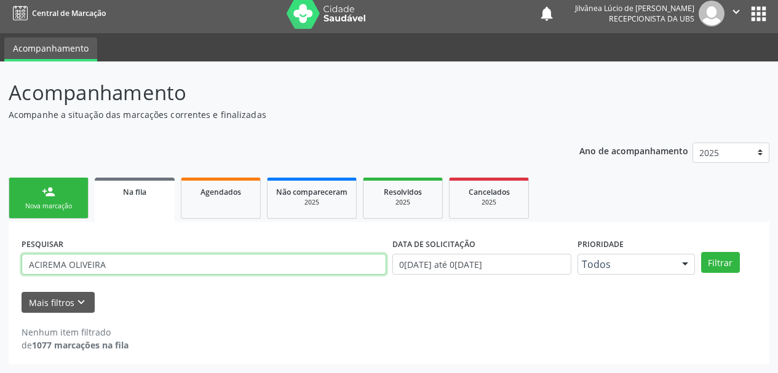
drag, startPoint x: 124, startPoint y: 269, endPoint x: 0, endPoint y: 267, distance: 123.6
click at [0, 267] on div "Acompanhamento Acompanhe a situação das marcações correntes e finalizadas Relat…" at bounding box center [389, 217] width 778 height 312
paste input "[PERSON_NAME]"
click at [701, 252] on button "Filtrar" at bounding box center [720, 262] width 39 height 21
drag, startPoint x: 190, startPoint y: 263, endPoint x: 0, endPoint y: 262, distance: 190.0
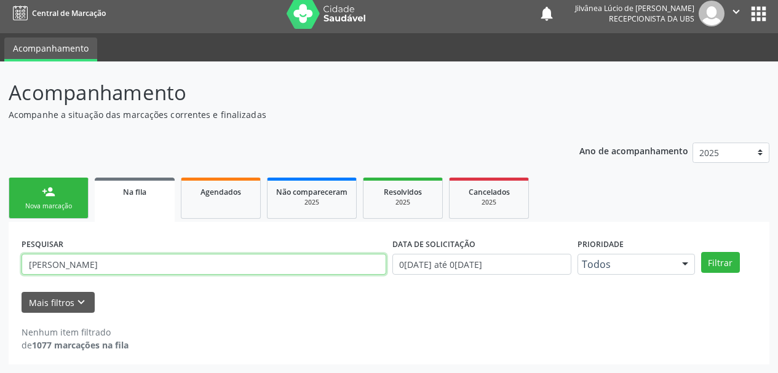
click at [0, 263] on div "Acompanhamento Acompanhe a situação das marcações correntes e finalizadas Relat…" at bounding box center [389, 217] width 778 height 312
paste input "JUCIENE DE [PERSON_NAME]"
click at [701, 252] on button "Filtrar" at bounding box center [720, 262] width 39 height 21
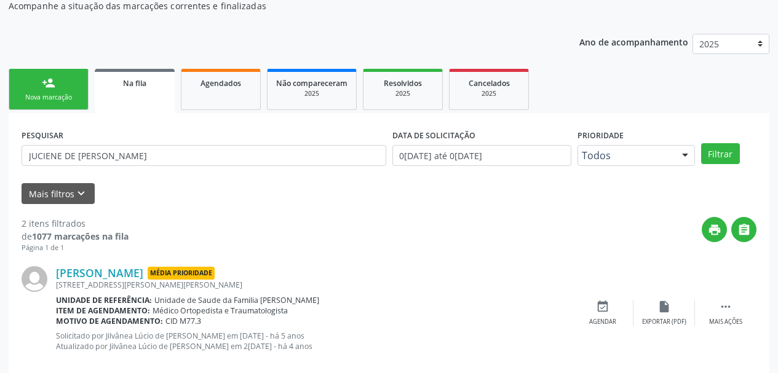
scroll to position [129, 0]
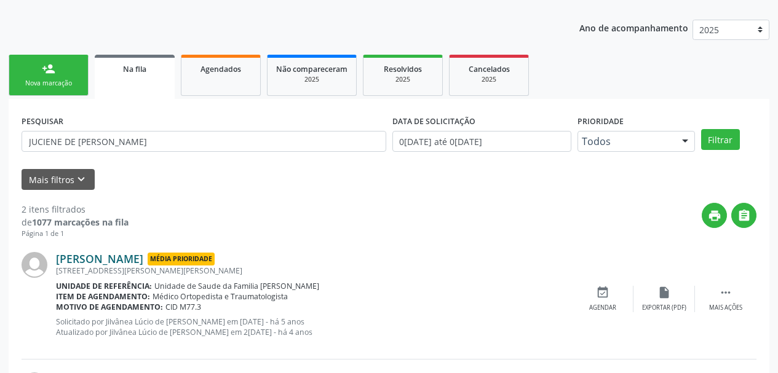
click at [138, 258] on link "[PERSON_NAME]" at bounding box center [99, 259] width 87 height 14
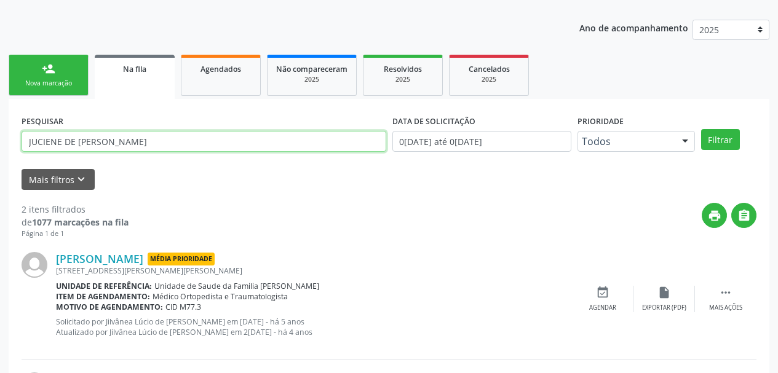
drag, startPoint x: 111, startPoint y: 146, endPoint x: 0, endPoint y: 148, distance: 111.3
click at [0, 148] on div "Acompanhamento Acompanhe a situação das marcações correntes e finalizadas Relat…" at bounding box center [389, 215] width 778 height 553
paste input "[PERSON_NAME] OLIV"
click at [701, 129] on button "Filtrar" at bounding box center [720, 139] width 39 height 21
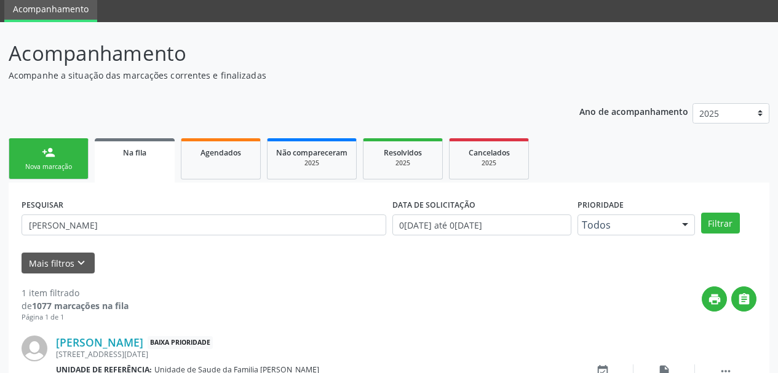
scroll to position [126, 0]
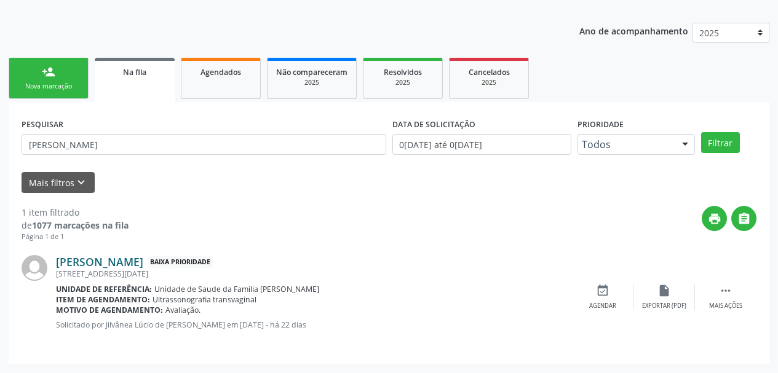
click at [139, 266] on link "[PERSON_NAME]" at bounding box center [99, 262] width 87 height 14
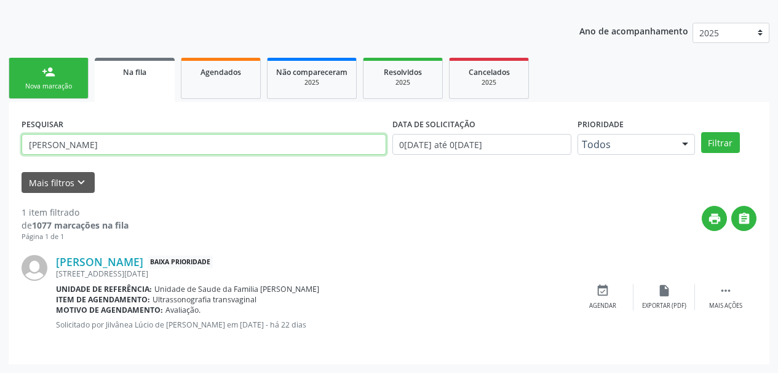
drag, startPoint x: 154, startPoint y: 151, endPoint x: 0, endPoint y: 166, distance: 155.1
click at [0, 164] on div "Acompanhamento Acompanhe a situação das marcações correntes e finalizadas Relat…" at bounding box center [389, 158] width 778 height 432
paste input "ARA VITORIA [PERSON_NAME]"
type input "MAIARA VITORIA [PERSON_NAME]"
click at [701, 132] on button "Filtrar" at bounding box center [720, 142] width 39 height 21
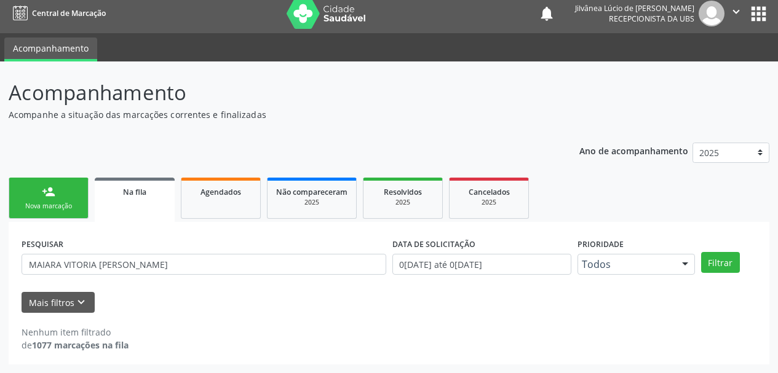
scroll to position [6, 0]
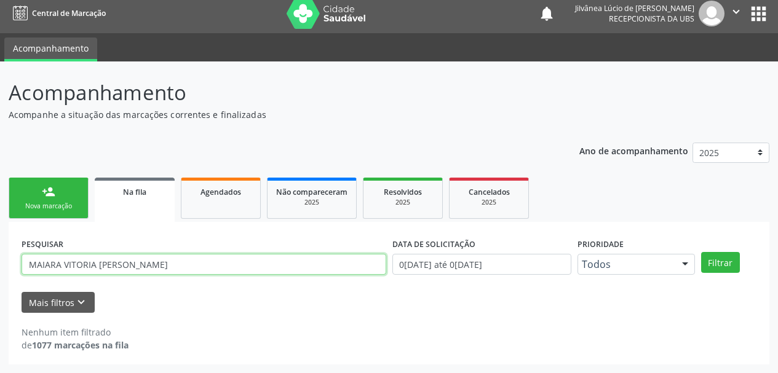
drag, startPoint x: 189, startPoint y: 268, endPoint x: 1, endPoint y: 276, distance: 188.4
click at [0, 276] on div "Acompanhamento Acompanhe a situação das marcações correntes e finalizadas Relat…" at bounding box center [389, 217] width 778 height 312
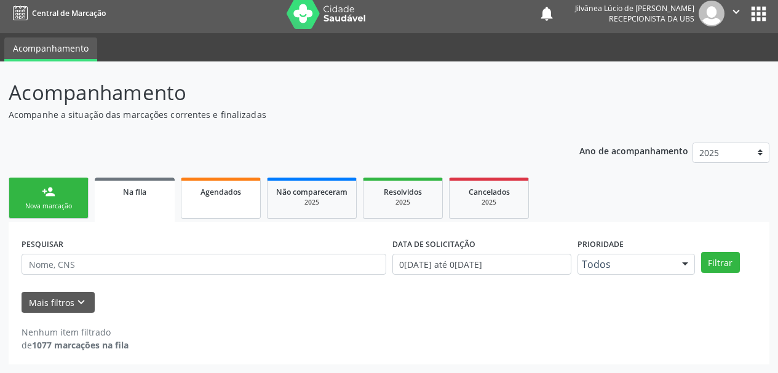
click at [207, 199] on link "Agendados" at bounding box center [221, 198] width 80 height 41
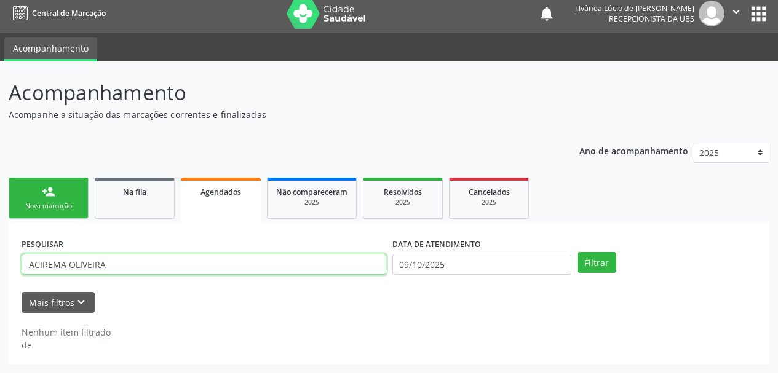
click at [135, 263] on input "ACIREMA OLIVEIRA" at bounding box center [204, 264] width 365 height 21
drag, startPoint x: 135, startPoint y: 263, endPoint x: 0, endPoint y: 269, distance: 134.8
click at [0, 269] on div "Acompanhamento Acompanhe a situação das marcações correntes e finalizadas Relat…" at bounding box center [389, 217] width 778 height 312
paste input "MAIARA VITORIA [PERSON_NAME]"
type input "MAIARA VITORIA [PERSON_NAME]"
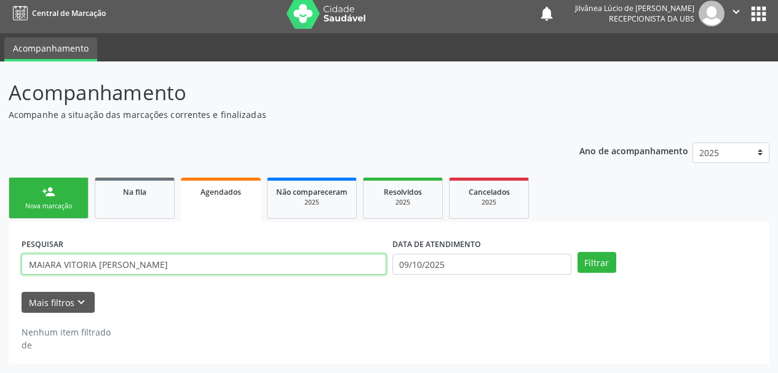
click at [577, 252] on button "Filtrar" at bounding box center [596, 262] width 39 height 21
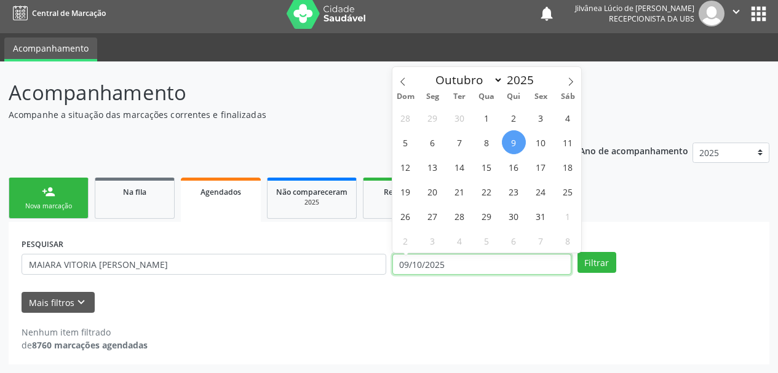
click at [423, 259] on input "09/10/2025" at bounding box center [481, 264] width 179 height 21
click at [515, 164] on span "16" at bounding box center [514, 167] width 24 height 24
type input "1[DATE]"
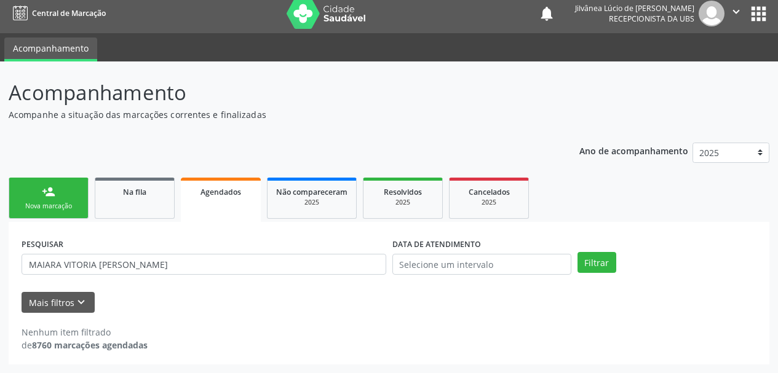
click at [598, 228] on div "PESQUISAR MAIARA VITORIA [PERSON_NAME] DATA DE ATENDIMENTO Filtrar UNIDADE EXEC…" at bounding box center [389, 293] width 761 height 143
click at [601, 260] on button "Filtrar" at bounding box center [596, 262] width 39 height 21
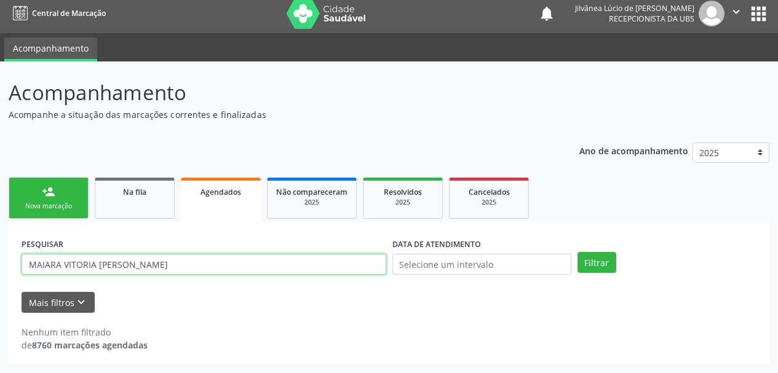
drag, startPoint x: 184, startPoint y: 269, endPoint x: 126, endPoint y: 262, distance: 58.9
click at [126, 262] on input "MAIARA VITORIA [PERSON_NAME]" at bounding box center [204, 264] width 365 height 21
click at [577, 252] on button "Filtrar" at bounding box center [596, 262] width 39 height 21
drag, startPoint x: 140, startPoint y: 268, endPoint x: 0, endPoint y: 258, distance: 140.0
click at [0, 258] on div "Acompanhamento Acompanhe a situação das marcações correntes e finalizadas Relat…" at bounding box center [389, 217] width 778 height 312
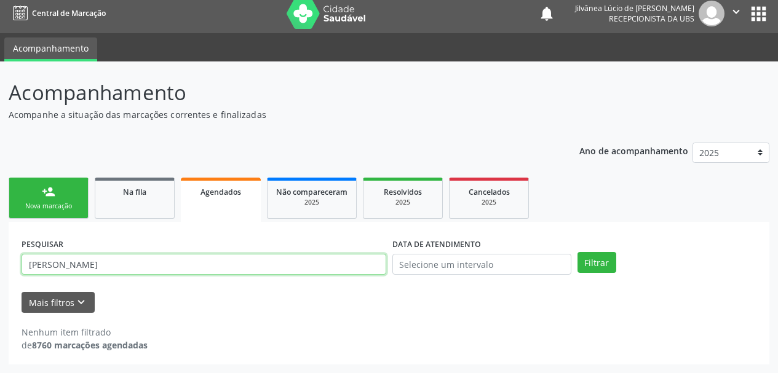
paste input "[PERSON_NAME]"
click at [577, 252] on button "Filtrar" at bounding box center [596, 262] width 39 height 21
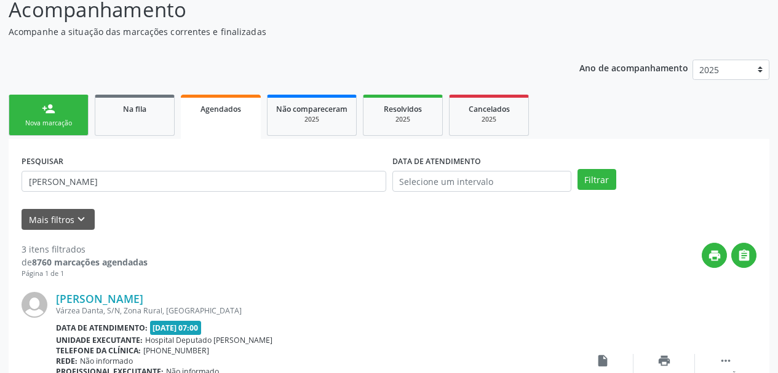
scroll to position [169, 0]
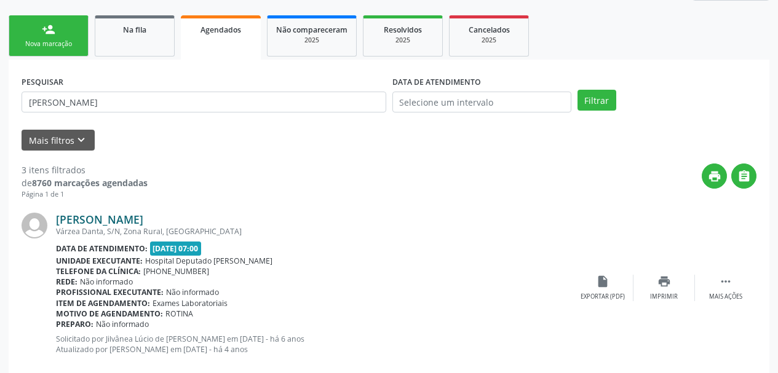
click at [90, 217] on link "[PERSON_NAME]" at bounding box center [99, 220] width 87 height 14
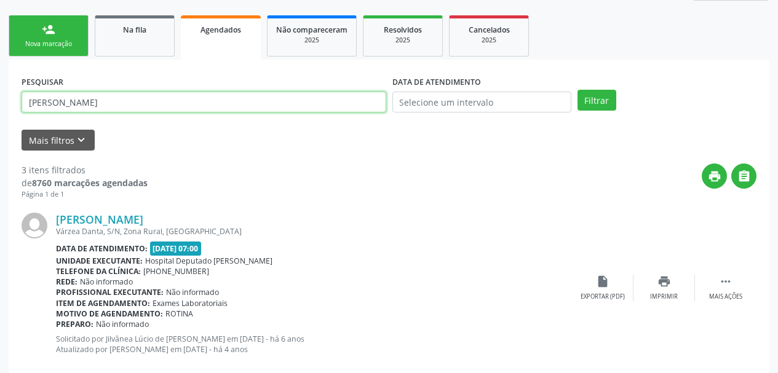
drag, startPoint x: 151, startPoint y: 105, endPoint x: 0, endPoint y: 109, distance: 150.8
click at [0, 109] on div "Acompanhamento Acompanhe a situação das marcações correntes e finalizadas Relat…" at bounding box center [389, 326] width 778 height 854
paste input "[PERSON_NAME]"
click at [577, 90] on button "Filtrar" at bounding box center [596, 100] width 39 height 21
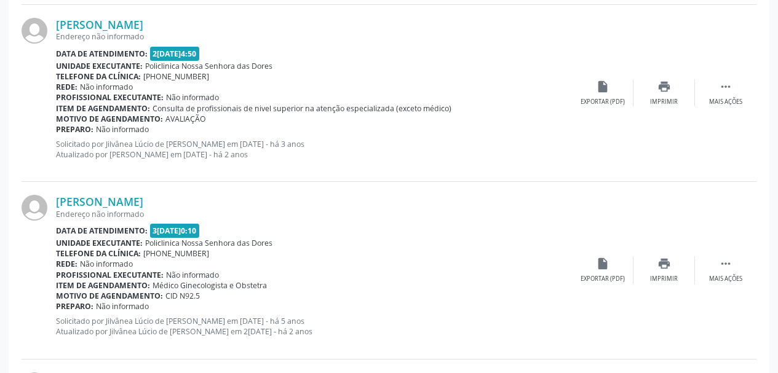
scroll to position [1257, 0]
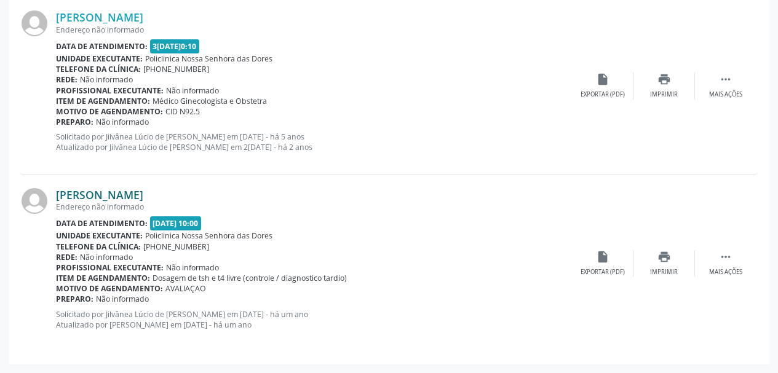
click at [101, 194] on link "[PERSON_NAME]" at bounding box center [99, 195] width 87 height 14
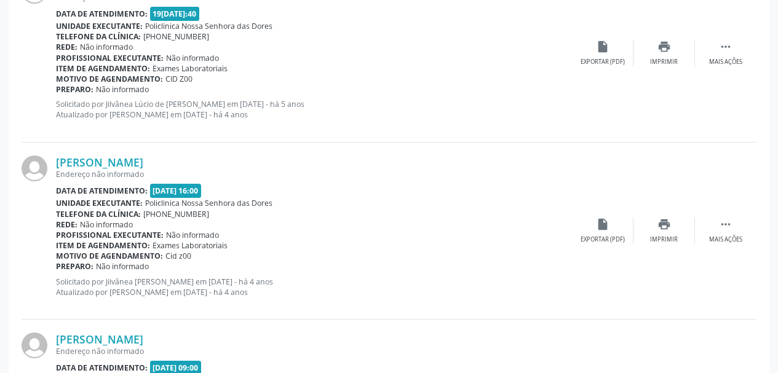
scroll to position [89, 0]
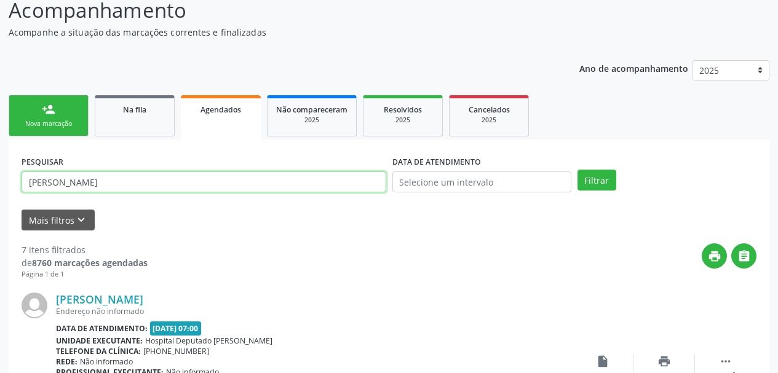
drag, startPoint x: 160, startPoint y: 178, endPoint x: 0, endPoint y: 185, distance: 160.0
paste input "[PERSON_NAME]"
click at [577, 170] on button "Filtrar" at bounding box center [596, 180] width 39 height 21
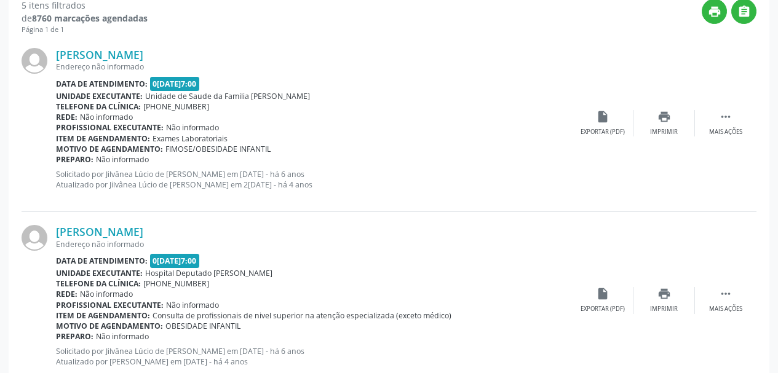
scroll to position [458, 0]
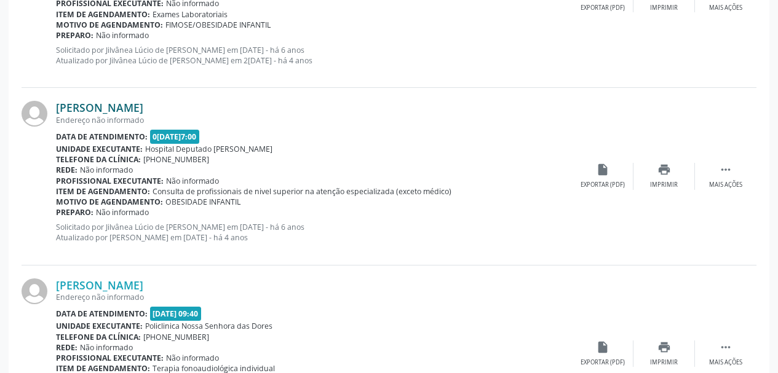
click at [76, 103] on link "[PERSON_NAME]" at bounding box center [99, 108] width 87 height 14
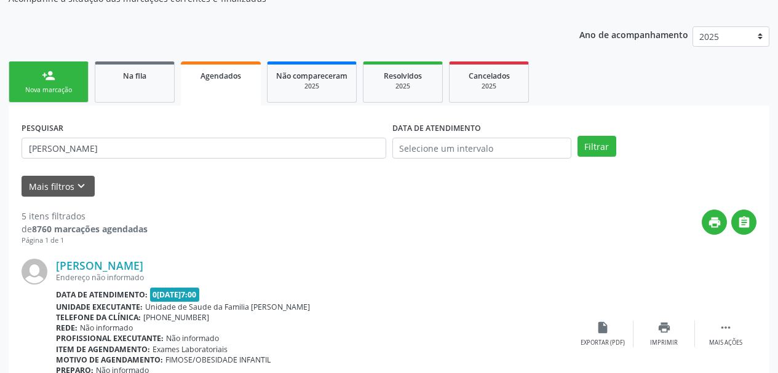
scroll to position [123, 0]
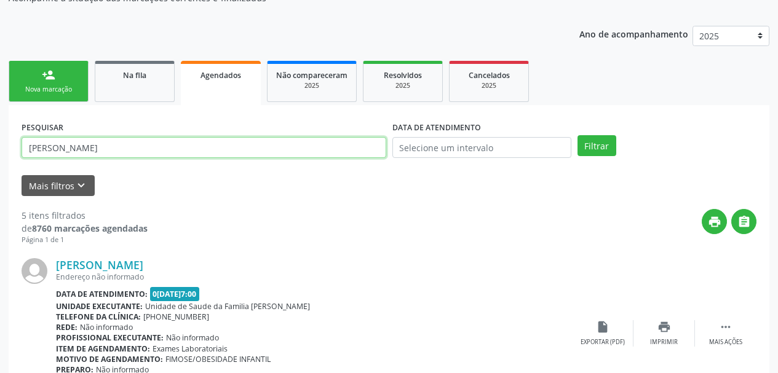
drag, startPoint x: 197, startPoint y: 151, endPoint x: 0, endPoint y: 164, distance: 197.8
paste input "[PERSON_NAME]"
click at [577, 135] on button "Filtrar" at bounding box center [596, 145] width 39 height 21
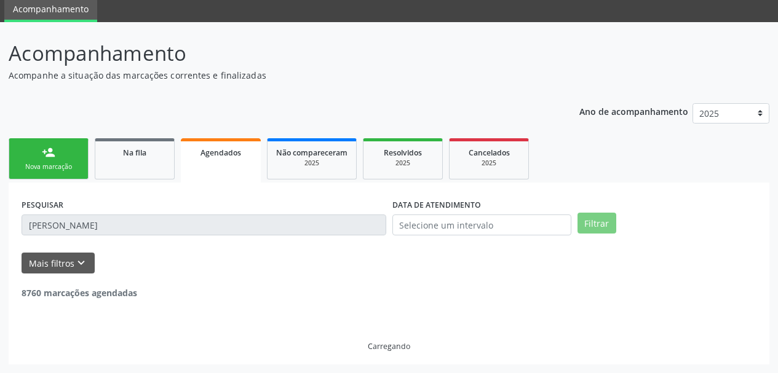
scroll to position [6, 0]
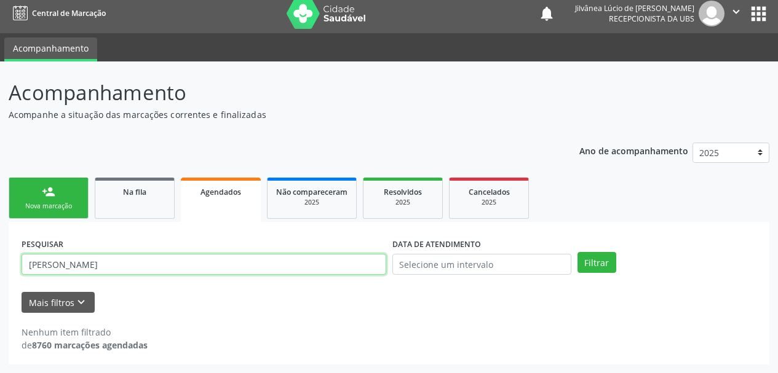
click at [119, 266] on input "[PERSON_NAME]" at bounding box center [204, 264] width 365 height 21
click at [577, 252] on button "Filtrar" at bounding box center [596, 262] width 39 height 21
drag, startPoint x: 143, startPoint y: 258, endPoint x: 0, endPoint y: 279, distance: 144.2
click at [0, 279] on div "Acompanhamento Acompanhe a situação das marcações correntes e finalizadas Relat…" at bounding box center [389, 217] width 778 height 312
paste input "121.488.795-37"
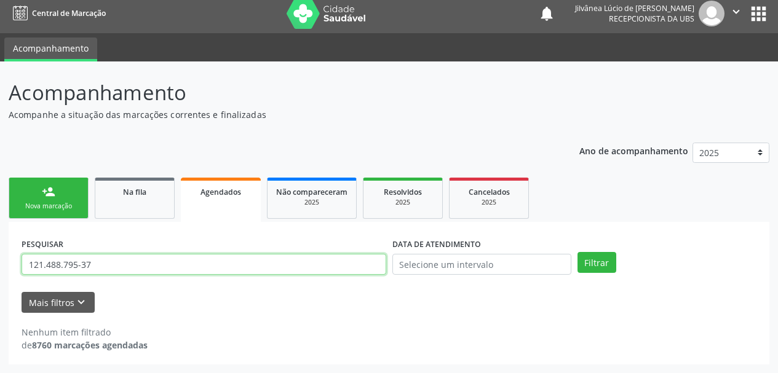
type input "121.488.795-37"
click at [577, 252] on button "Filtrar" at bounding box center [596, 262] width 39 height 21
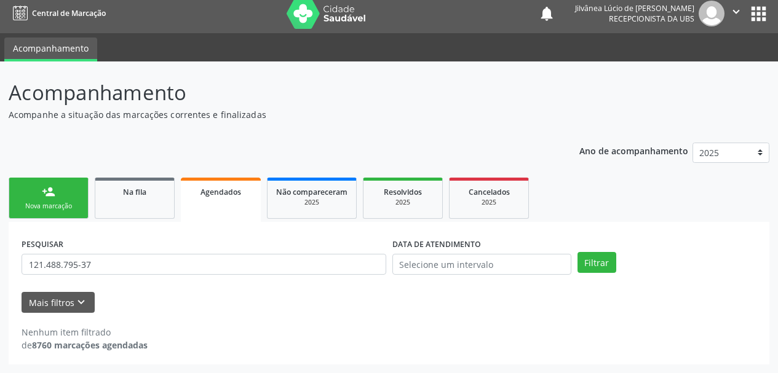
click at [58, 199] on link "person_add Nova marcação" at bounding box center [49, 198] width 80 height 41
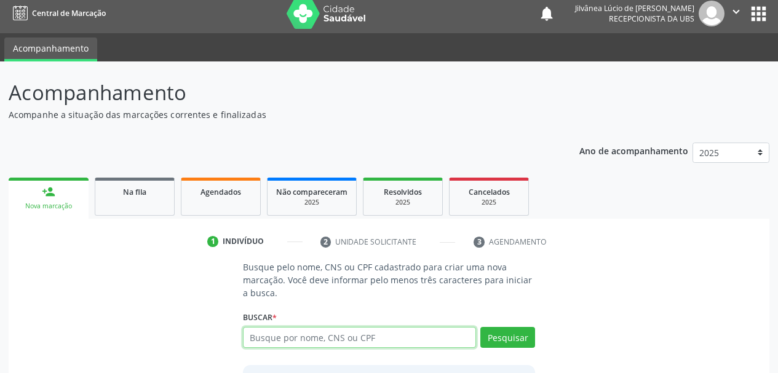
click at [304, 338] on input "text" at bounding box center [360, 337] width 234 height 21
paste input "121.488.795-37"
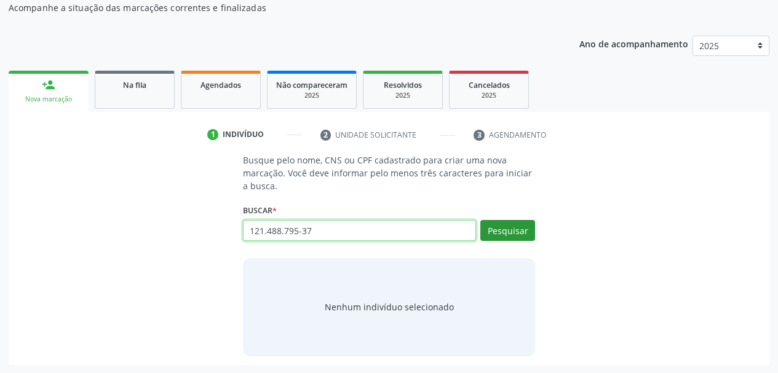
scroll to position [114, 0]
type input "121.488.795-37"
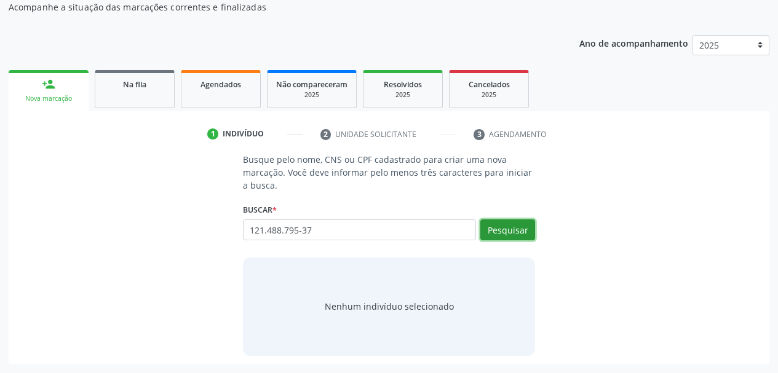
click at [514, 232] on button "Pesquisar" at bounding box center [507, 230] width 55 height 21
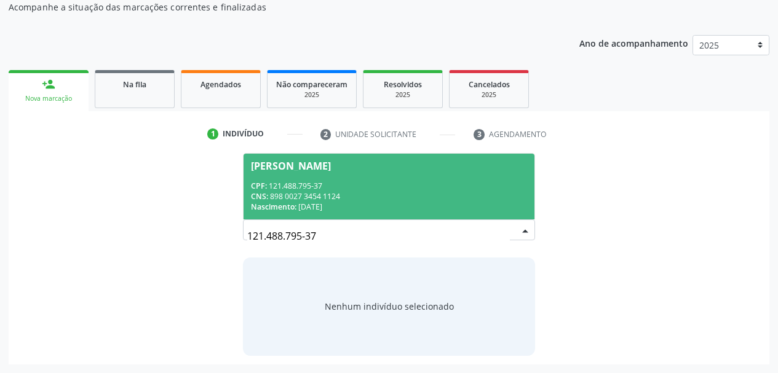
click at [331, 162] on div "[PERSON_NAME]" at bounding box center [291, 166] width 80 height 10
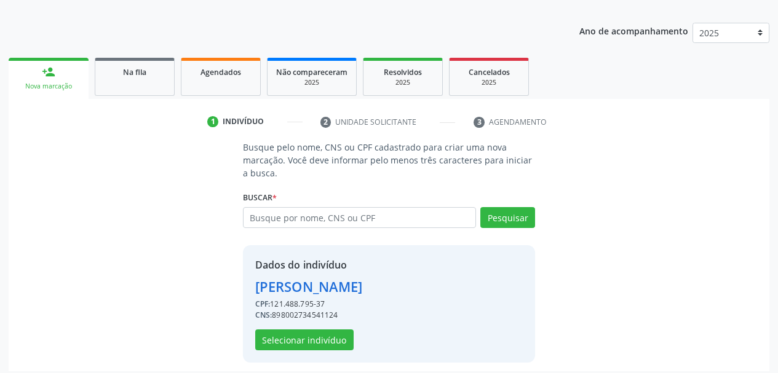
scroll to position [133, 0]
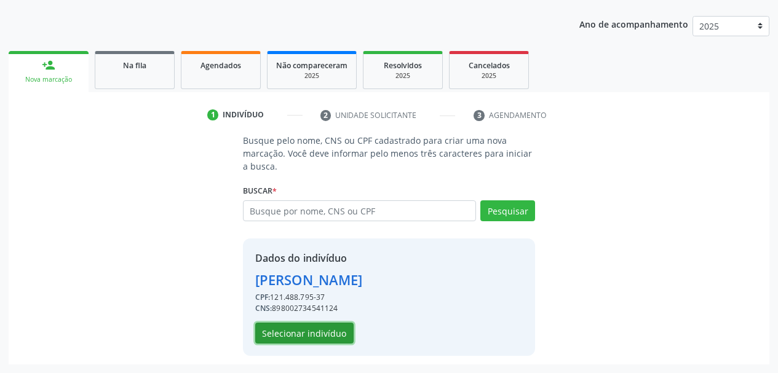
click at [314, 336] on button "Selecionar indivíduo" at bounding box center [304, 333] width 98 height 21
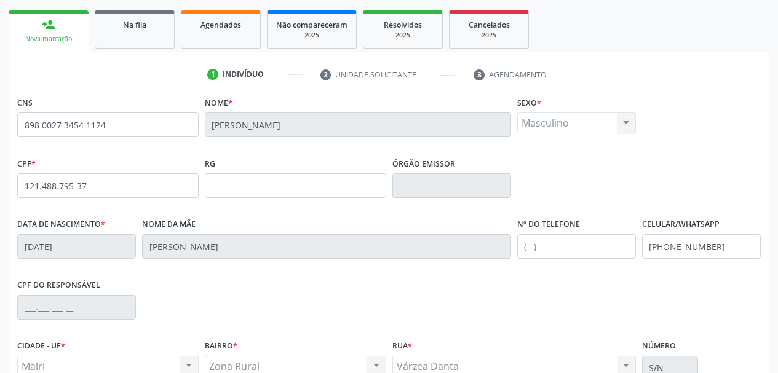
scroll to position [109, 0]
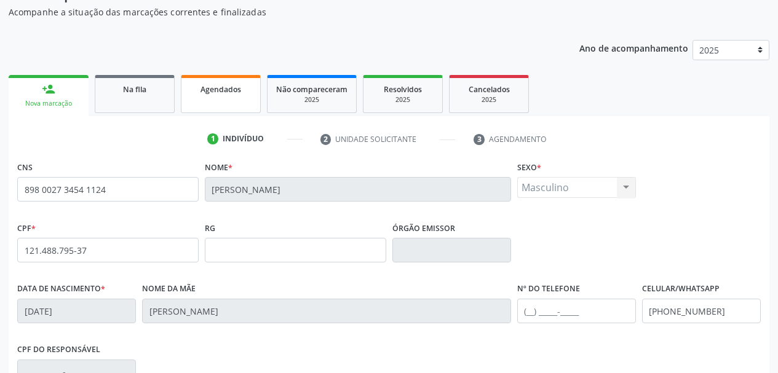
click at [209, 86] on span "Agendados" at bounding box center [220, 89] width 41 height 10
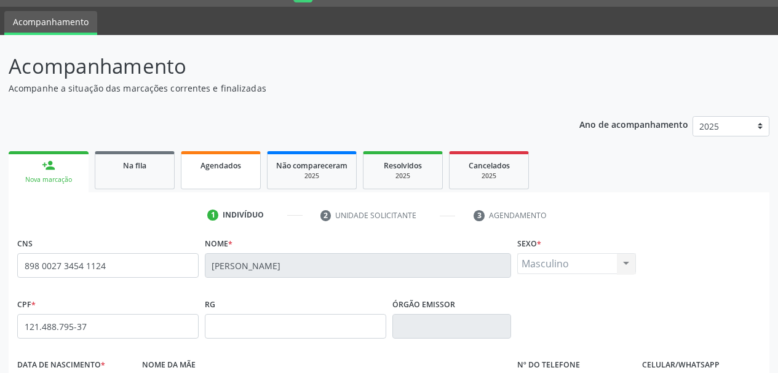
select select "9"
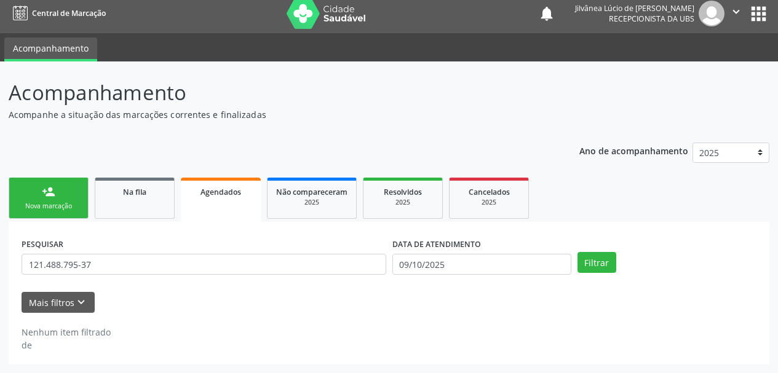
scroll to position [6, 0]
click at [169, 237] on div "PESQUISAR 121.488.795-37" at bounding box center [203, 259] width 371 height 48
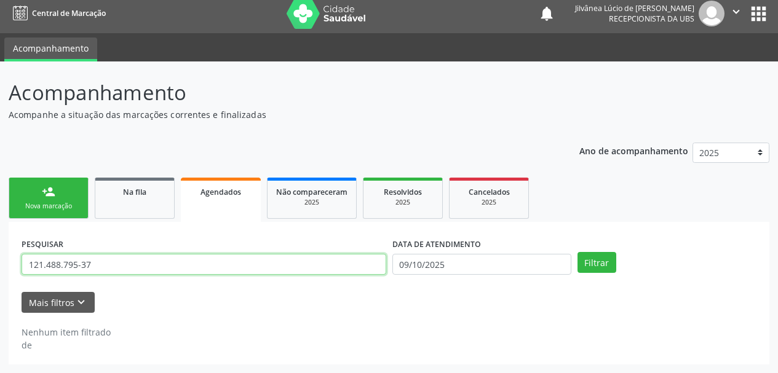
drag, startPoint x: 120, startPoint y: 268, endPoint x: 0, endPoint y: 268, distance: 119.9
click at [0, 268] on div "Acompanhamento Acompanhe a situação das marcações correntes e finalizadas Relat…" at bounding box center [389, 217] width 778 height 312
paste input "709005860064819"
type input "709005860064819"
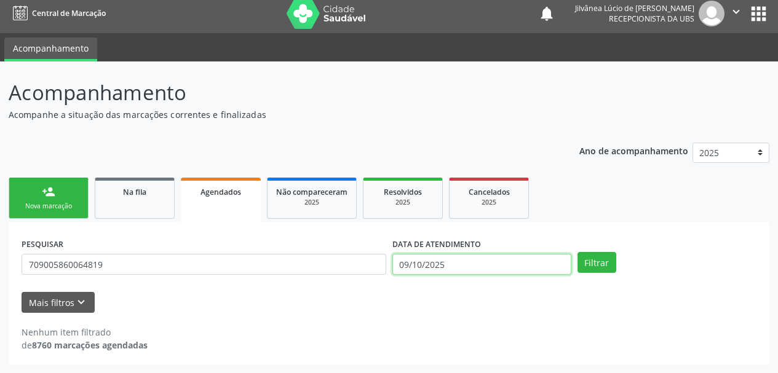
click at [535, 263] on input "09/10/2025" at bounding box center [481, 264] width 179 height 21
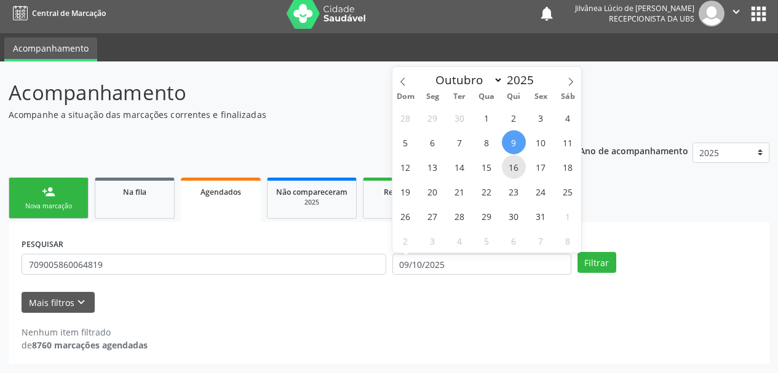
click at [511, 171] on span "16" at bounding box center [514, 167] width 24 height 24
type input "1[DATE]"
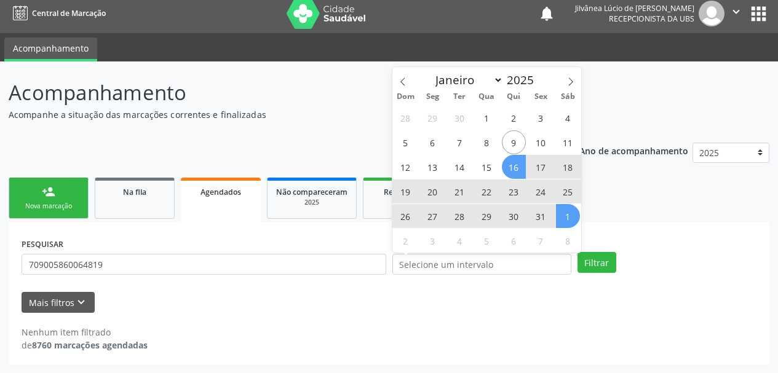
click at [609, 225] on div "PESQUISAR 709005860064819 DATA DE ATENDIMENTO Filtrar UNIDADE EXECUTANTE Seleci…" at bounding box center [389, 293] width 761 height 143
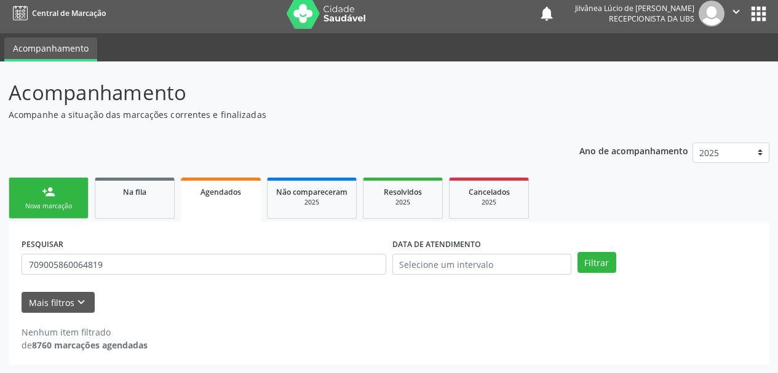
click at [603, 273] on div "PESQUISAR 709005860064819 DATA DE ATENDIMENTO Filtrar" at bounding box center [388, 259] width 741 height 48
click at [600, 266] on button "Filtrar" at bounding box center [596, 262] width 39 height 21
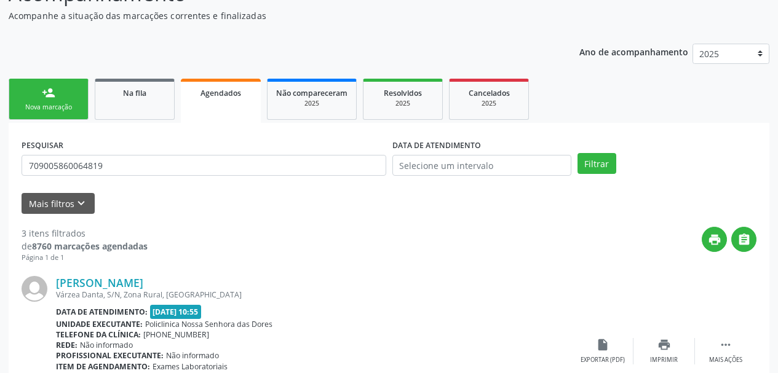
scroll to position [252, 0]
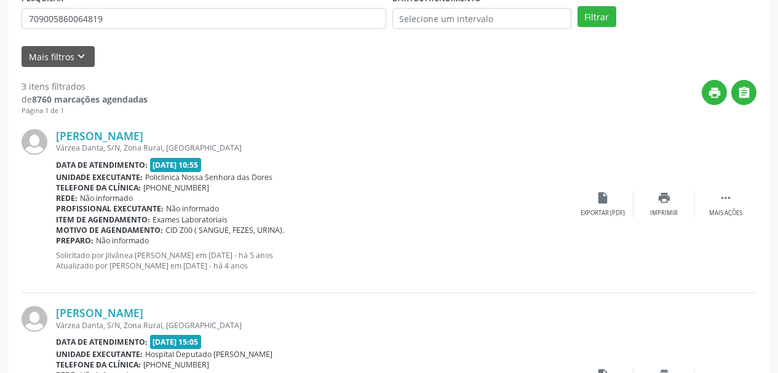
click at [120, 129] on div "[PERSON_NAME] [GEOGRAPHIC_DATA], S/N, Zona Rural, [GEOGRAPHIC_DATA] Data de ate…" at bounding box center [389, 204] width 735 height 177
click at [125, 136] on link "[PERSON_NAME]" at bounding box center [99, 136] width 87 height 14
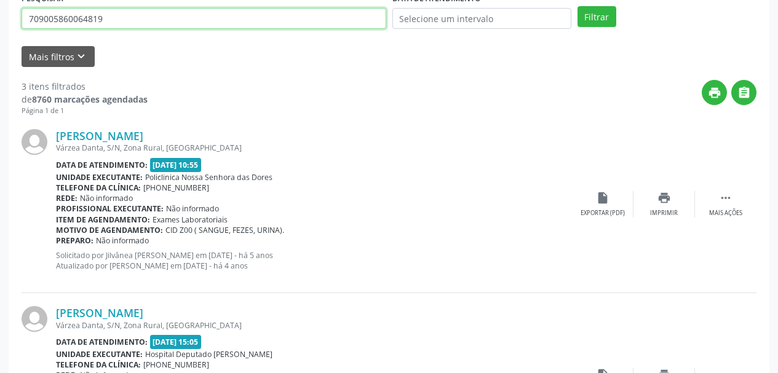
drag, startPoint x: 122, startPoint y: 23, endPoint x: 0, endPoint y: 40, distance: 123.0
click at [0, 39] on div "Acompanhamento Acompanhe a situação das marcações correntes e finalizadas Relat…" at bounding box center [389, 243] width 778 height 854
paste input "[PERSON_NAME]"
click at [577, 6] on button "Filtrar" at bounding box center [596, 16] width 39 height 21
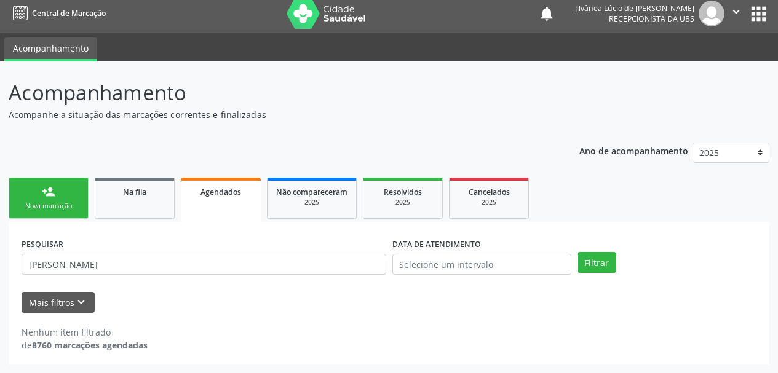
scroll to position [6, 0]
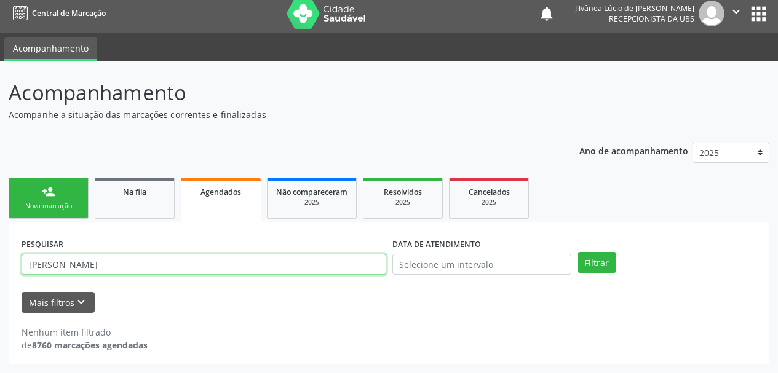
drag, startPoint x: 154, startPoint y: 268, endPoint x: 0, endPoint y: 270, distance: 153.8
click at [0, 270] on div "Acompanhamento Acompanhe a situação das marcações correntes e finalizadas Relat…" at bounding box center [389, 217] width 778 height 312
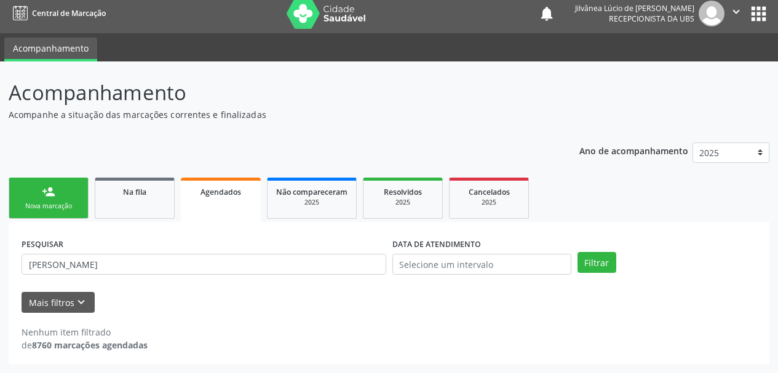
click at [332, 129] on div "Acompanhamento Acompanhe a situação das marcações correntes e finalizadas Relat…" at bounding box center [389, 220] width 761 height 287
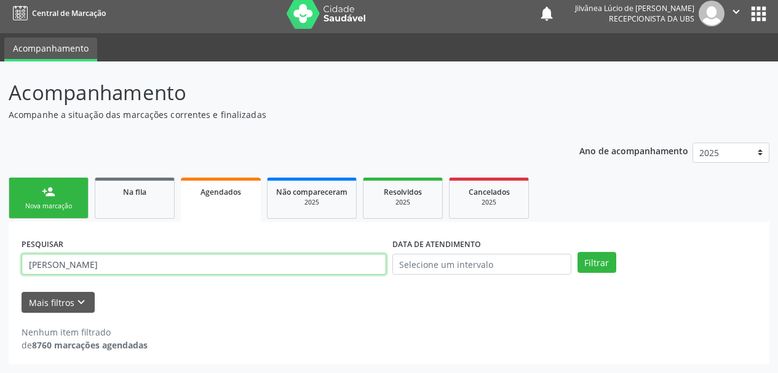
drag, startPoint x: 160, startPoint y: 256, endPoint x: 0, endPoint y: 310, distance: 168.6
click at [0, 310] on div "Acompanhamento Acompanhe a situação das marcações correntes e finalizadas Relat…" at bounding box center [389, 217] width 778 height 312
paste input "700269492976520"
type input "700269492976520"
click at [577, 252] on button "Filtrar" at bounding box center [596, 262] width 39 height 21
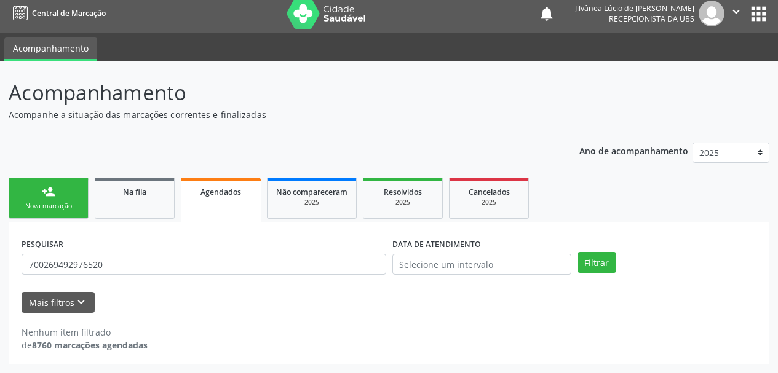
click at [47, 206] on div "Nova marcação" at bounding box center [48, 206] width 61 height 9
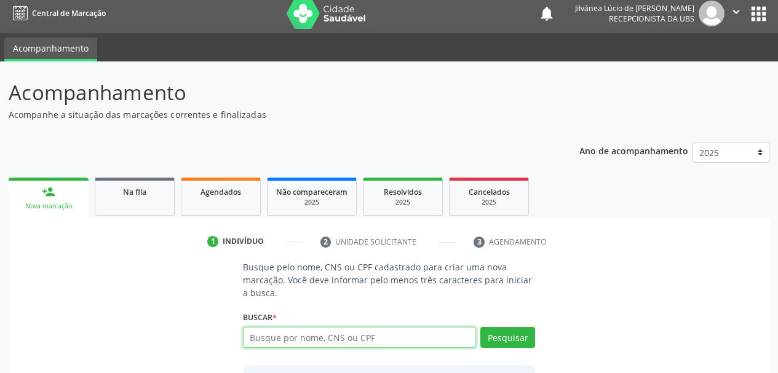
click at [316, 328] on input "text" at bounding box center [360, 337] width 234 height 21
paste input "700269492976520"
type input "700269492976520"
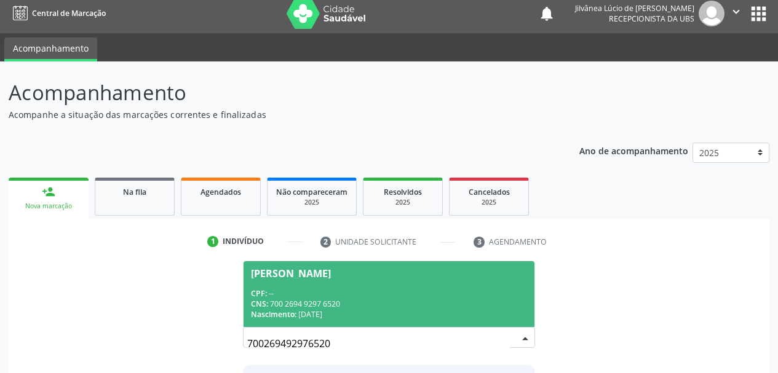
click at [320, 307] on div "CNS: 700 2694 9297 6520" at bounding box center [389, 304] width 277 height 10
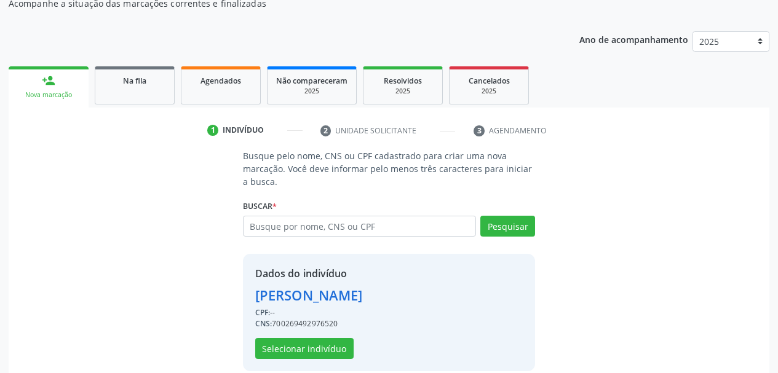
scroll to position [133, 0]
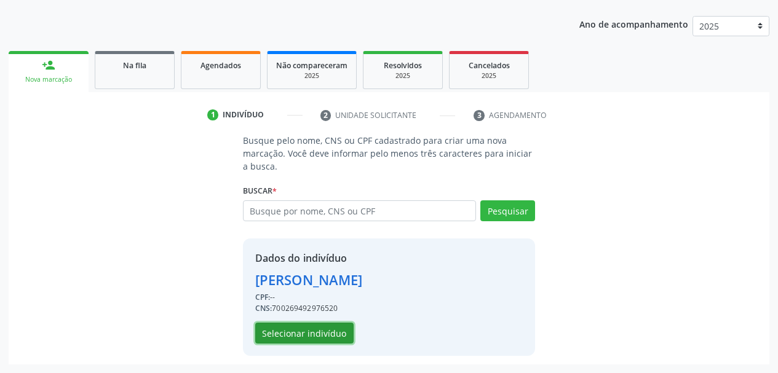
click at [325, 335] on button "Selecionar indivíduo" at bounding box center [304, 333] width 98 height 21
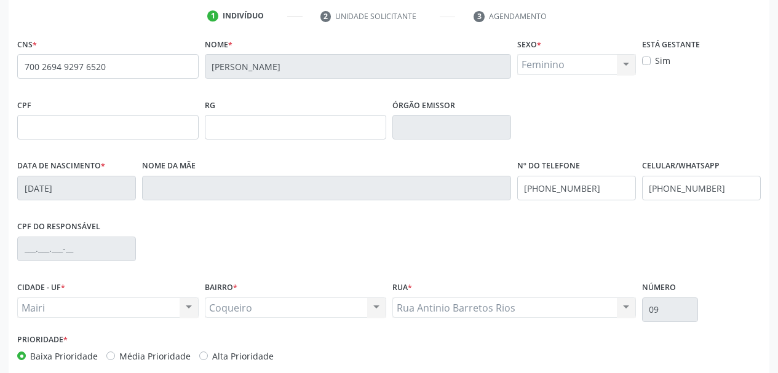
scroll to position [0, 0]
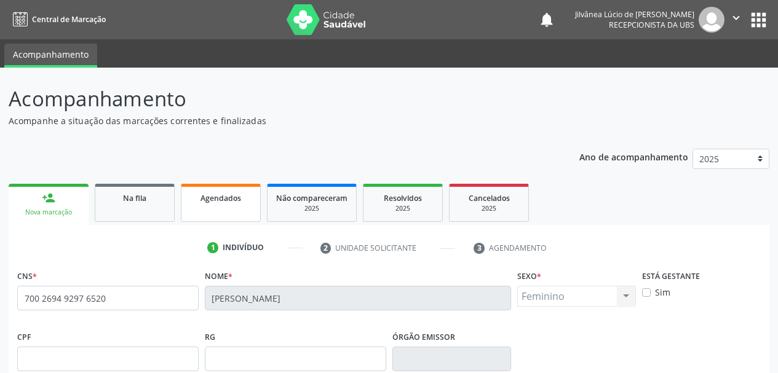
click at [207, 209] on link "Agendados" at bounding box center [221, 203] width 80 height 38
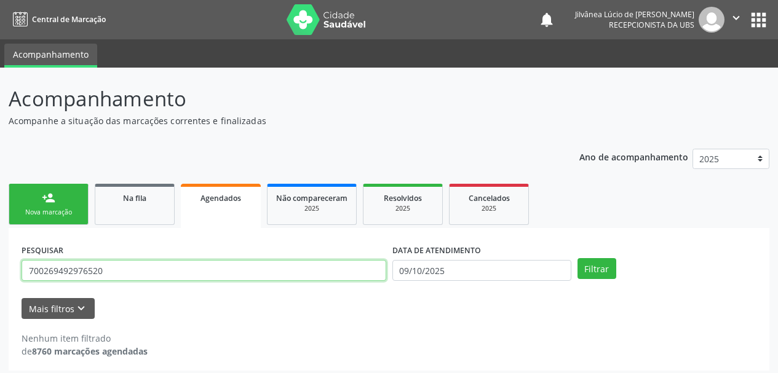
click at [147, 277] on input "700269492976520" at bounding box center [204, 270] width 365 height 21
drag, startPoint x: 138, startPoint y: 271, endPoint x: 0, endPoint y: 275, distance: 138.4
click at [0, 280] on div "Acompanhamento Acompanhe a situação das marcações correntes e finalizadas Relat…" at bounding box center [389, 224] width 778 height 312
paste input "[PERSON_NAME]"
click at [577, 258] on button "Filtrar" at bounding box center [596, 268] width 39 height 21
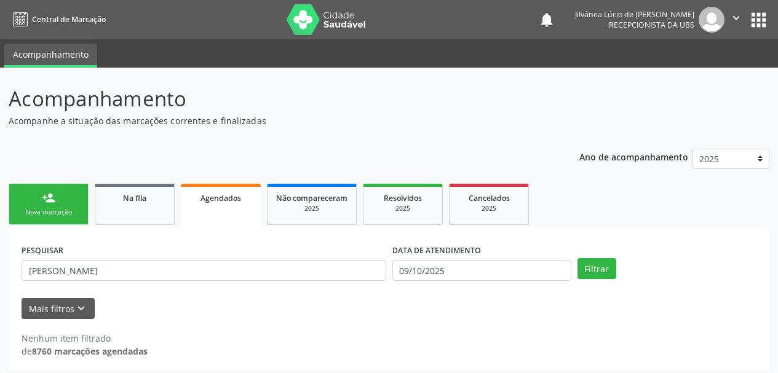
scroll to position [6, 0]
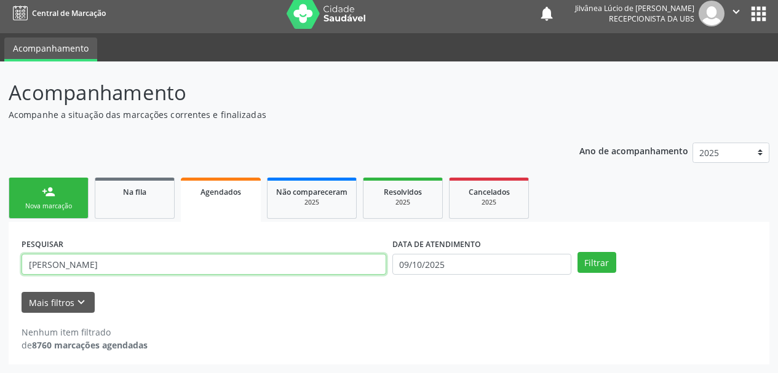
click at [122, 261] on input "[PERSON_NAME]" at bounding box center [204, 264] width 365 height 21
click at [577, 252] on button "Filtrar" at bounding box center [596, 262] width 39 height 21
drag, startPoint x: 135, startPoint y: 264, endPoint x: 0, endPoint y: 248, distance: 136.3
click at [0, 273] on div "Acompanhamento Acompanhe a situação das marcações correntes e finalizadas Relat…" at bounding box center [389, 217] width 778 height 312
paste input "706505318704297"
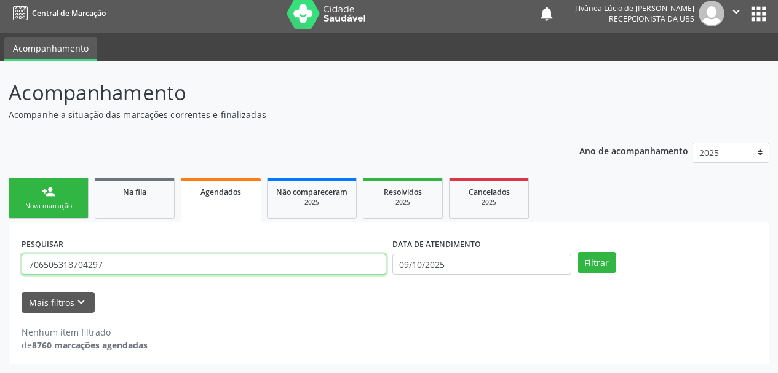
type input "706505318704297"
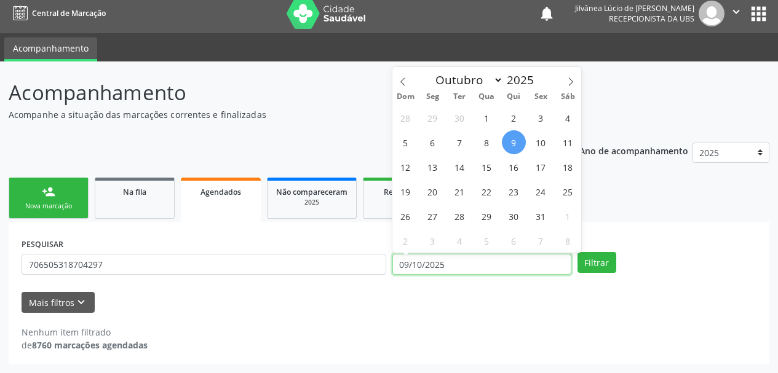
click at [475, 255] on input "09/10/2025" at bounding box center [481, 264] width 179 height 21
click at [512, 173] on span "16" at bounding box center [514, 167] width 24 height 24
type input "1[DATE]"
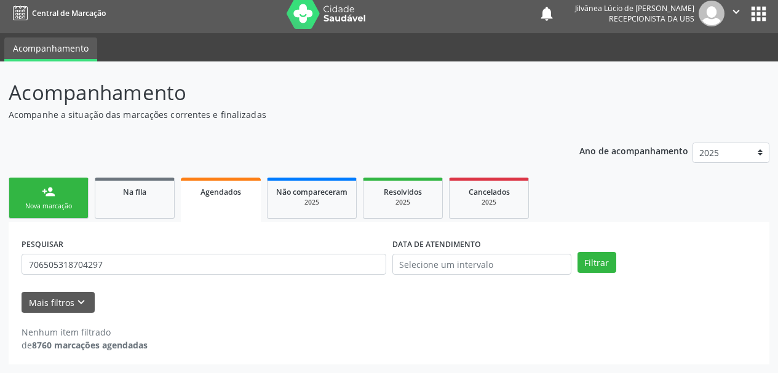
click at [606, 231] on div "PESQUISAR 706505318704297 DATA DE ATENDIMENTO Filtrar UNIDADE EXECUTANTE Seleci…" at bounding box center [389, 293] width 761 height 143
click at [592, 260] on button "Filtrar" at bounding box center [596, 262] width 39 height 21
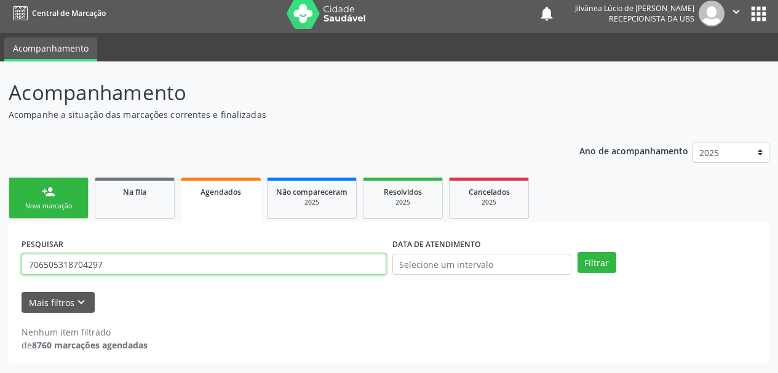
drag, startPoint x: 123, startPoint y: 255, endPoint x: 0, endPoint y: 274, distance: 124.5
click at [0, 274] on div "Acompanhamento Acompanhe a situação das marcações correntes e finalizadas Relat…" at bounding box center [389, 217] width 778 height 312
paste input "083.026.535-00"
type input "083.026.535-00"
click at [577, 252] on button "Filtrar" at bounding box center [596, 262] width 39 height 21
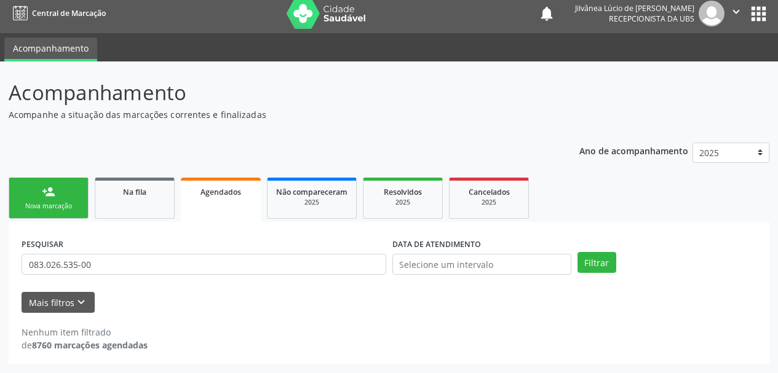
click at [74, 207] on div "Nova marcação" at bounding box center [48, 206] width 61 height 9
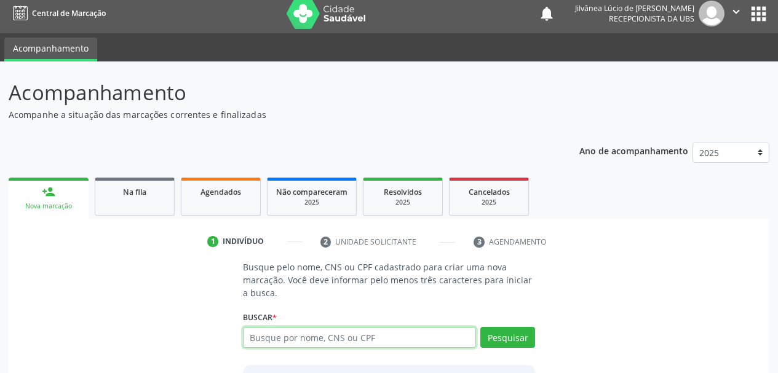
click at [341, 336] on input "text" at bounding box center [360, 337] width 234 height 21
paste input "083.026.535-00"
type input "083.026.535-00"
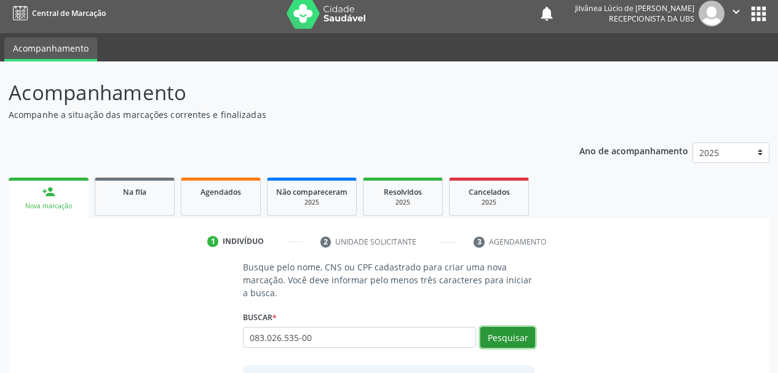
click at [486, 338] on button "Pesquisar" at bounding box center [507, 337] width 55 height 21
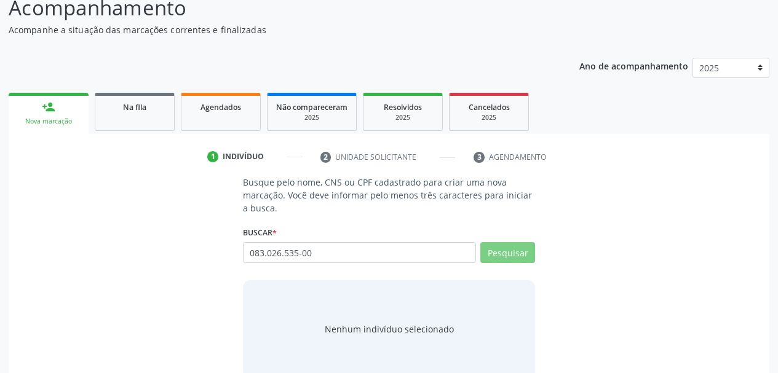
scroll to position [114, 0]
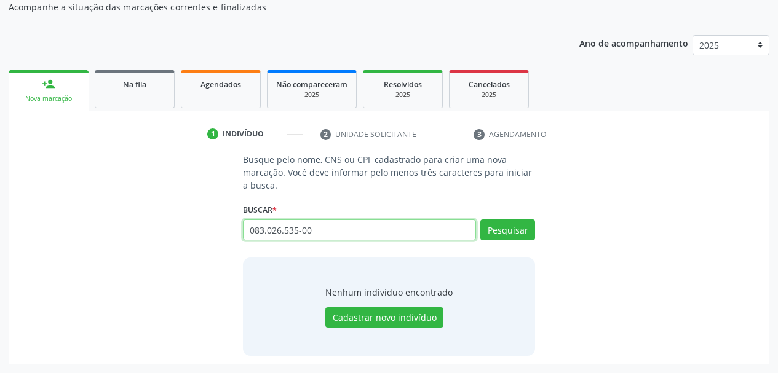
drag, startPoint x: 313, startPoint y: 233, endPoint x: 107, endPoint y: 229, distance: 206.1
click at [107, 241] on div "Busque pelo nome, CNS ou CPF cadastrado para criar uma nova marcação. Você deve…" at bounding box center [389, 254] width 744 height 202
paste input "706505318704297"
type input "706505318704297"
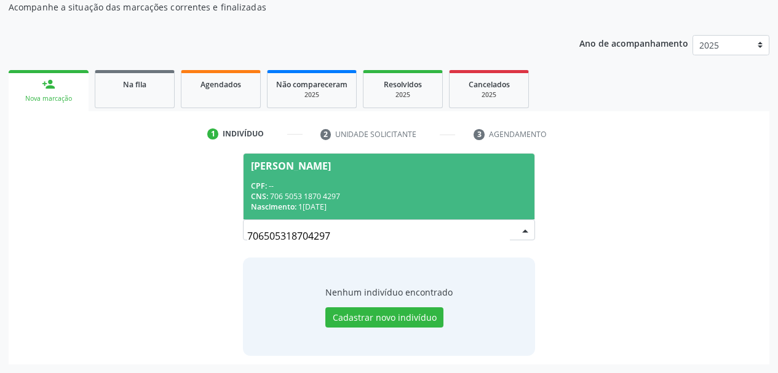
click at [189, 200] on div "Busque pelo nome, CNS ou CPF cadastrado para criar uma nova marcação. Você deve…" at bounding box center [389, 254] width 744 height 202
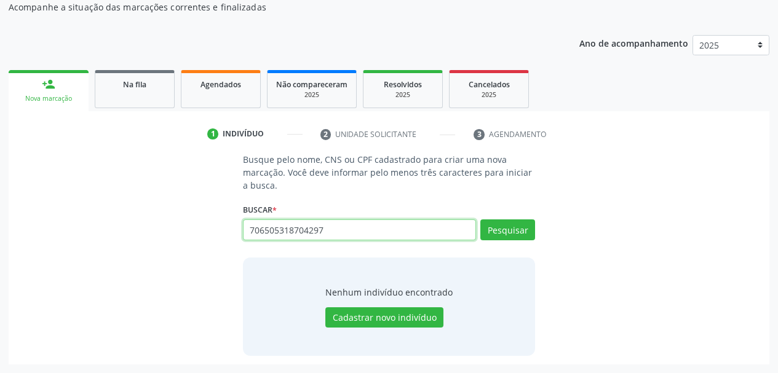
drag, startPoint x: 349, startPoint y: 234, endPoint x: 138, endPoint y: 226, distance: 211.7
click at [138, 226] on div "Busque pelo nome, CNS ou CPF cadastrado para criar uma nova marcação. Você deve…" at bounding box center [389, 254] width 744 height 202
click at [216, 93] on link "Agendados" at bounding box center [221, 89] width 80 height 38
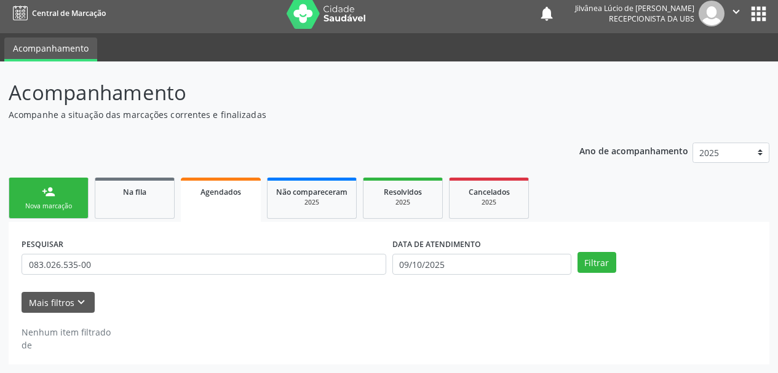
scroll to position [6, 0]
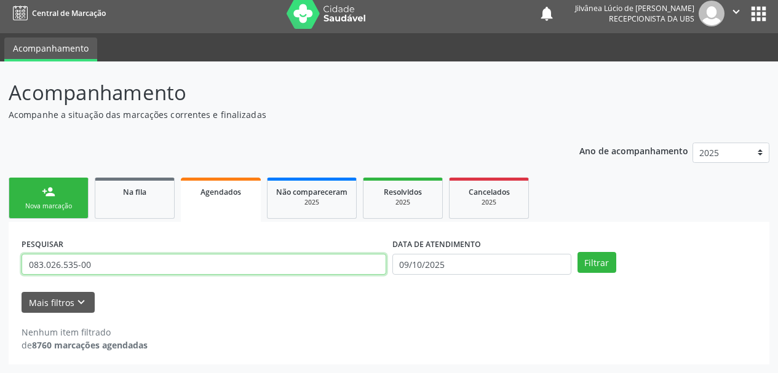
drag, startPoint x: 133, startPoint y: 267, endPoint x: 0, endPoint y: 294, distance: 135.6
click at [0, 294] on div "Acompanhamento Acompanhe a situação das marcações correntes e finalizadas Relat…" at bounding box center [389, 217] width 778 height 312
paste input "[PERSON_NAME]"
type input "[PERSON_NAME]"
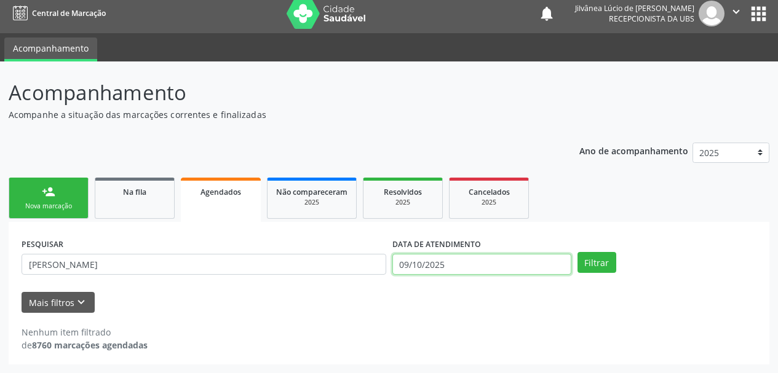
click at [493, 266] on input "09/10/2025" at bounding box center [481, 264] width 179 height 21
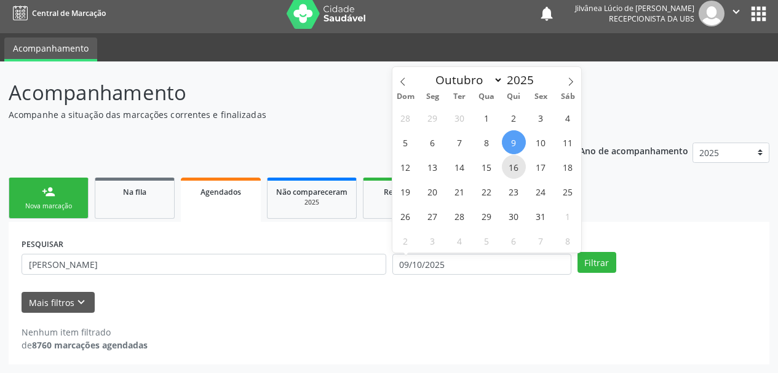
click at [513, 170] on span "16" at bounding box center [514, 167] width 24 height 24
type input "1[DATE]"
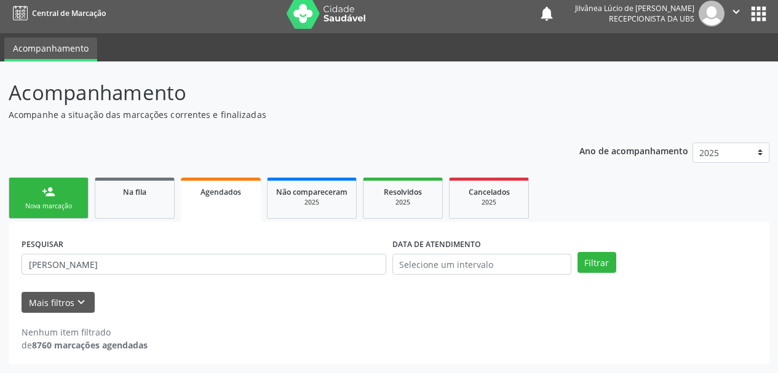
click at [613, 232] on div "PESQUISAR [PERSON_NAME] BISPO DATA DE ATENDIMENTO Filtrar UNIDADE EXECUTANTE Se…" at bounding box center [389, 293] width 761 height 143
click at [585, 266] on button "Filtrar" at bounding box center [596, 262] width 39 height 21
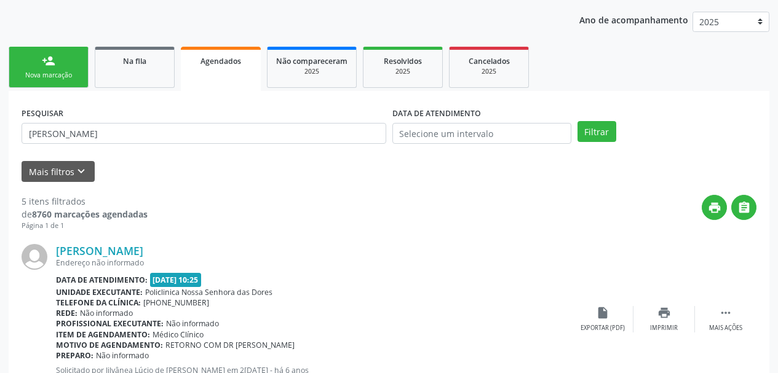
scroll to position [252, 0]
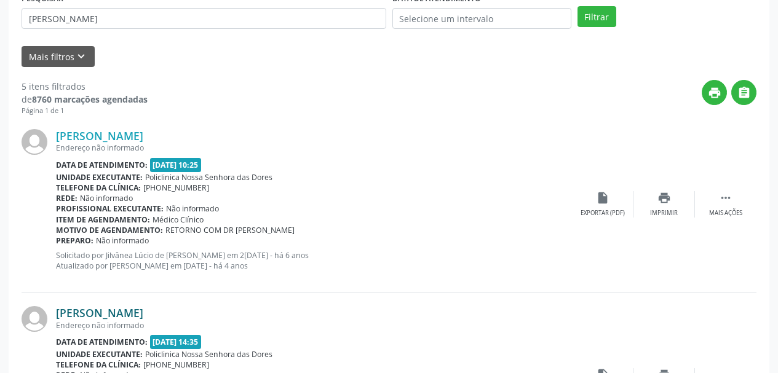
click at [127, 314] on link "[PERSON_NAME]" at bounding box center [99, 313] width 87 height 14
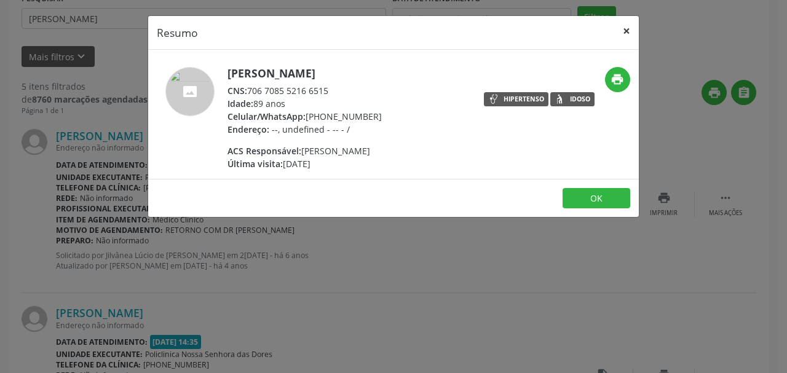
click at [626, 36] on button "×" at bounding box center [626, 31] width 25 height 30
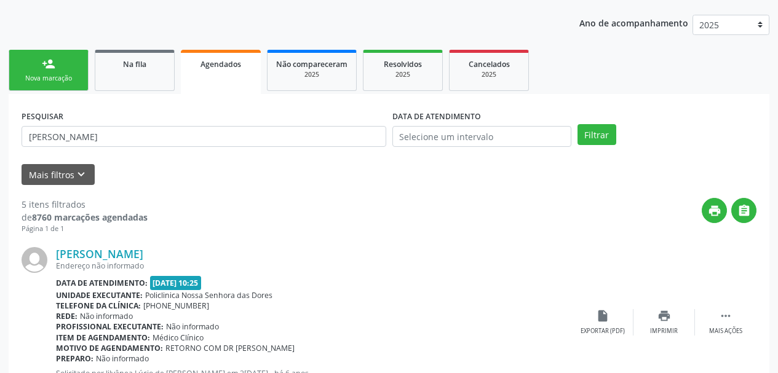
scroll to position [129, 0]
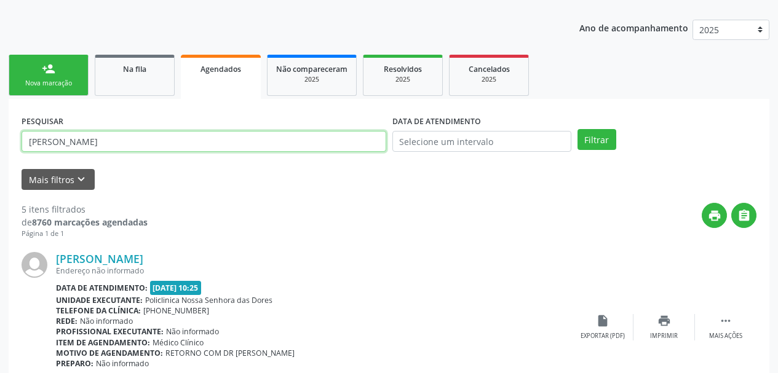
drag, startPoint x: 197, startPoint y: 143, endPoint x: 0, endPoint y: 173, distance: 199.7
click at [577, 129] on button "Filtrar" at bounding box center [596, 139] width 39 height 21
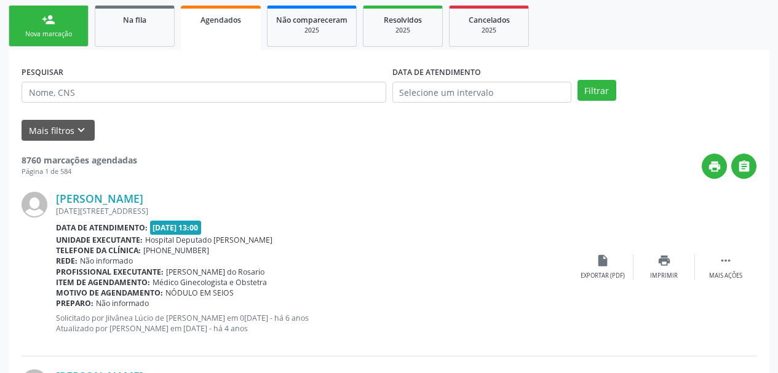
scroll to position [0, 0]
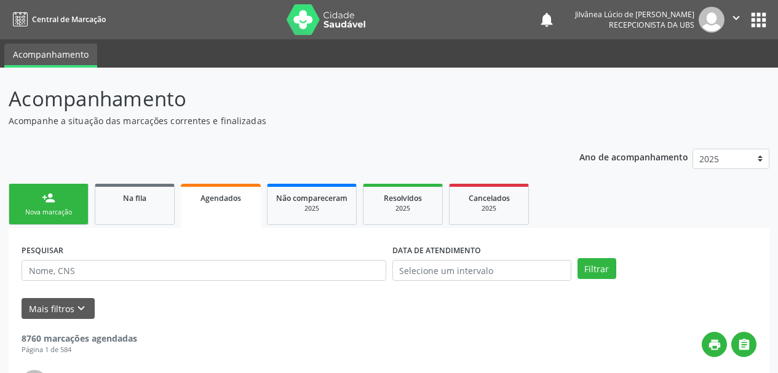
click at [318, 100] on p "Acompanhamento" at bounding box center [275, 99] width 533 height 31
